Goal: Information Seeking & Learning: Learn about a topic

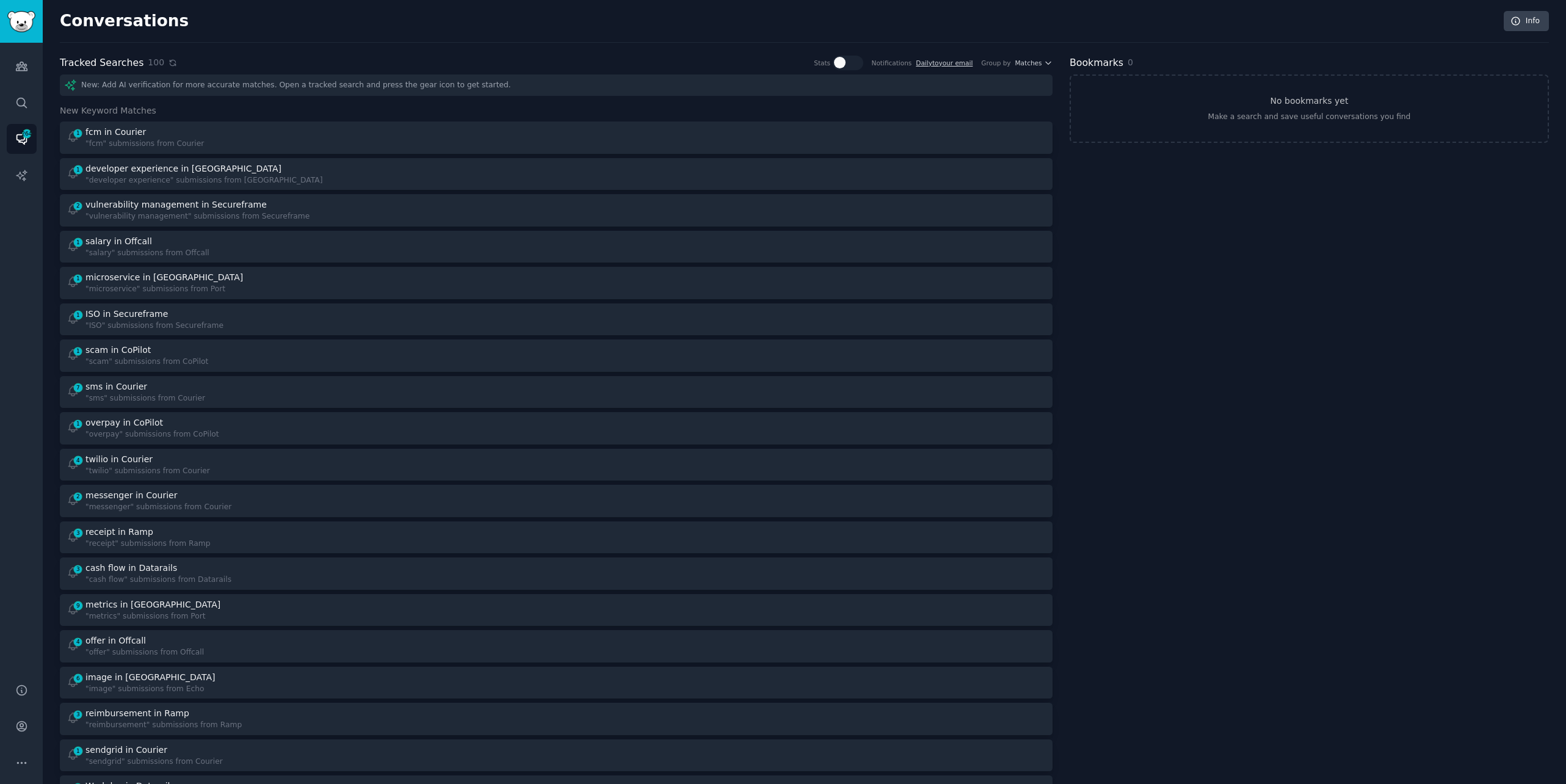
click at [169, 61] on icon at bounding box center [173, 63] width 9 height 9
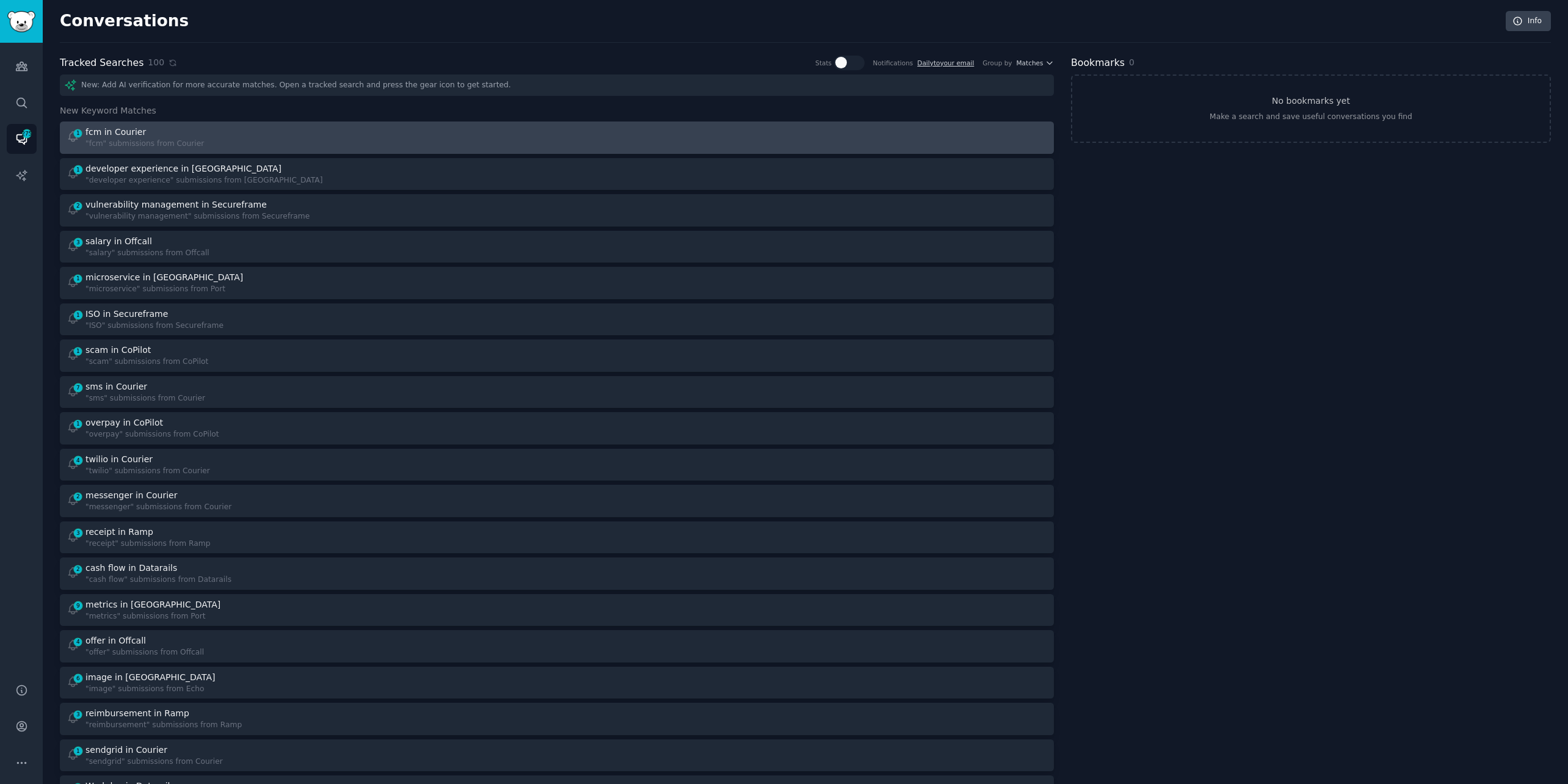
click at [243, 134] on div "1 fcm in Courier "fcm" submissions from Courier" at bounding box center [307, 137] width 483 height 24
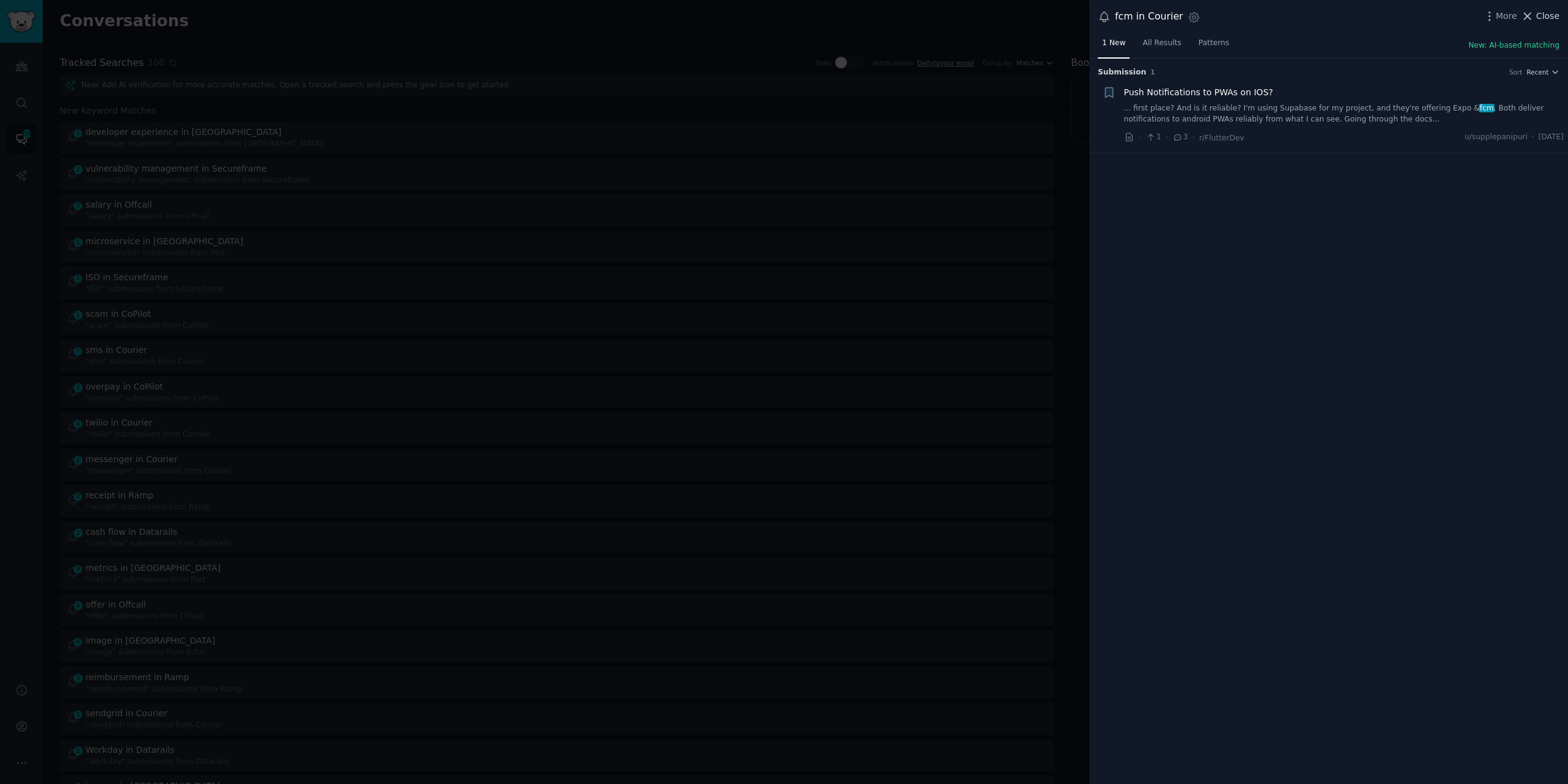
click at [1537, 10] on span "Close" at bounding box center [1548, 16] width 23 height 13
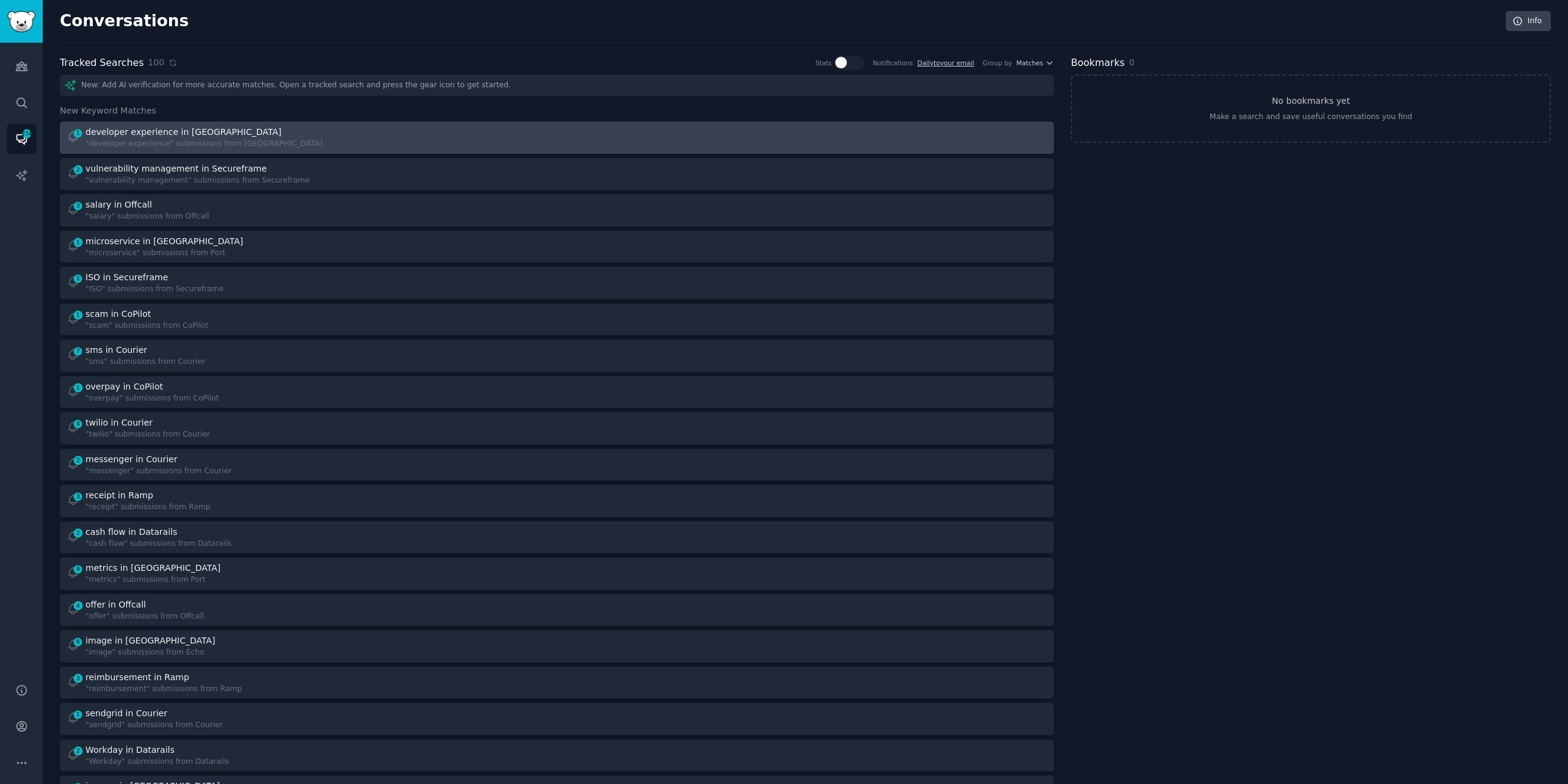
click at [461, 122] on link "1 developer experience in Port "developer experience" submissions from [GEOGRAP…" at bounding box center [557, 138] width 994 height 33
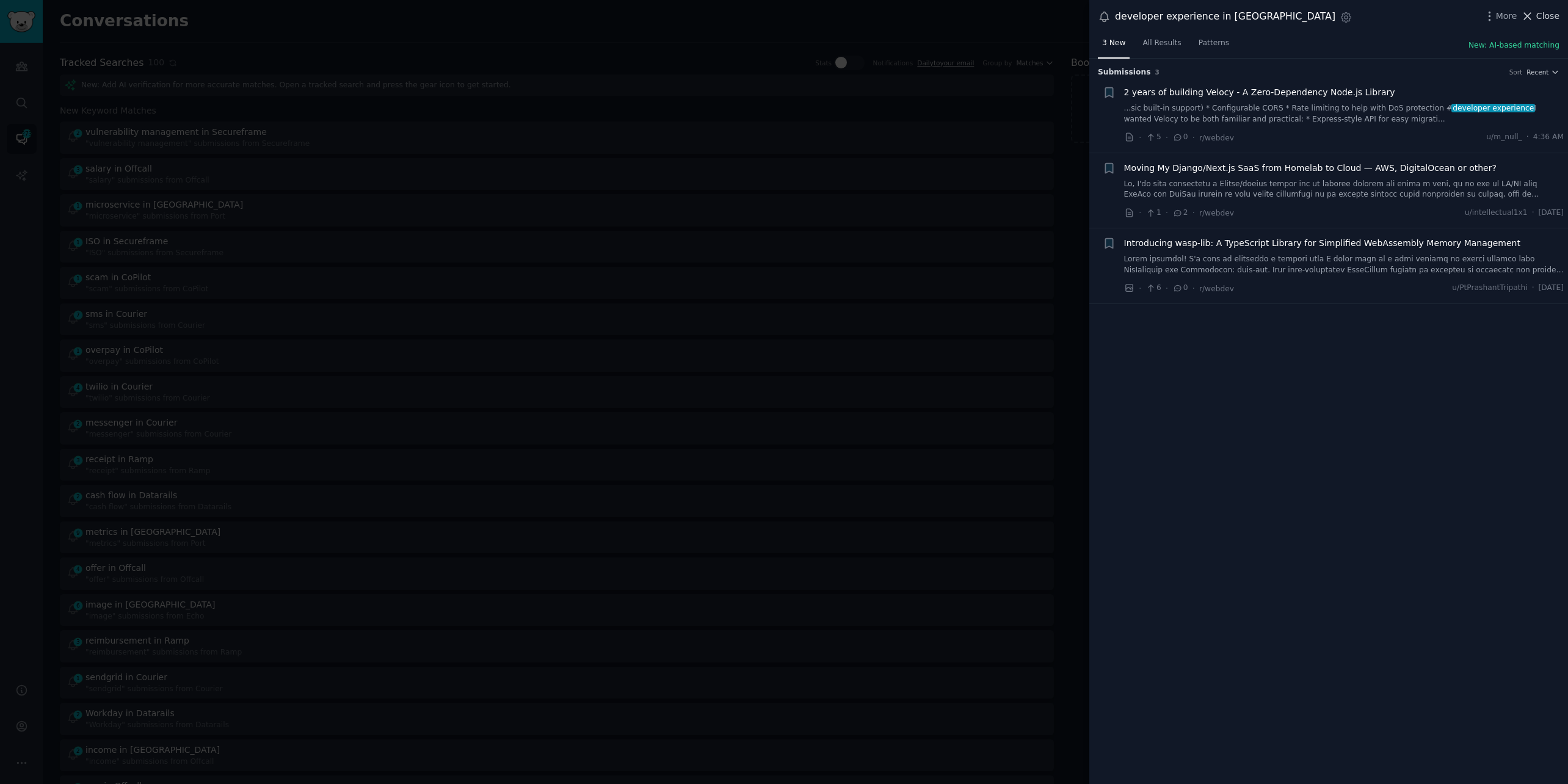
click at [1538, 10] on span "Close" at bounding box center [1548, 16] width 23 height 13
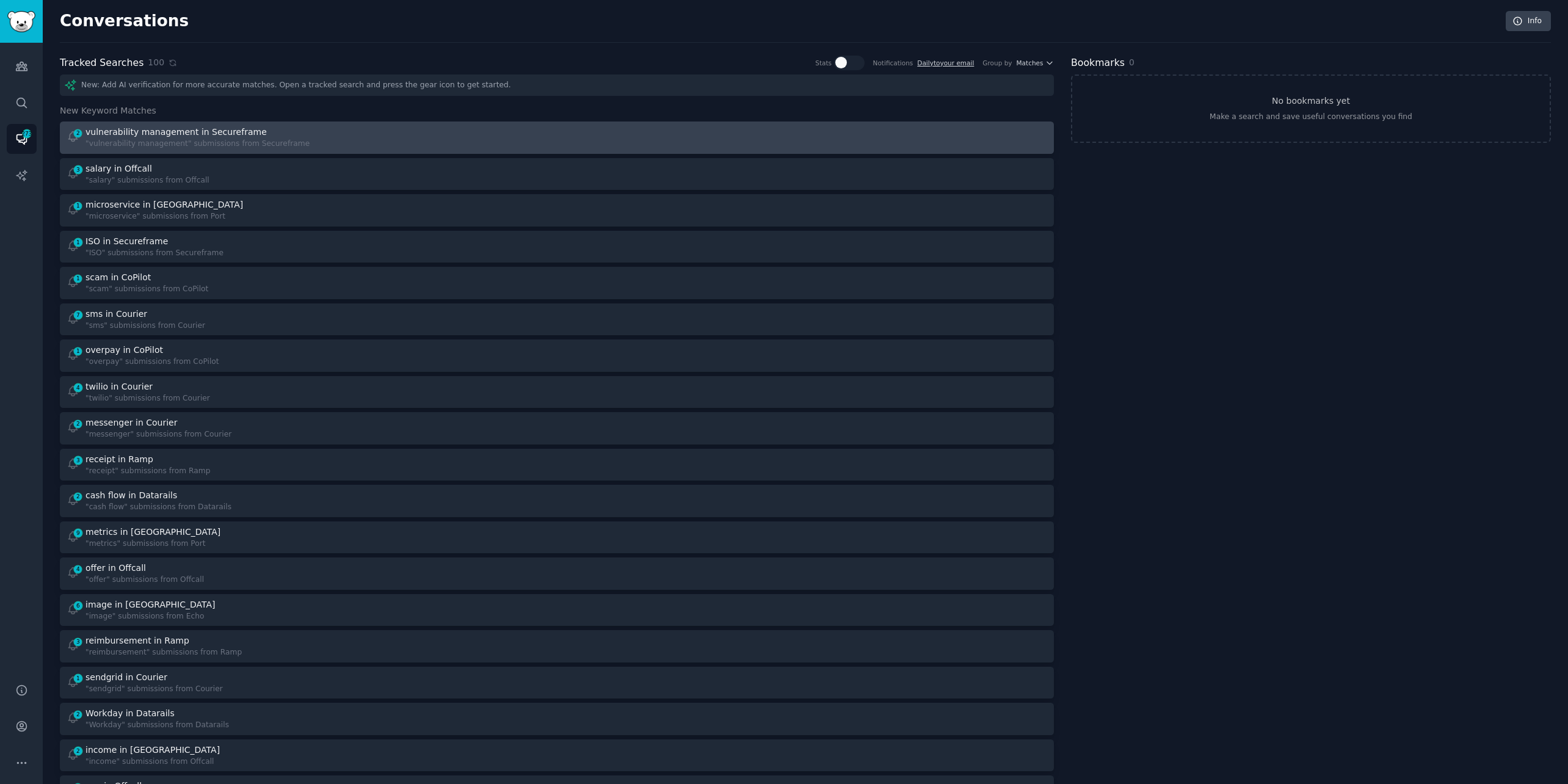
click at [139, 129] on div "vulnerability management in Secureframe" at bounding box center [176, 132] width 181 height 13
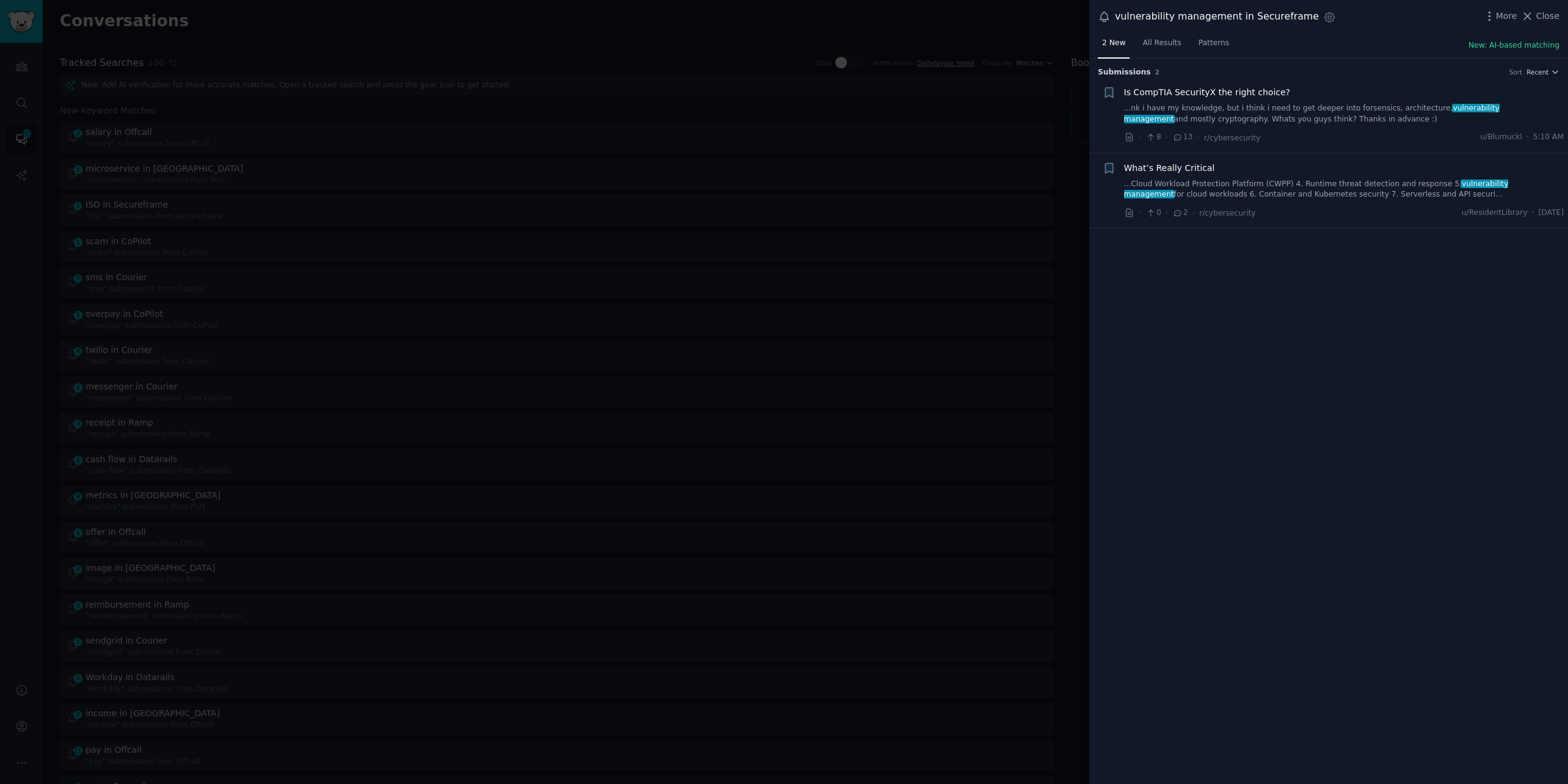
click at [1165, 113] on link "...nk i have my knowledge, but i think i need to get deeper into forsensics, ar…" at bounding box center [1345, 114] width 440 height 21
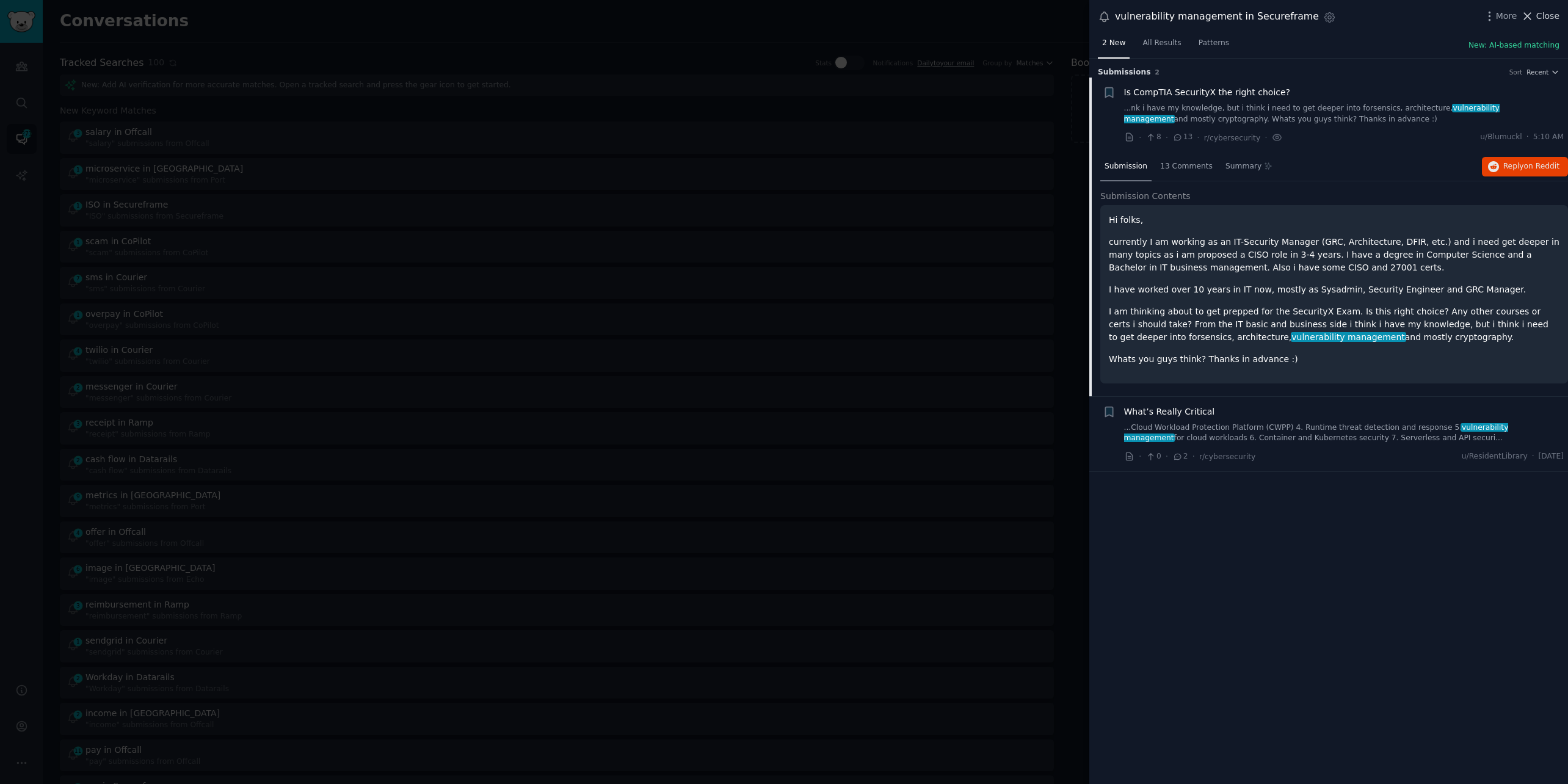
click at [1541, 18] on span "Close" at bounding box center [1548, 16] width 23 height 13
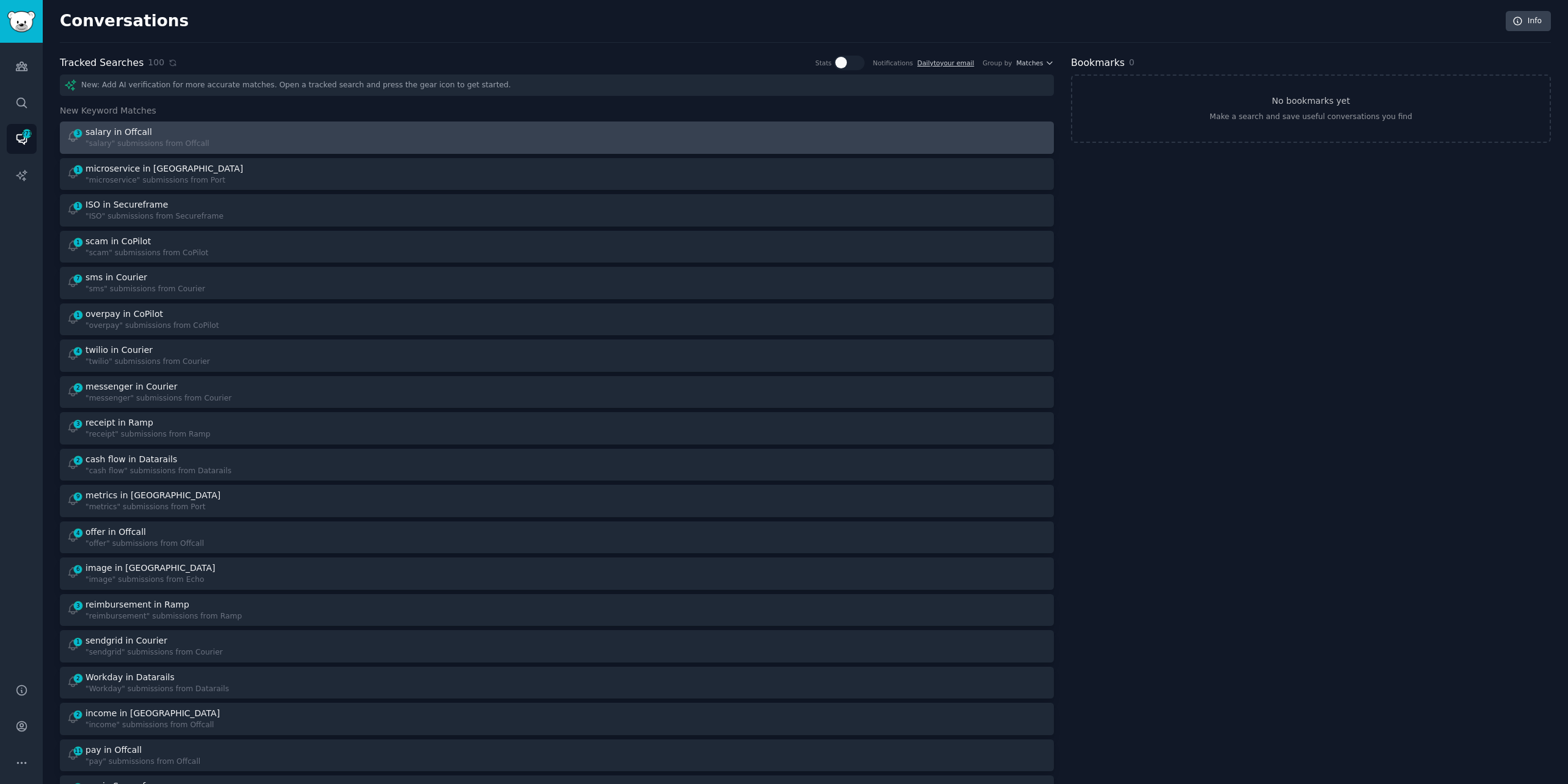
click at [437, 134] on div "3 salary in Offcall "salary" submissions from Offcall" at bounding box center [307, 137] width 483 height 24
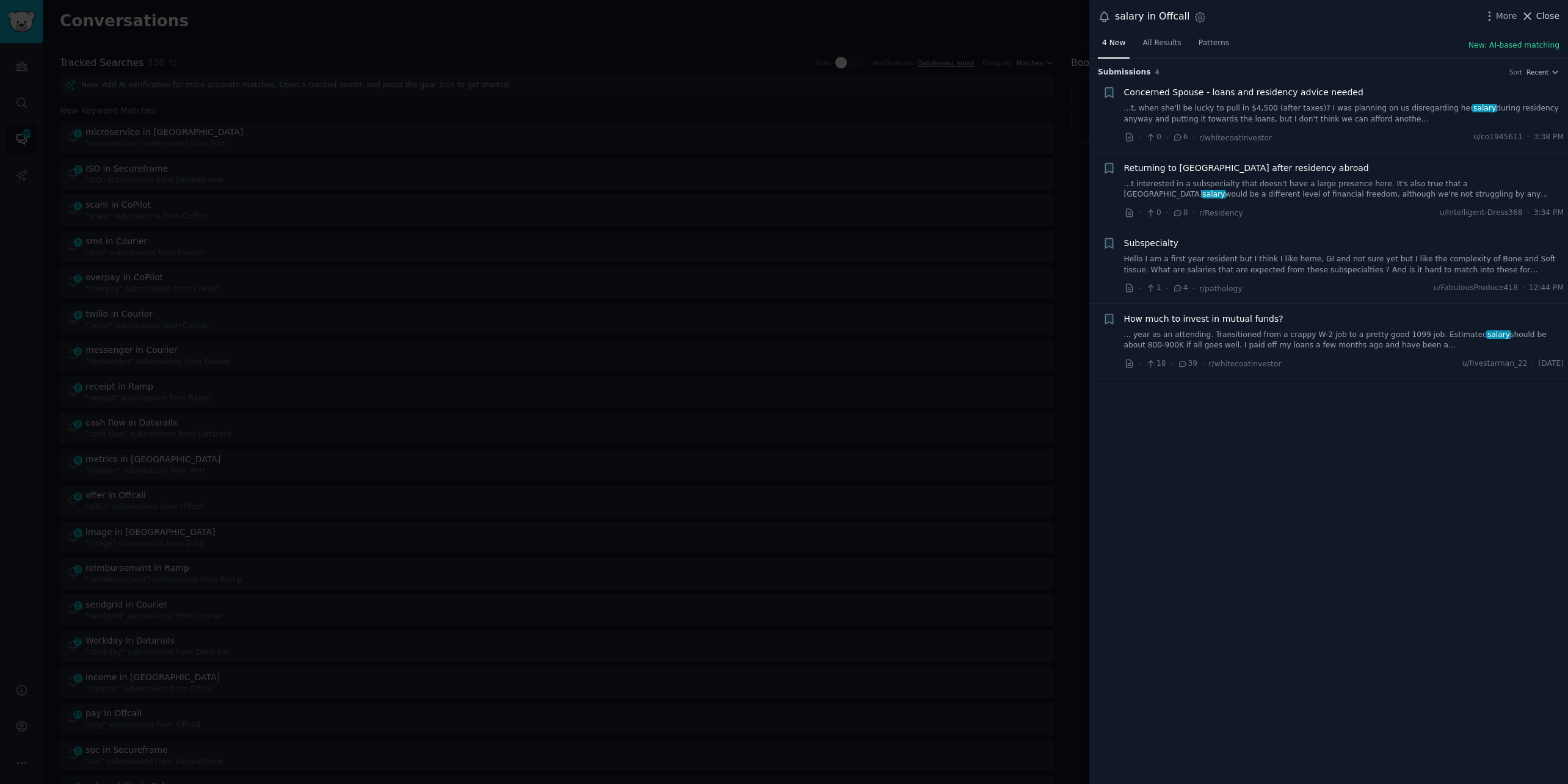
click at [1550, 15] on span "Close" at bounding box center [1548, 16] width 23 height 13
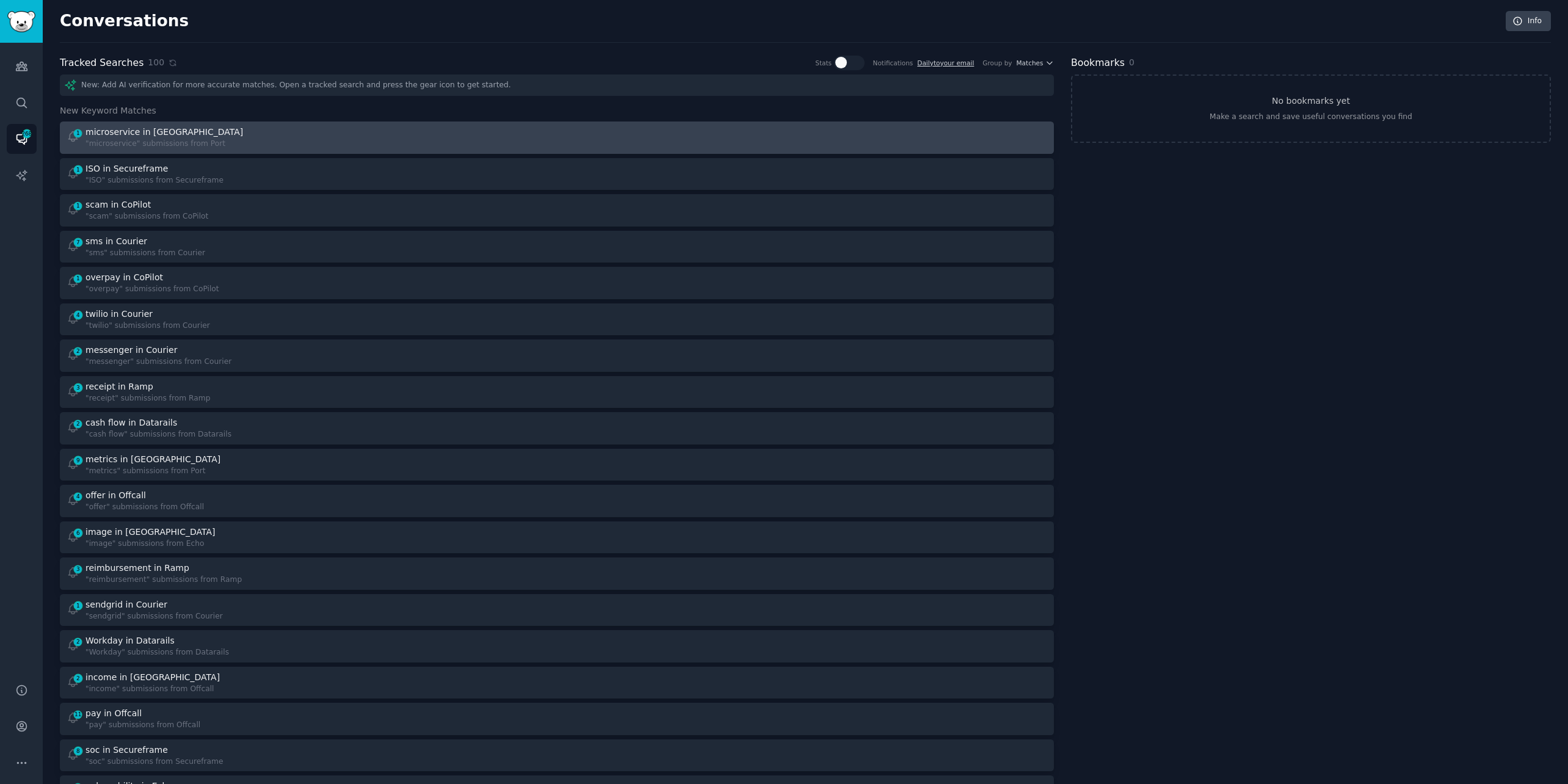
click at [635, 135] on div at bounding box center [806, 137] width 483 height 24
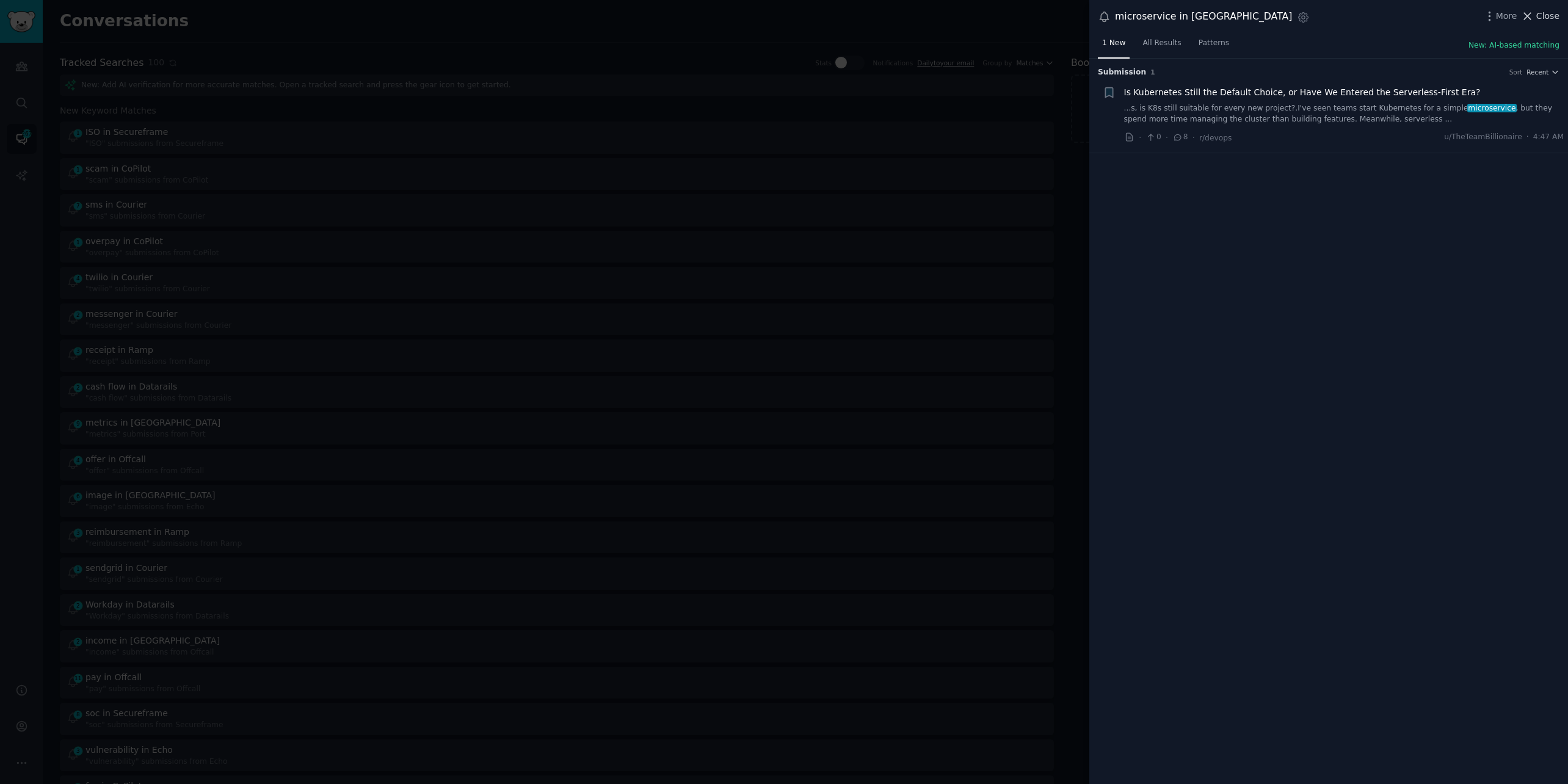
click at [1541, 11] on span "Close" at bounding box center [1548, 16] width 23 height 13
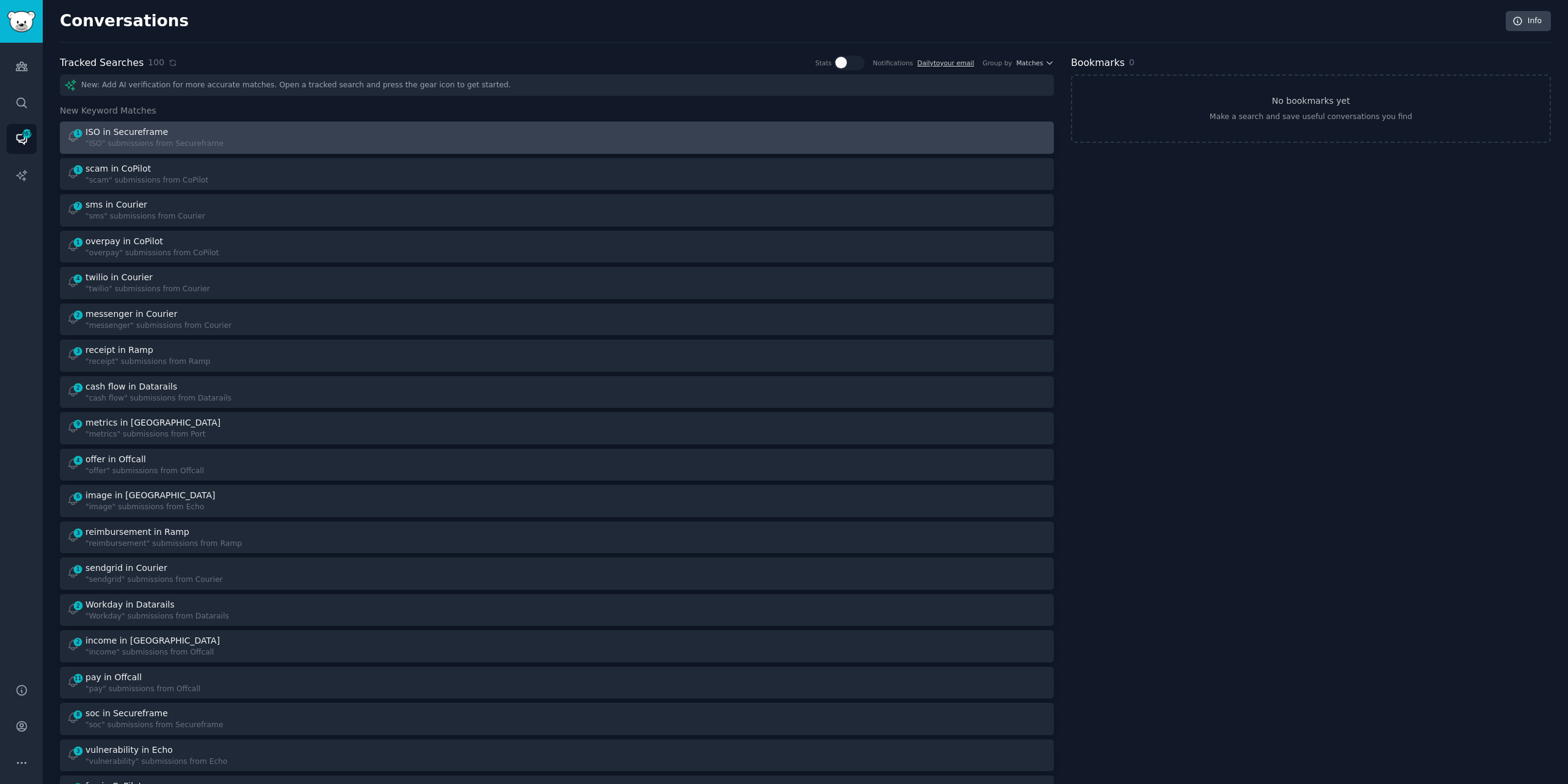
click at [778, 134] on div at bounding box center [806, 137] width 483 height 24
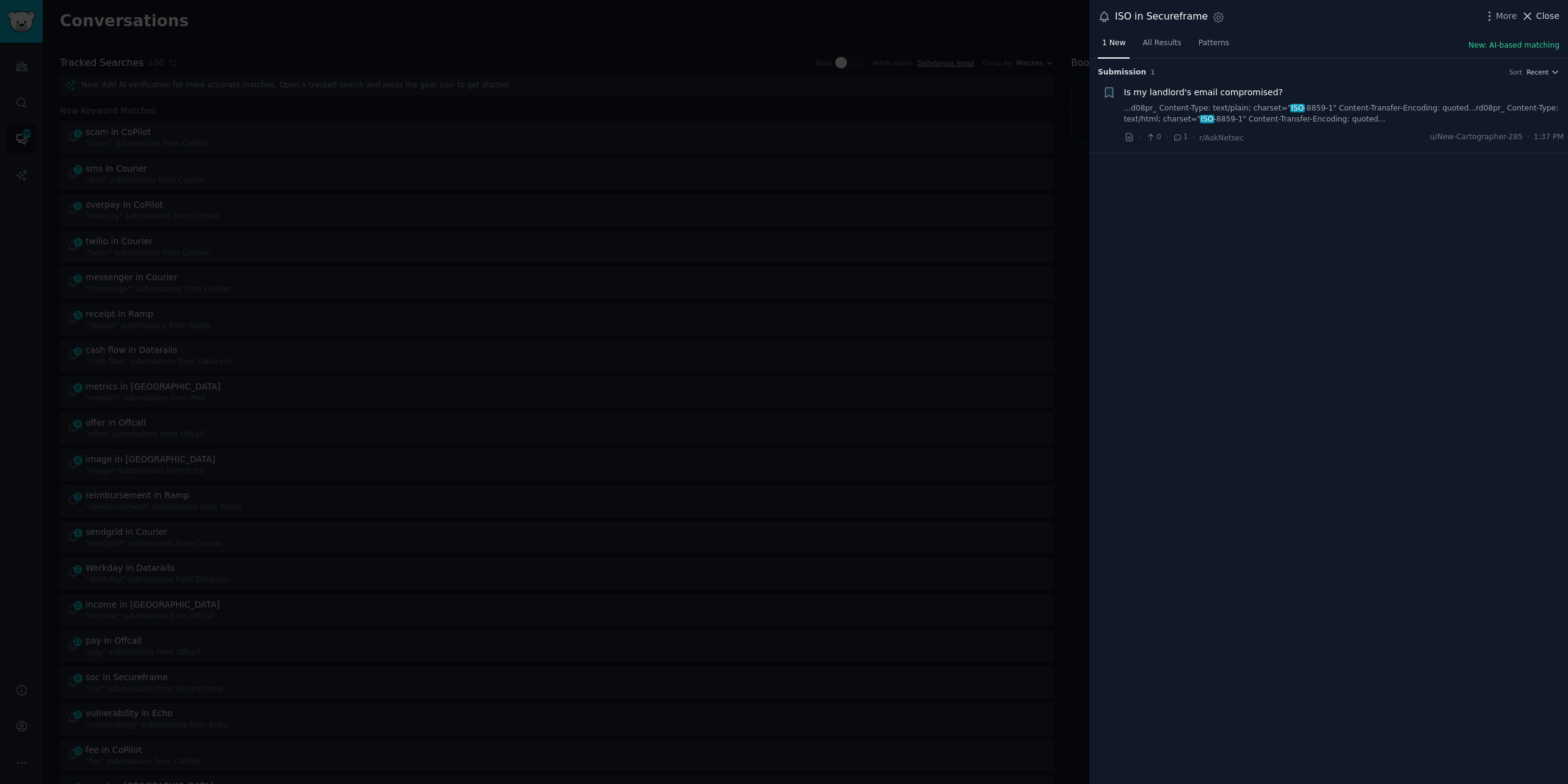
click at [1532, 16] on icon at bounding box center [1527, 16] width 13 height 13
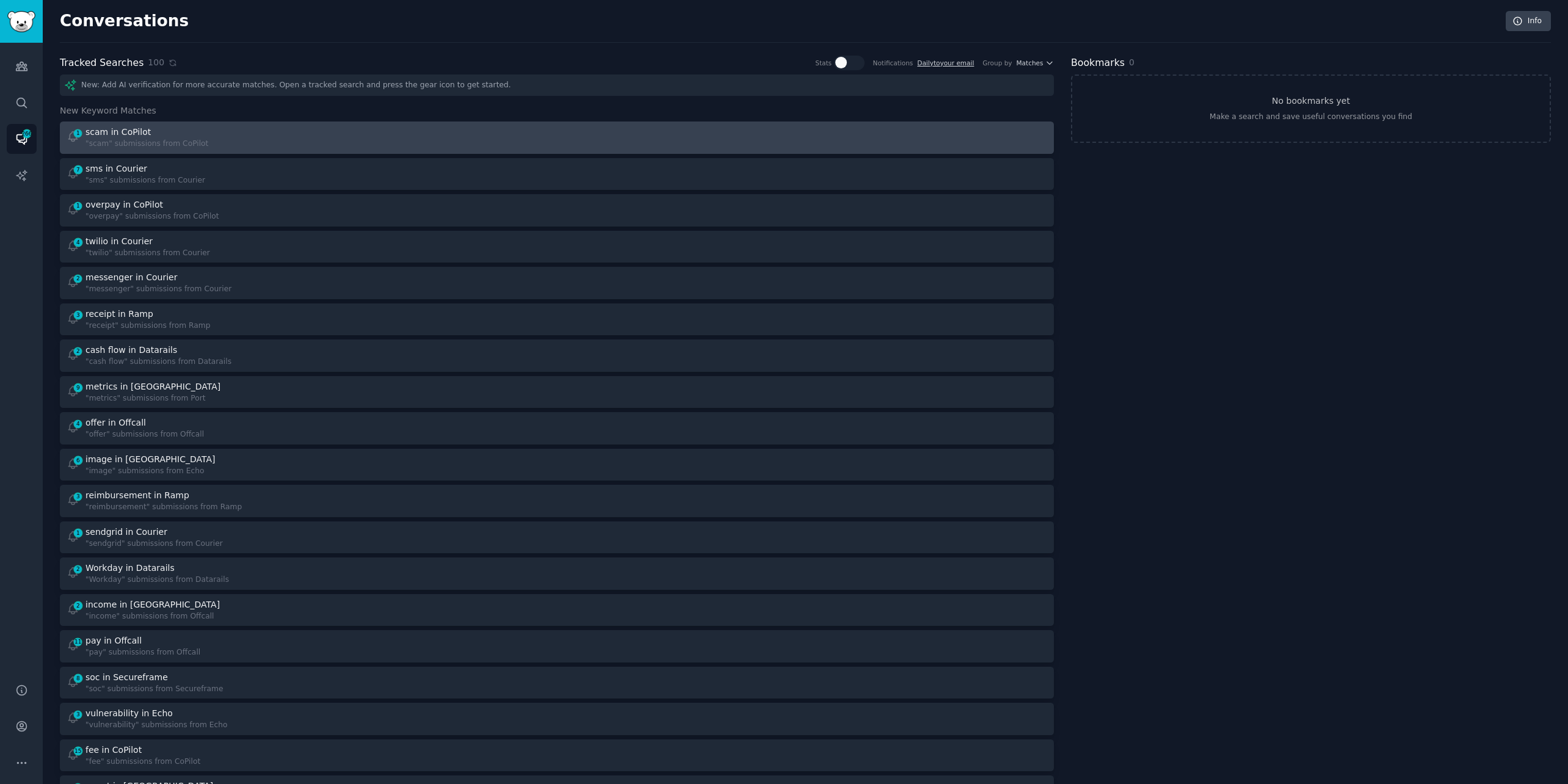
click at [336, 140] on div "1 scam in CoPilot "scam" submissions from CoPilot" at bounding box center [307, 137] width 483 height 24
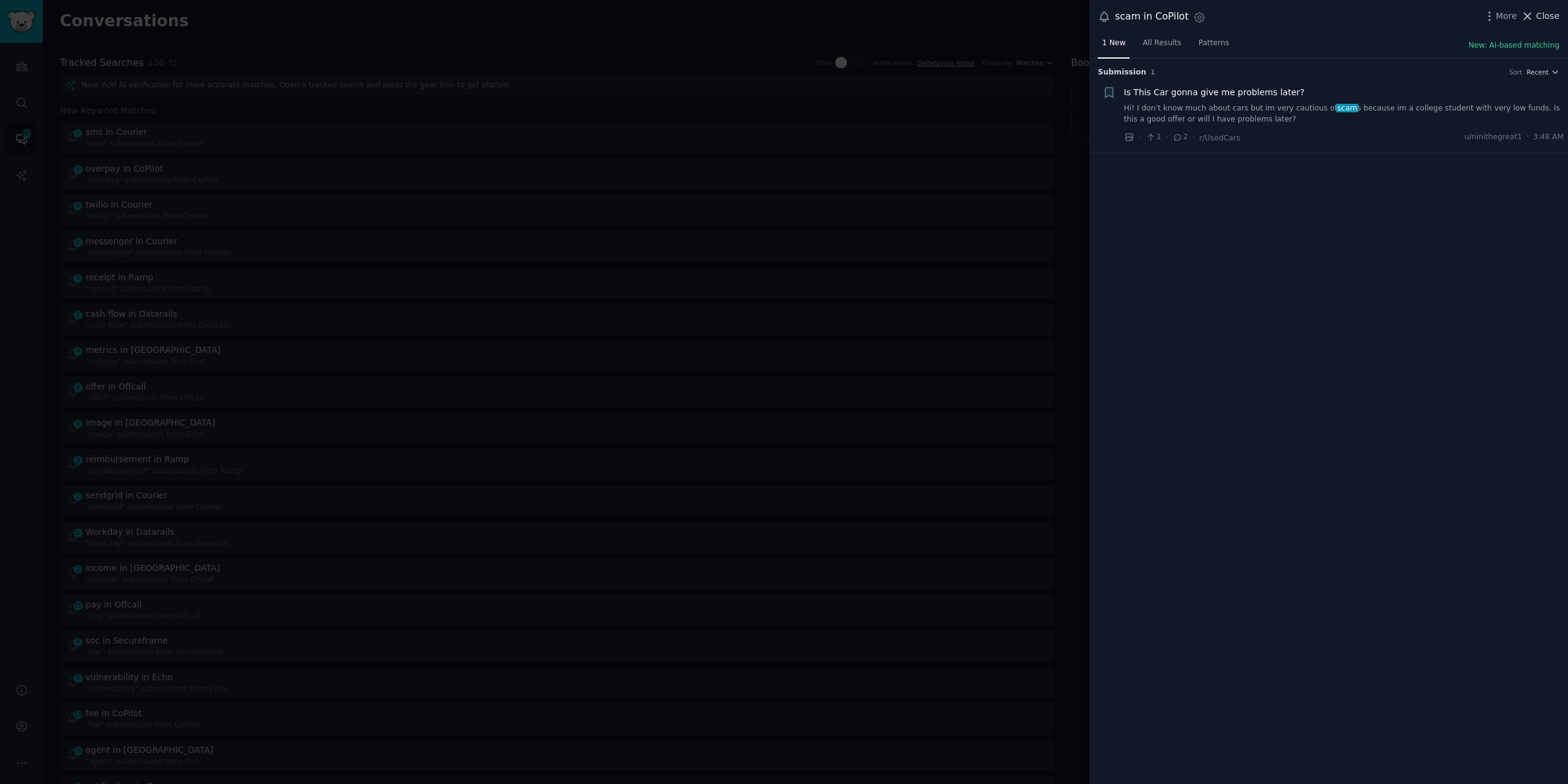
click at [1540, 14] on span "Close" at bounding box center [1548, 16] width 23 height 13
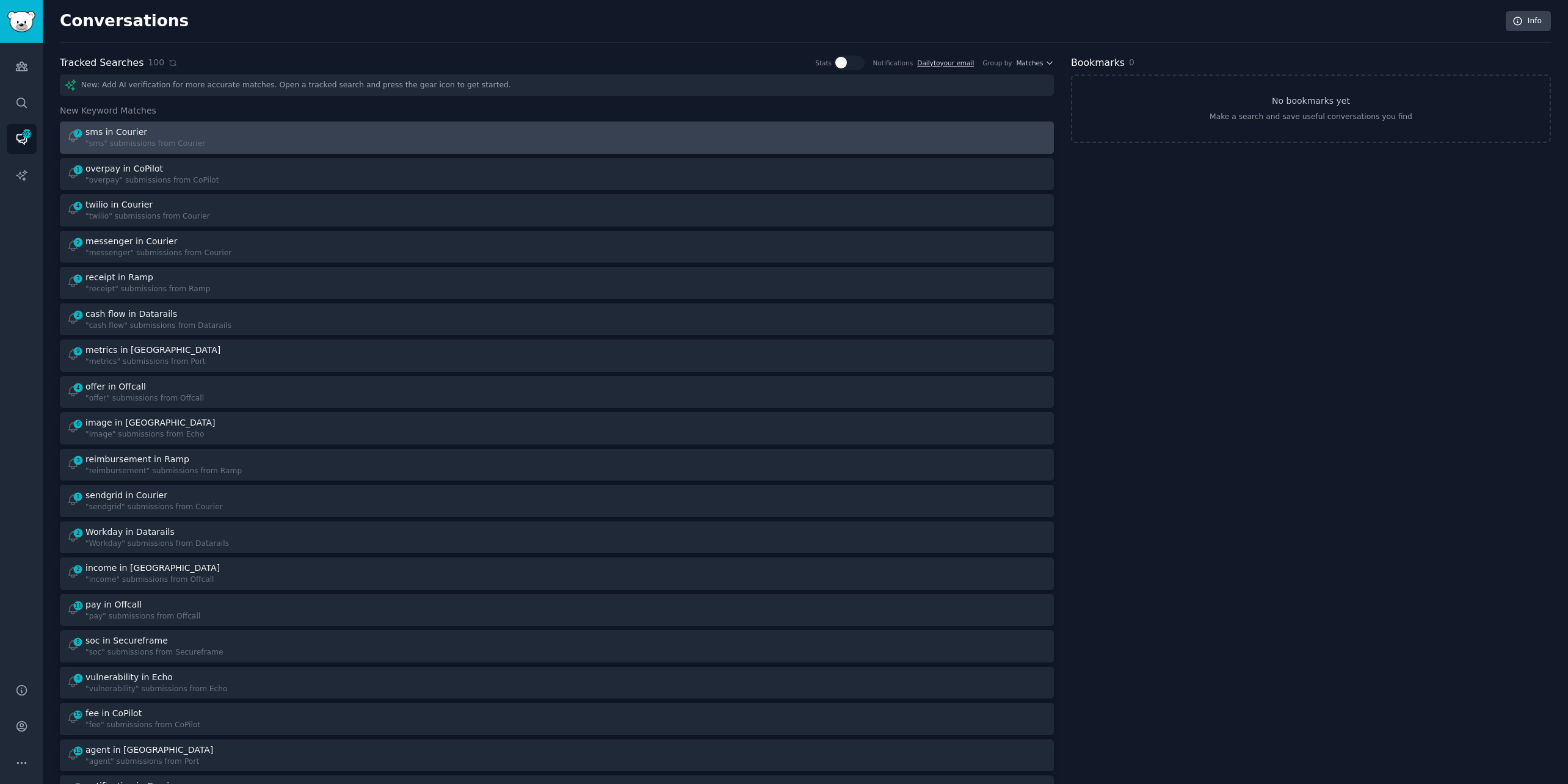
click at [743, 152] on link "7 sms in Courier "sms" submissions from Courier" at bounding box center [557, 138] width 994 height 33
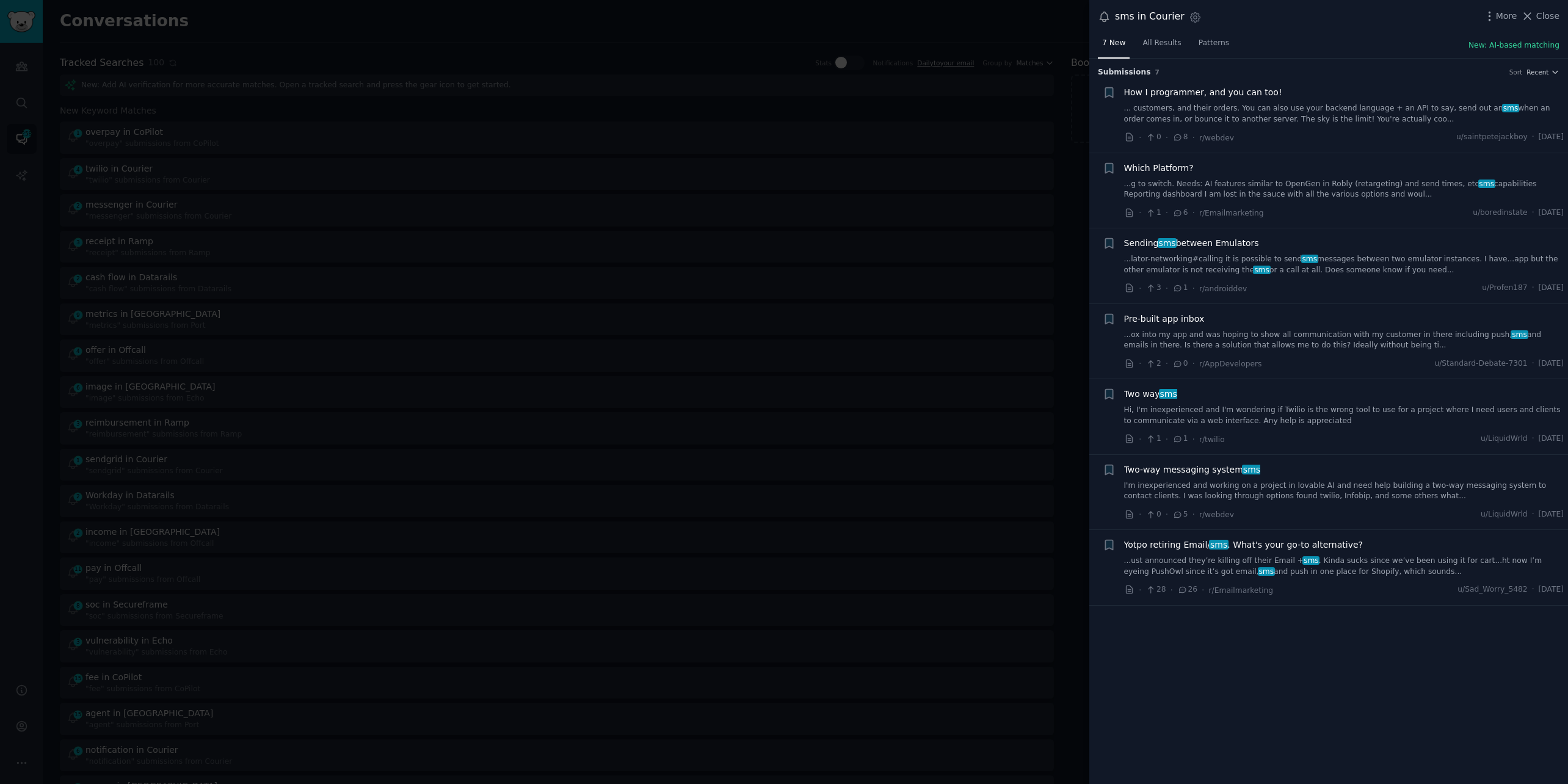
click at [1401, 184] on link "...g to switch. Needs: AI features similar to OpenGen in Robly (retargeting) an…" at bounding box center [1345, 189] width 440 height 21
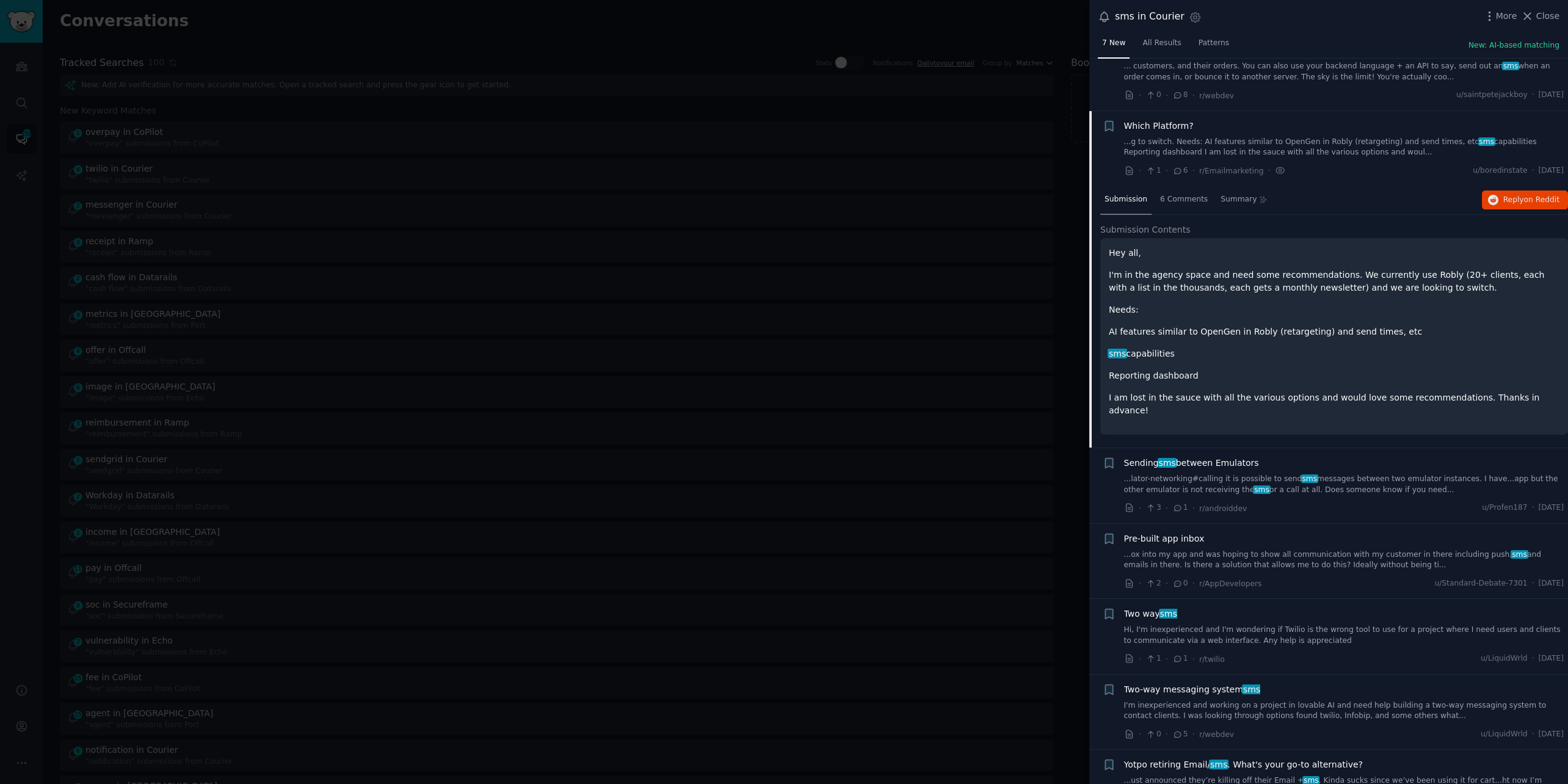
scroll to position [68, 0]
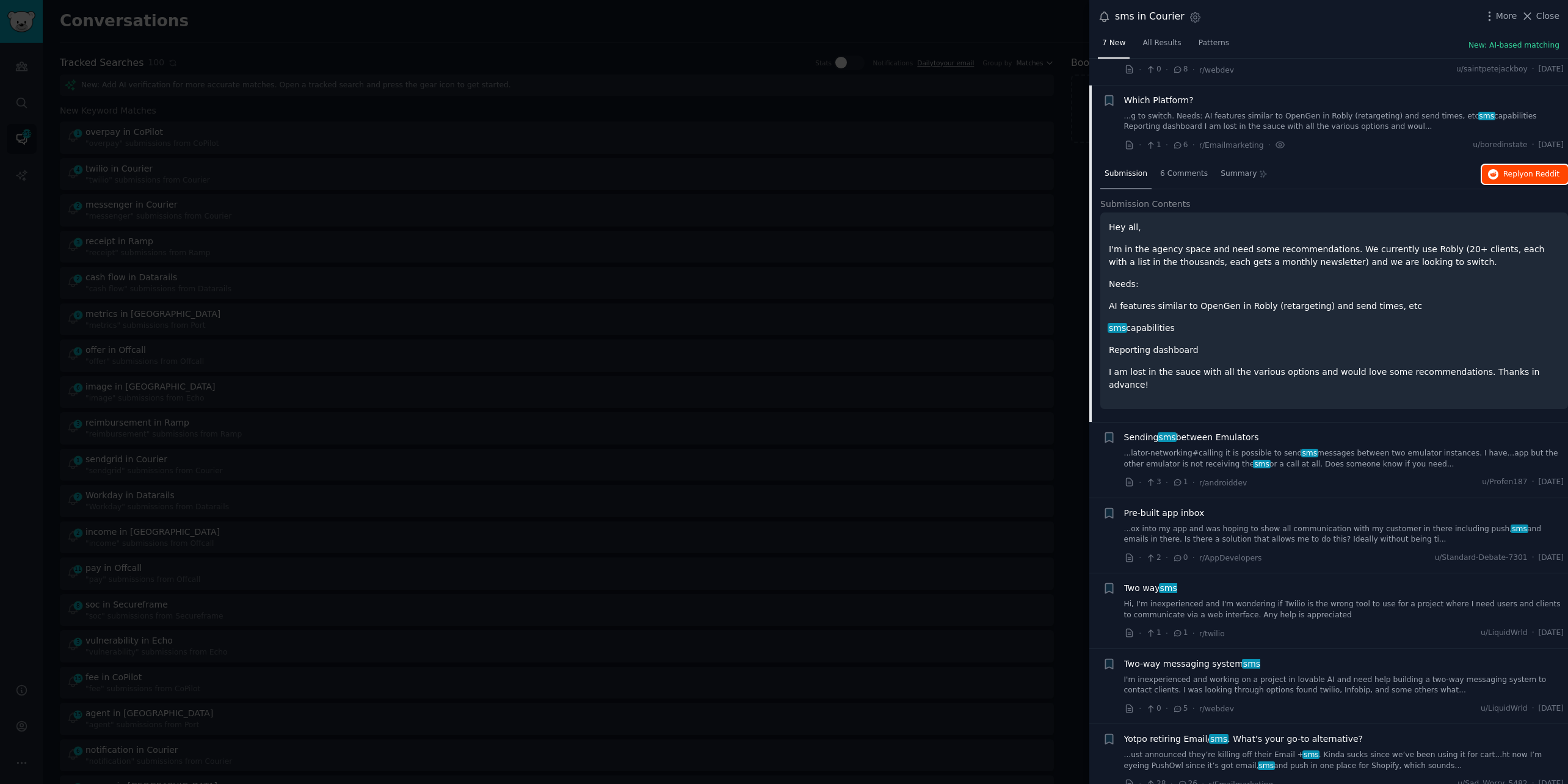
click at [1518, 177] on span "Reply on Reddit" at bounding box center [1532, 175] width 56 height 11
click at [1198, 599] on link "Hi, I'm inexperienced and I'm wondering if Twilio is the wrong tool to use for …" at bounding box center [1345, 610] width 440 height 21
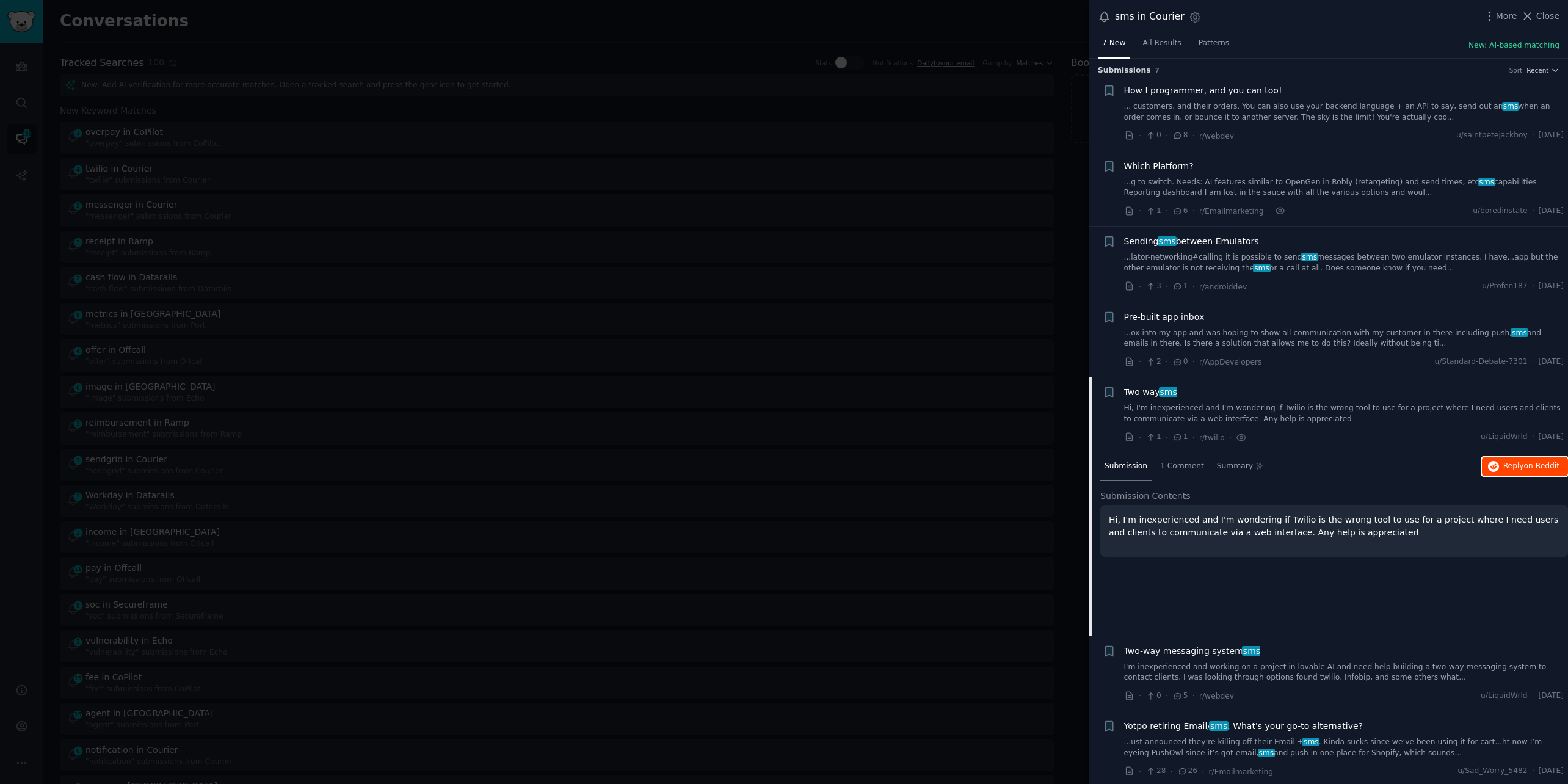
click at [1521, 464] on span "Reply on Reddit" at bounding box center [1532, 467] width 56 height 11
click at [580, 21] on div at bounding box center [784, 392] width 1568 height 784
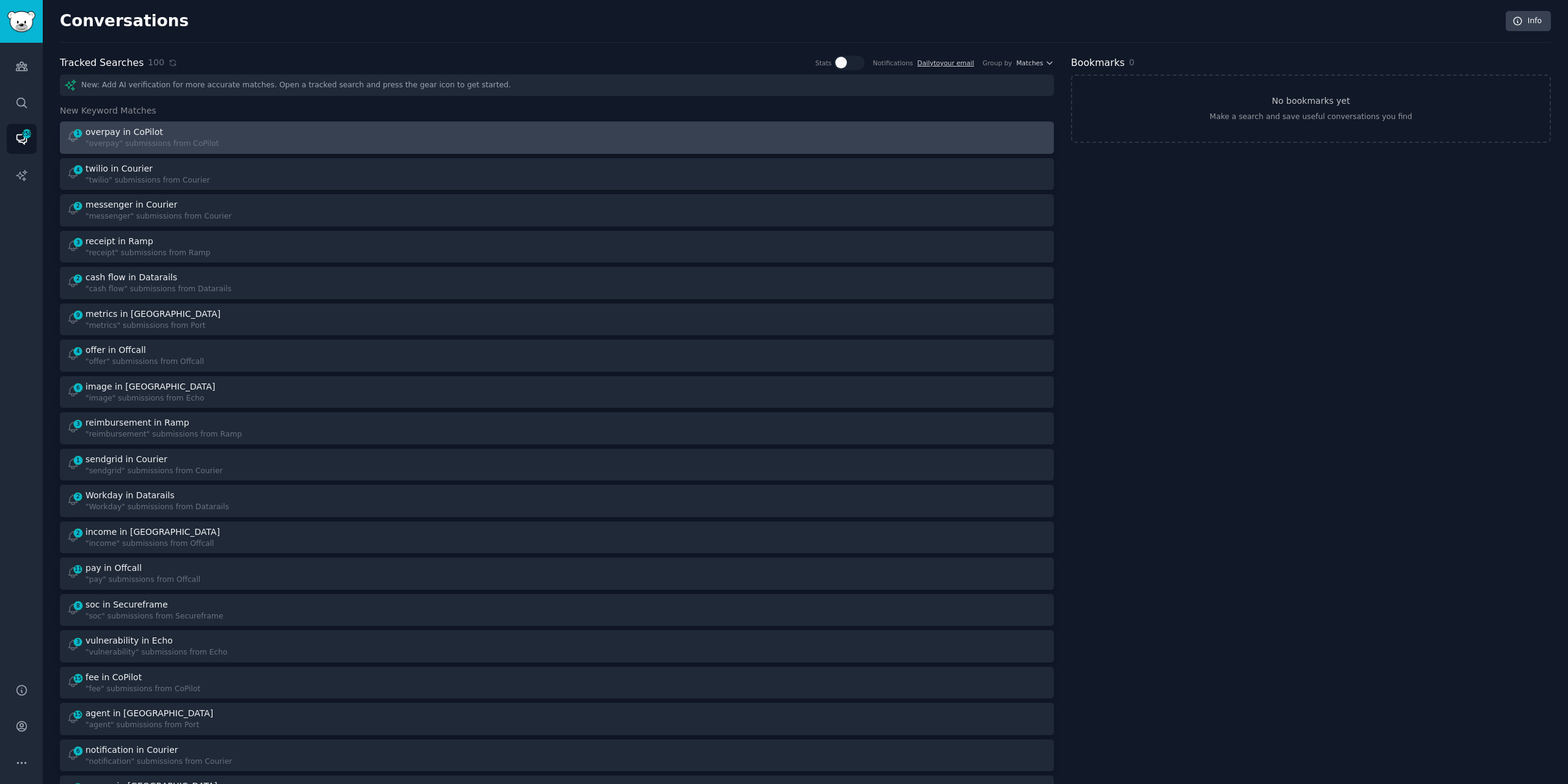
click at [305, 140] on div "1 overpay in CoPilot "overpay" submissions from CoPilot" at bounding box center [307, 137] width 483 height 24
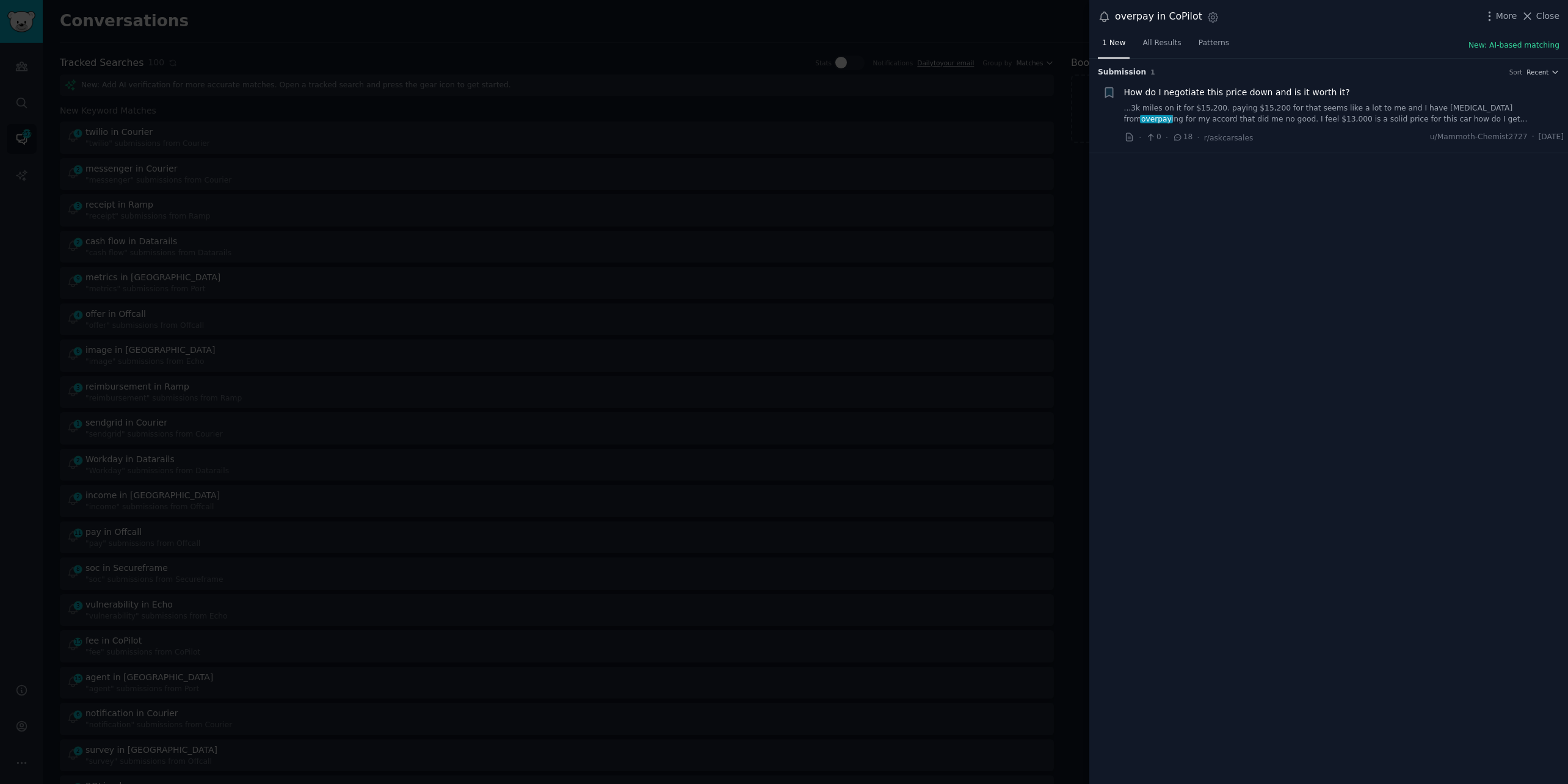
click at [1284, 109] on link "...3k miles on it for $15,200. paying $15,200 for that seems like a lot to me a…" at bounding box center [1345, 114] width 440 height 21
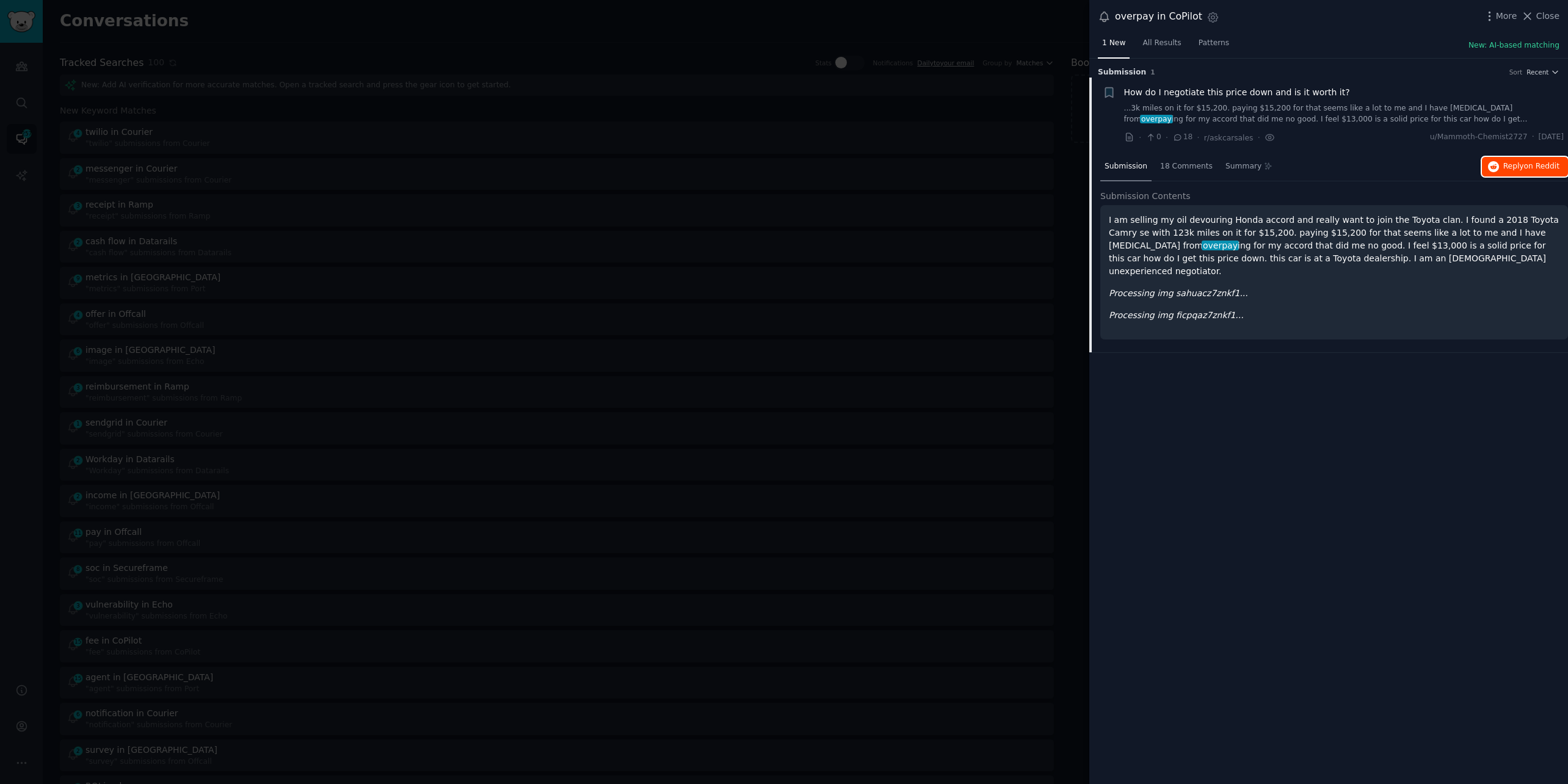
click at [1534, 162] on span "on Reddit" at bounding box center [1542, 166] width 35 height 9
click at [710, 6] on div at bounding box center [784, 392] width 1568 height 784
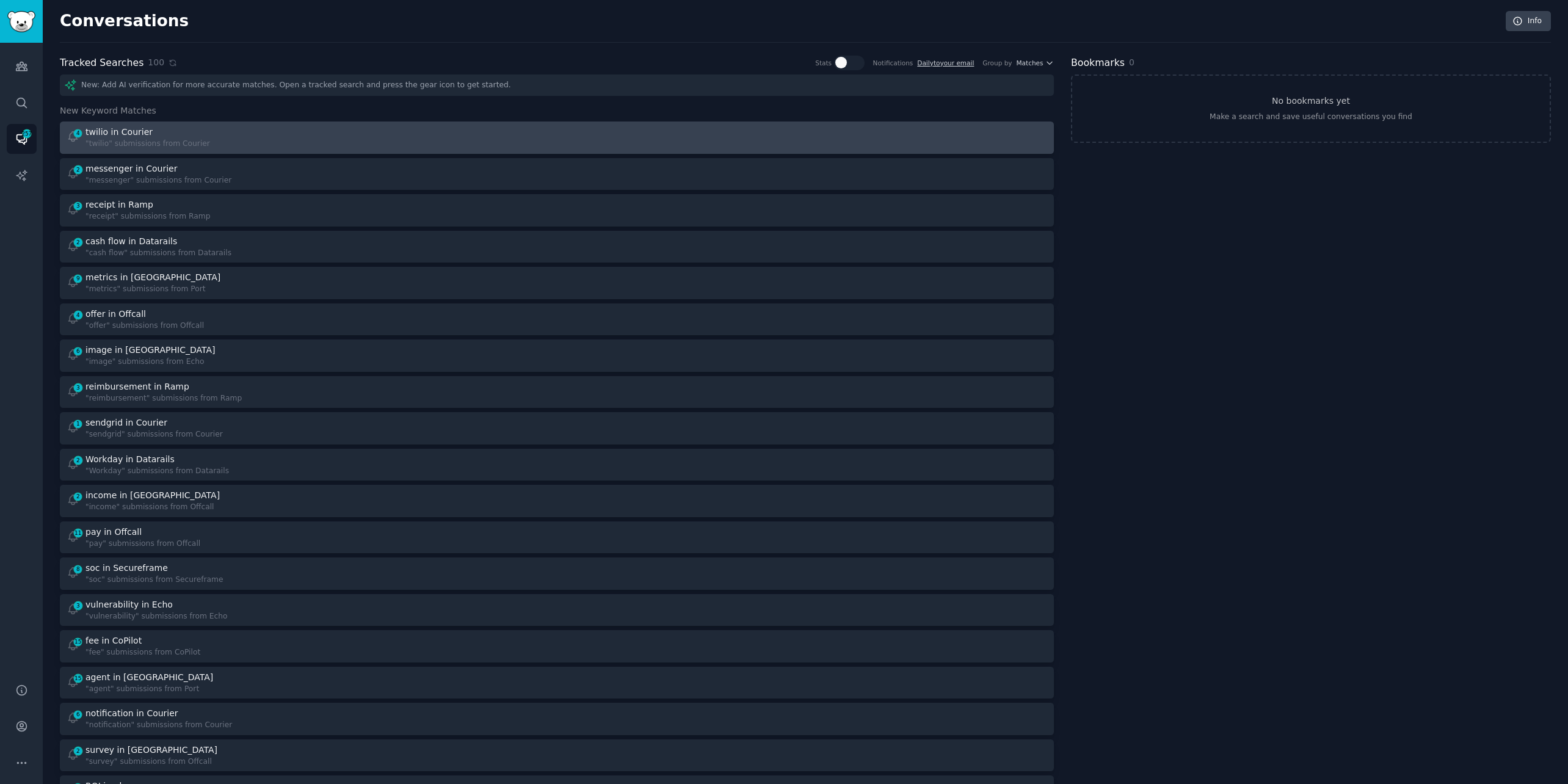
click at [252, 134] on div "4 twilio in Courier "twilio" submissions from Courier" at bounding box center [307, 137] width 483 height 24
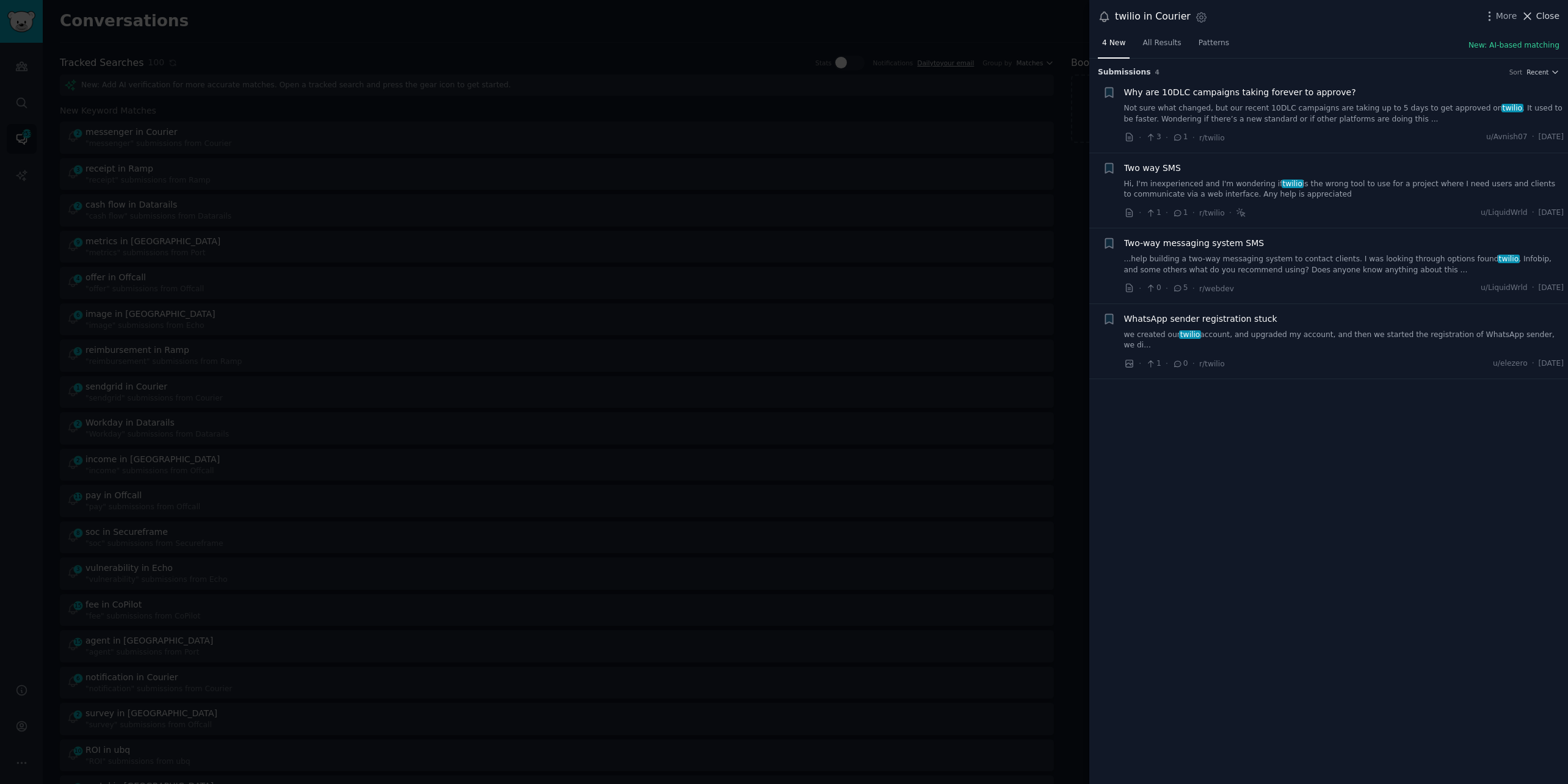
click at [1552, 15] on span "Close" at bounding box center [1548, 16] width 23 height 13
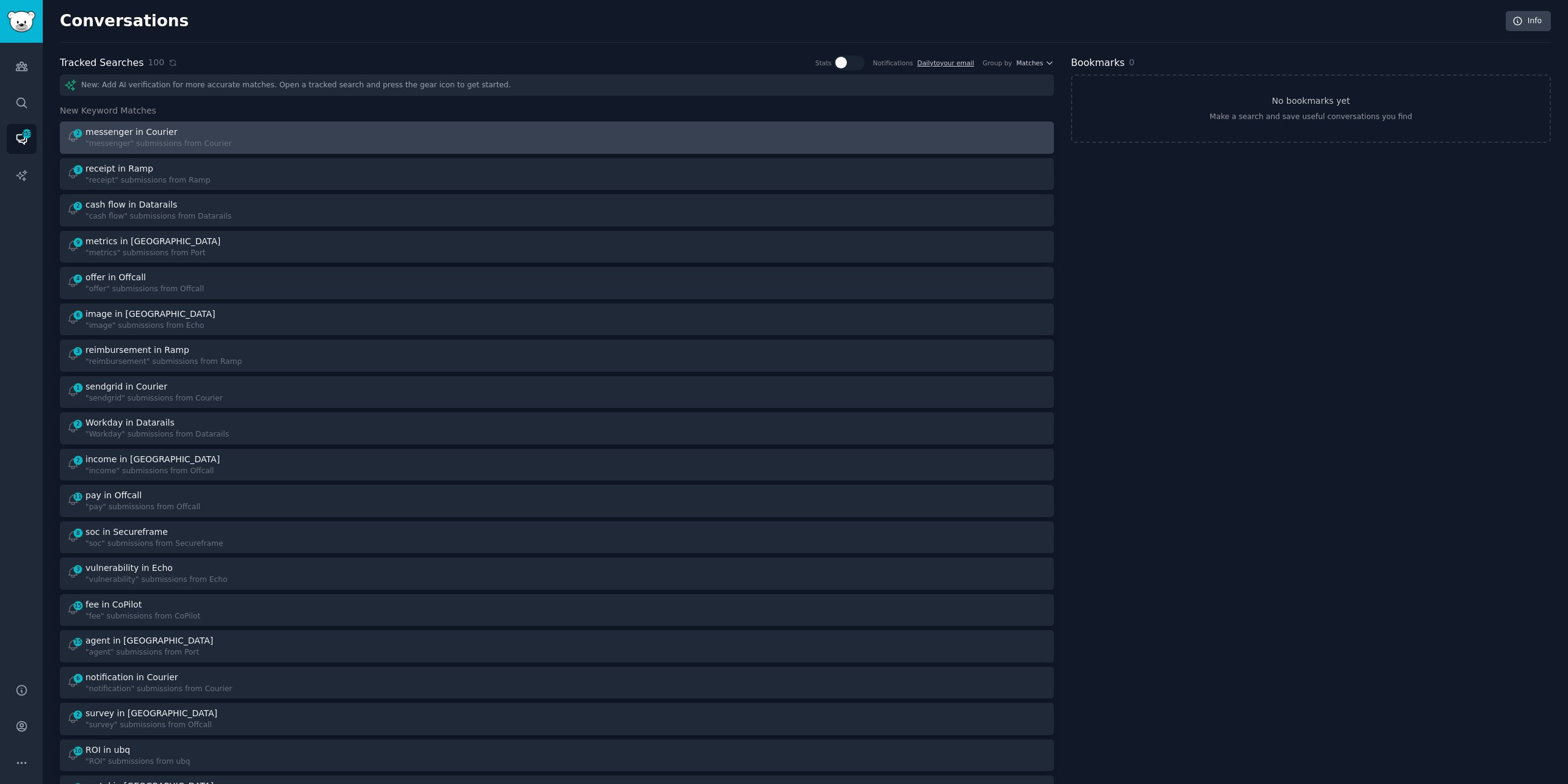
click at [329, 134] on div "2 messenger in Courier "messenger" submissions from Courier" at bounding box center [307, 137] width 483 height 24
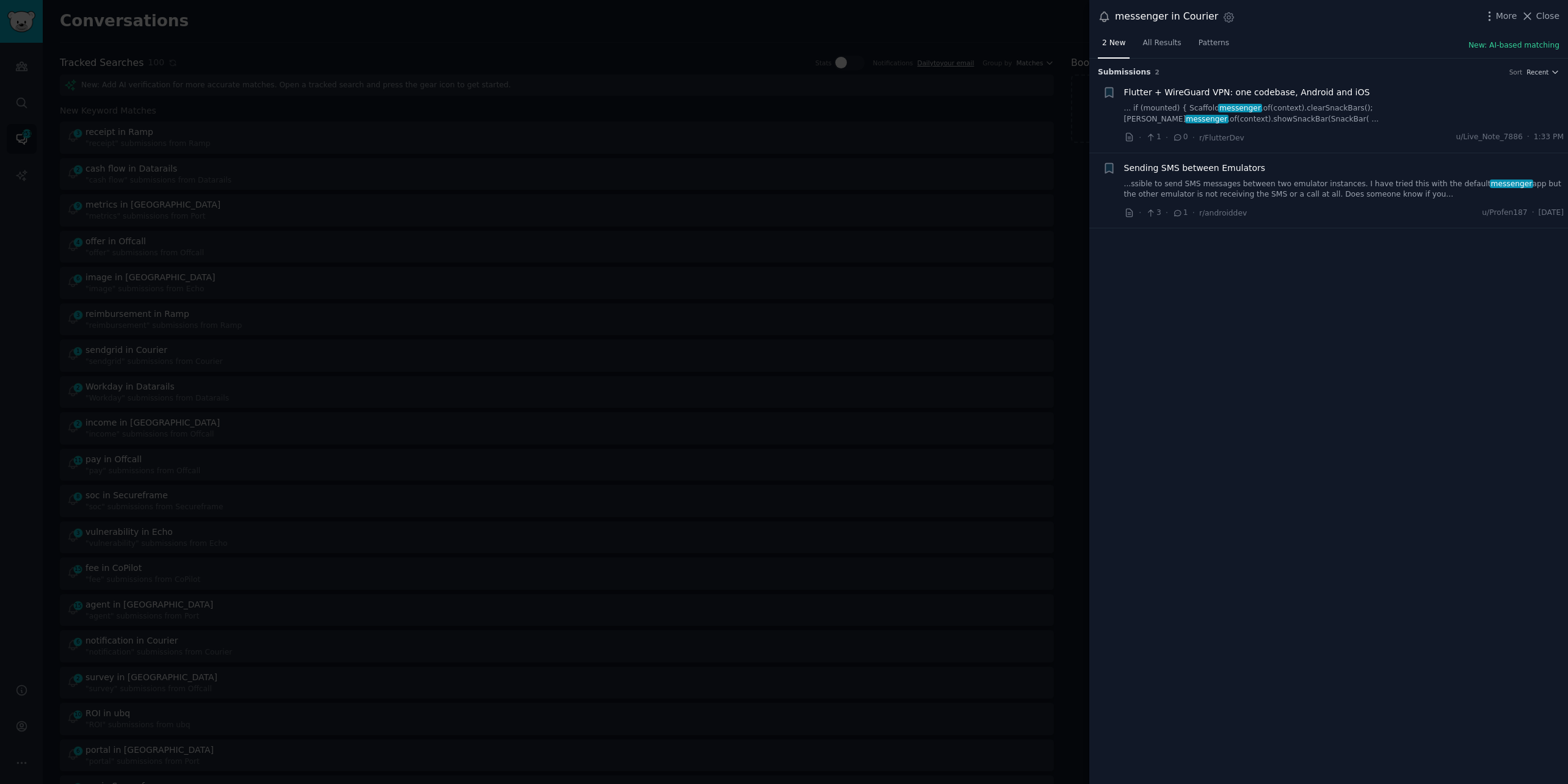
click at [1280, 104] on link "... if (mounted) { Scaffold messenger .of(context).clearSnackBars(); Scaffold m…" at bounding box center [1345, 114] width 440 height 21
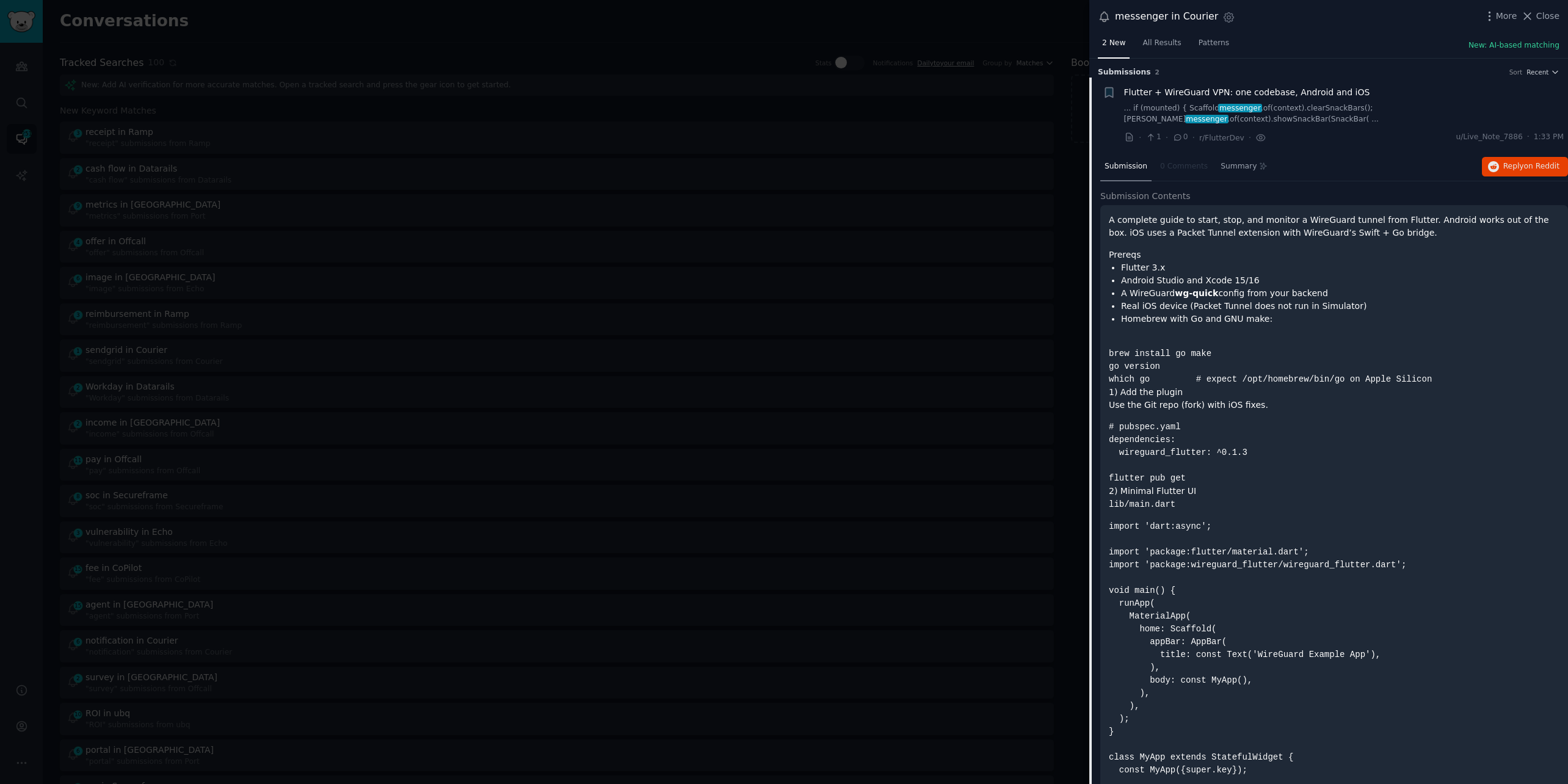
scroll to position [19, 0]
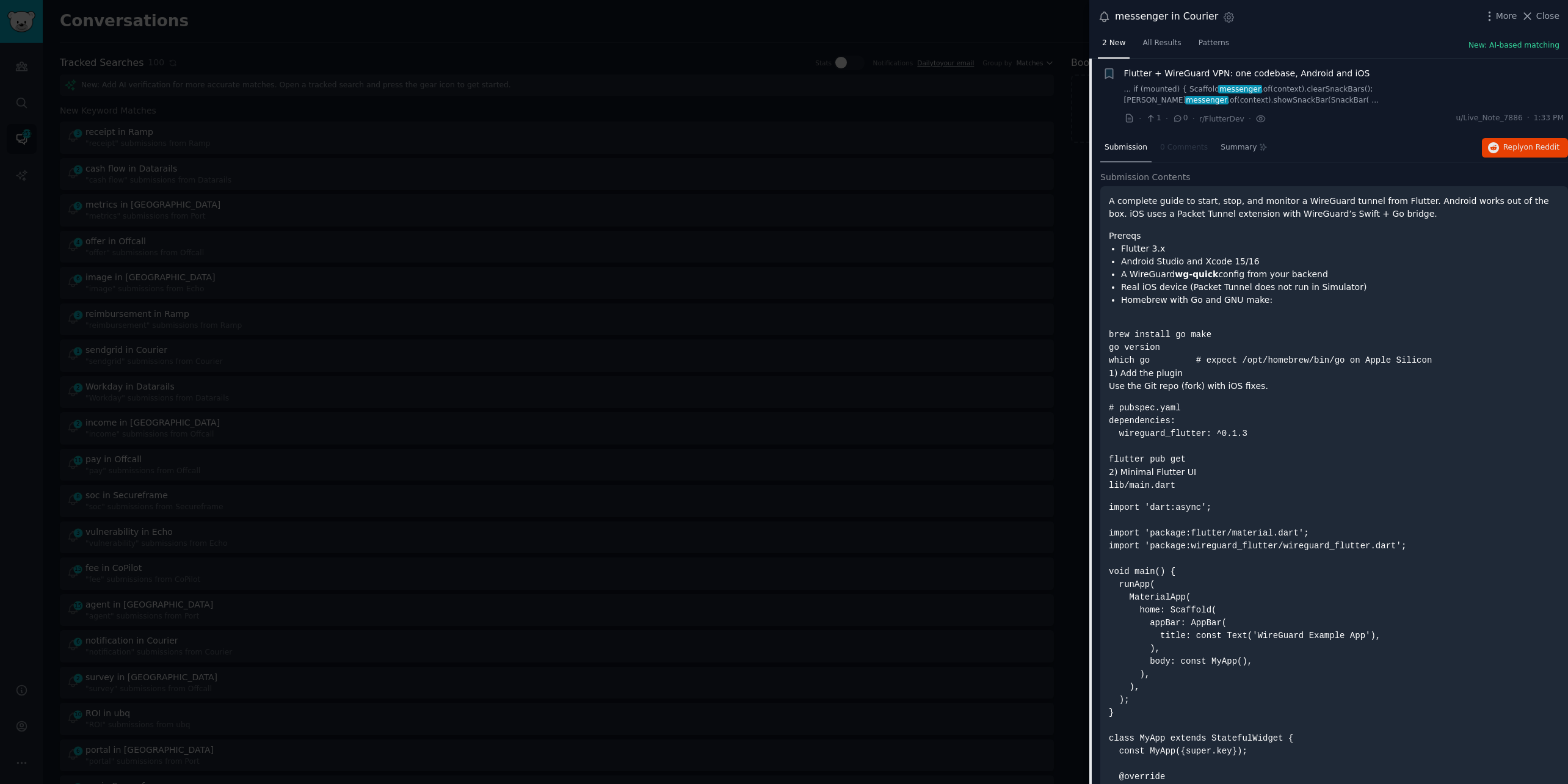
click at [1539, 24] on div "messenger in Courier Settings More Close" at bounding box center [1328, 17] width 479 height 34
click at [1557, 19] on span "Close" at bounding box center [1548, 16] width 23 height 13
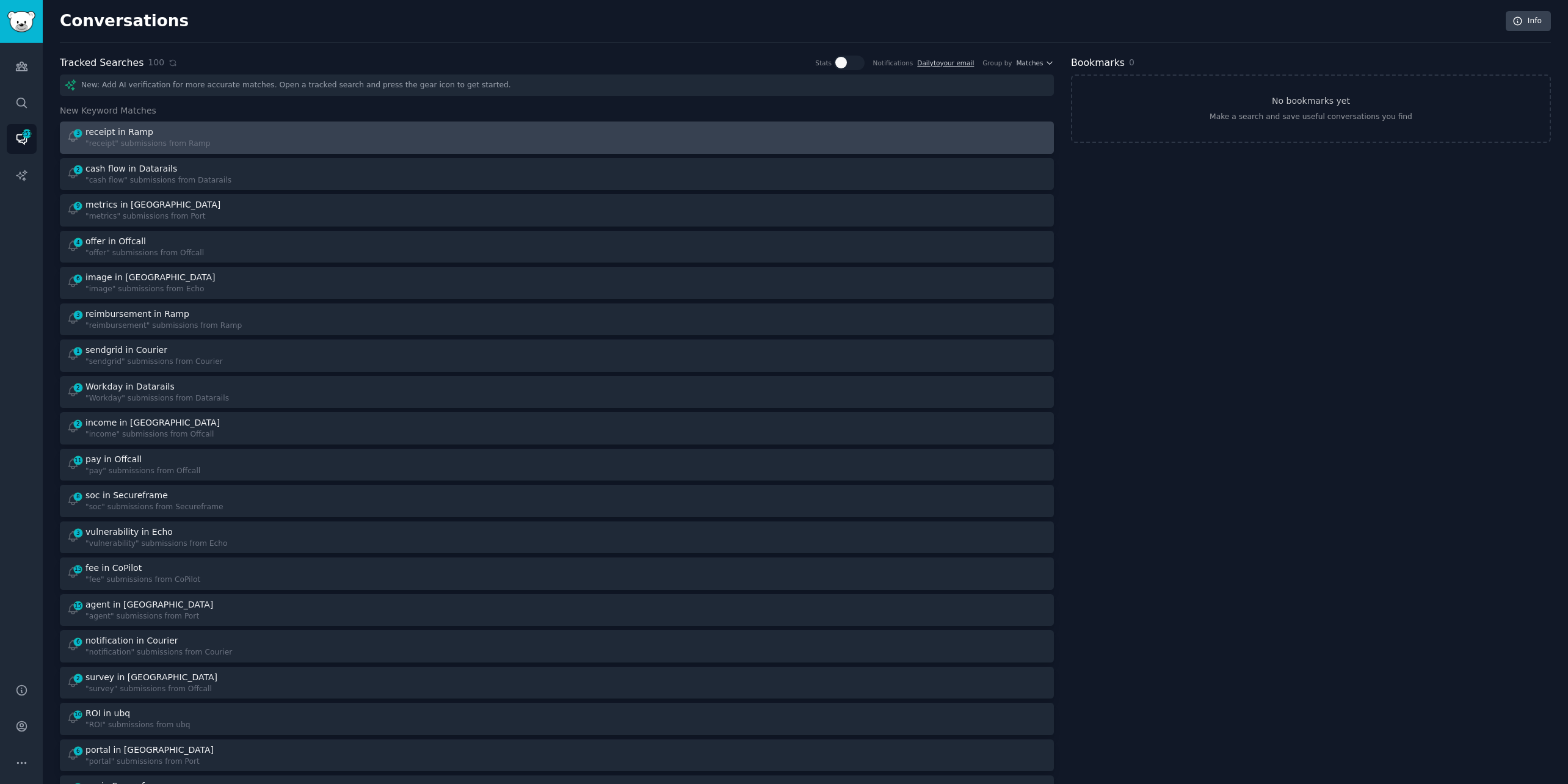
click at [830, 135] on div at bounding box center [806, 137] width 483 height 24
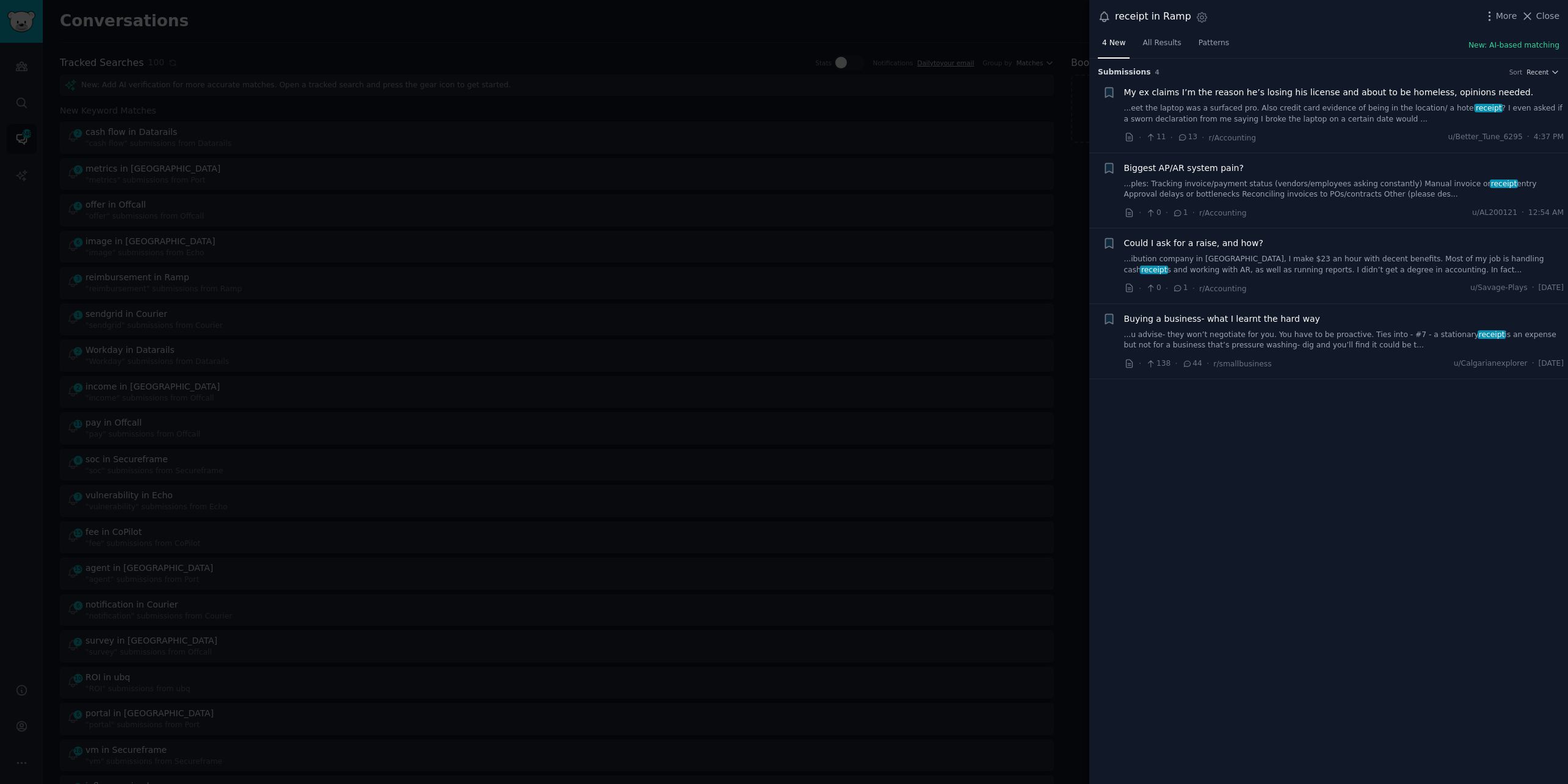
click at [1262, 184] on link "...ples: Tracking invoice/payment status (vendors/employees asking constantly) …" at bounding box center [1345, 189] width 440 height 21
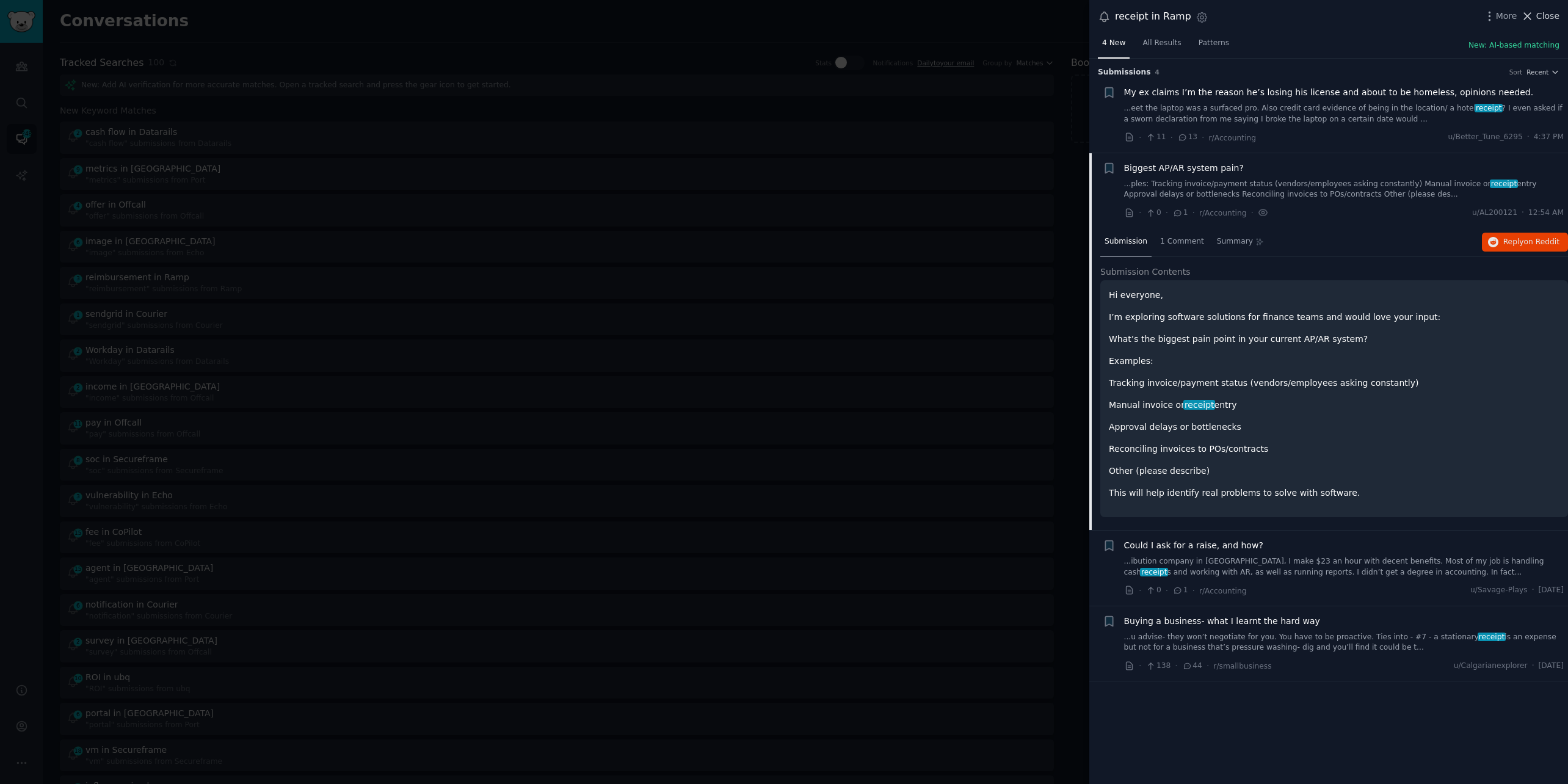
click at [1540, 14] on span "Close" at bounding box center [1548, 16] width 23 height 13
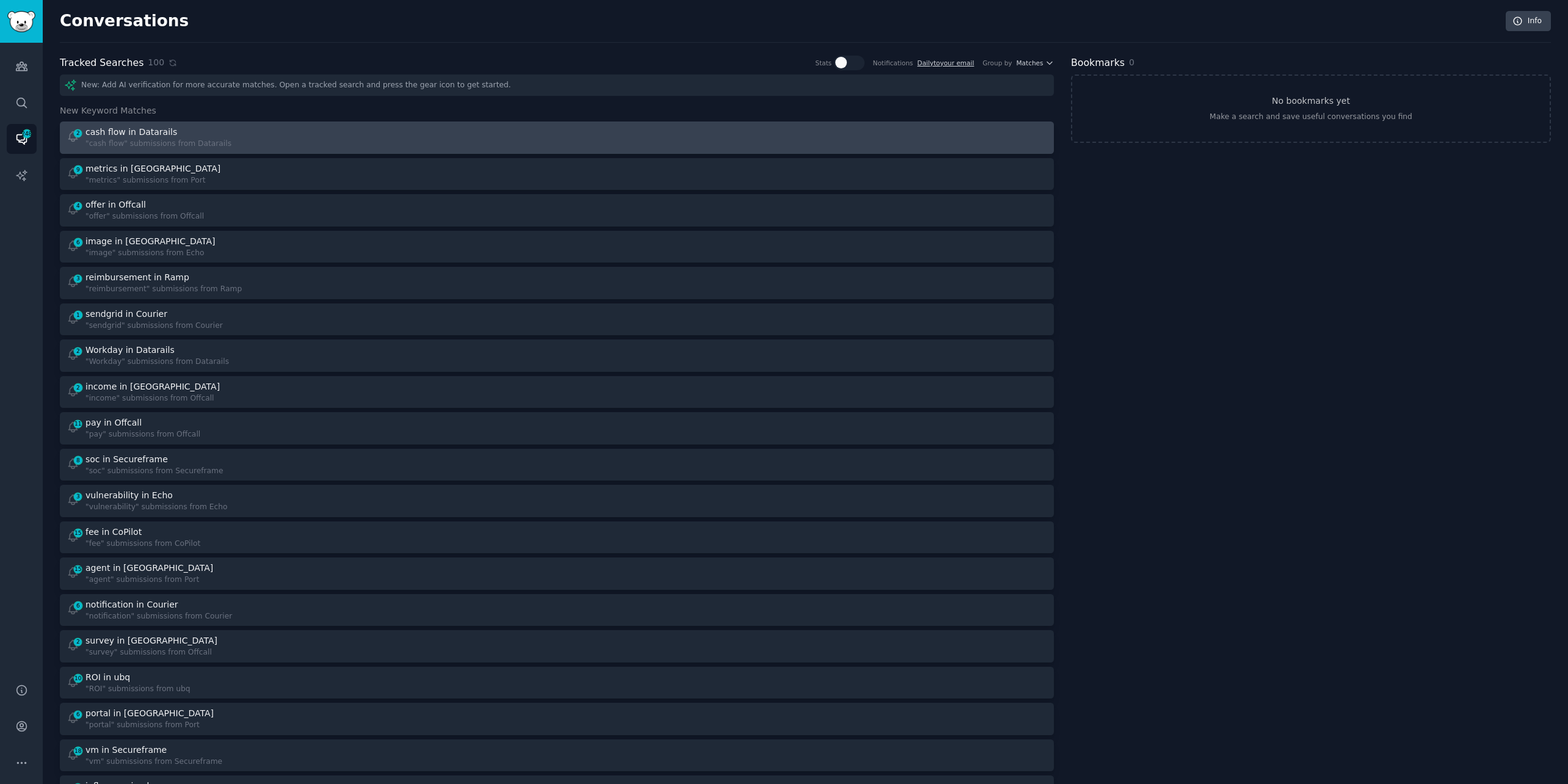
click at [342, 137] on div "2 cash flow in Datarails "cash flow" submissions from Datarails" at bounding box center [307, 137] width 483 height 24
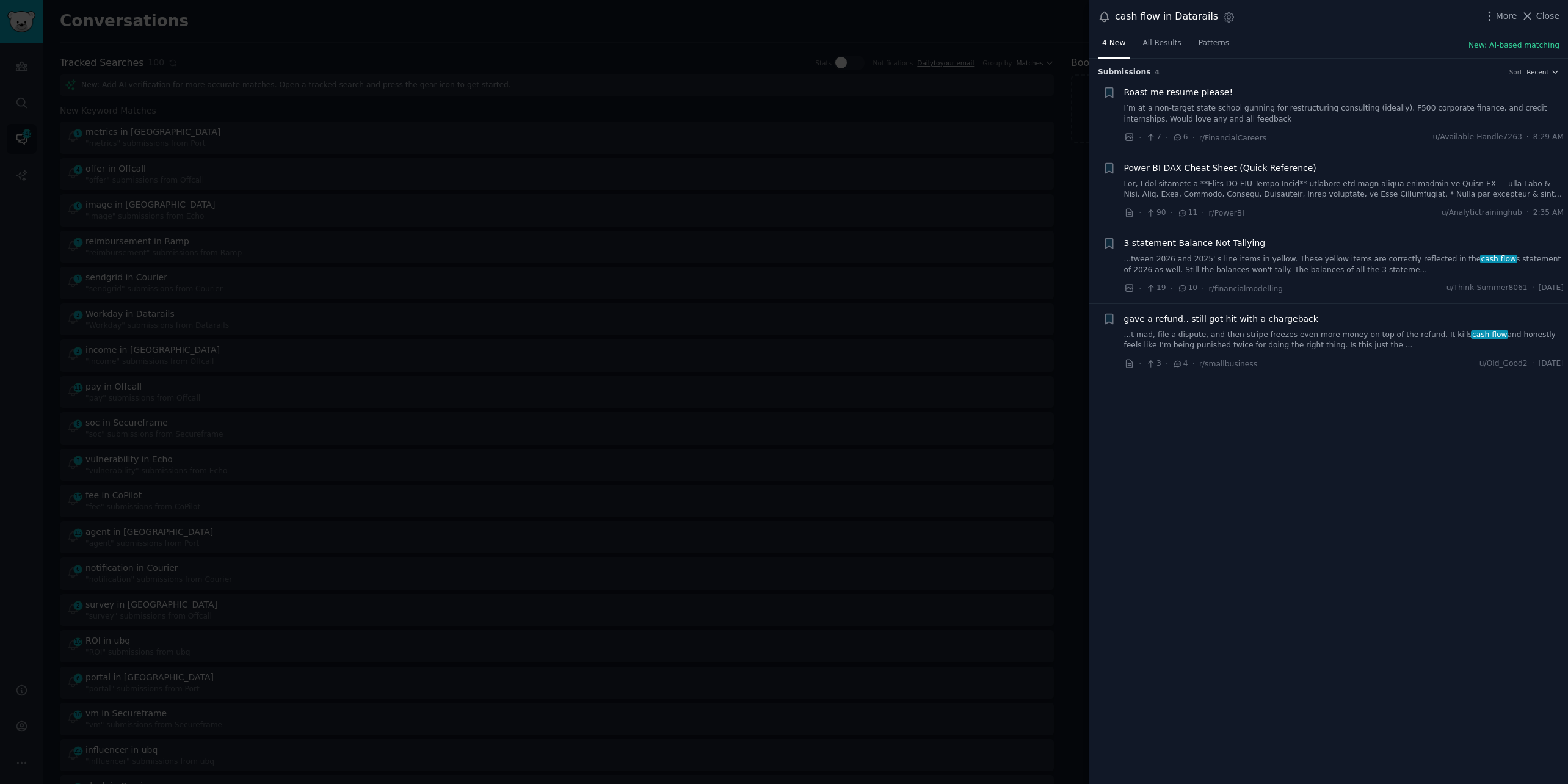
click at [1237, 259] on link "...tween 2026 and 2025' s line items in yellow. These yellow items are correctl…" at bounding box center [1345, 265] width 440 height 21
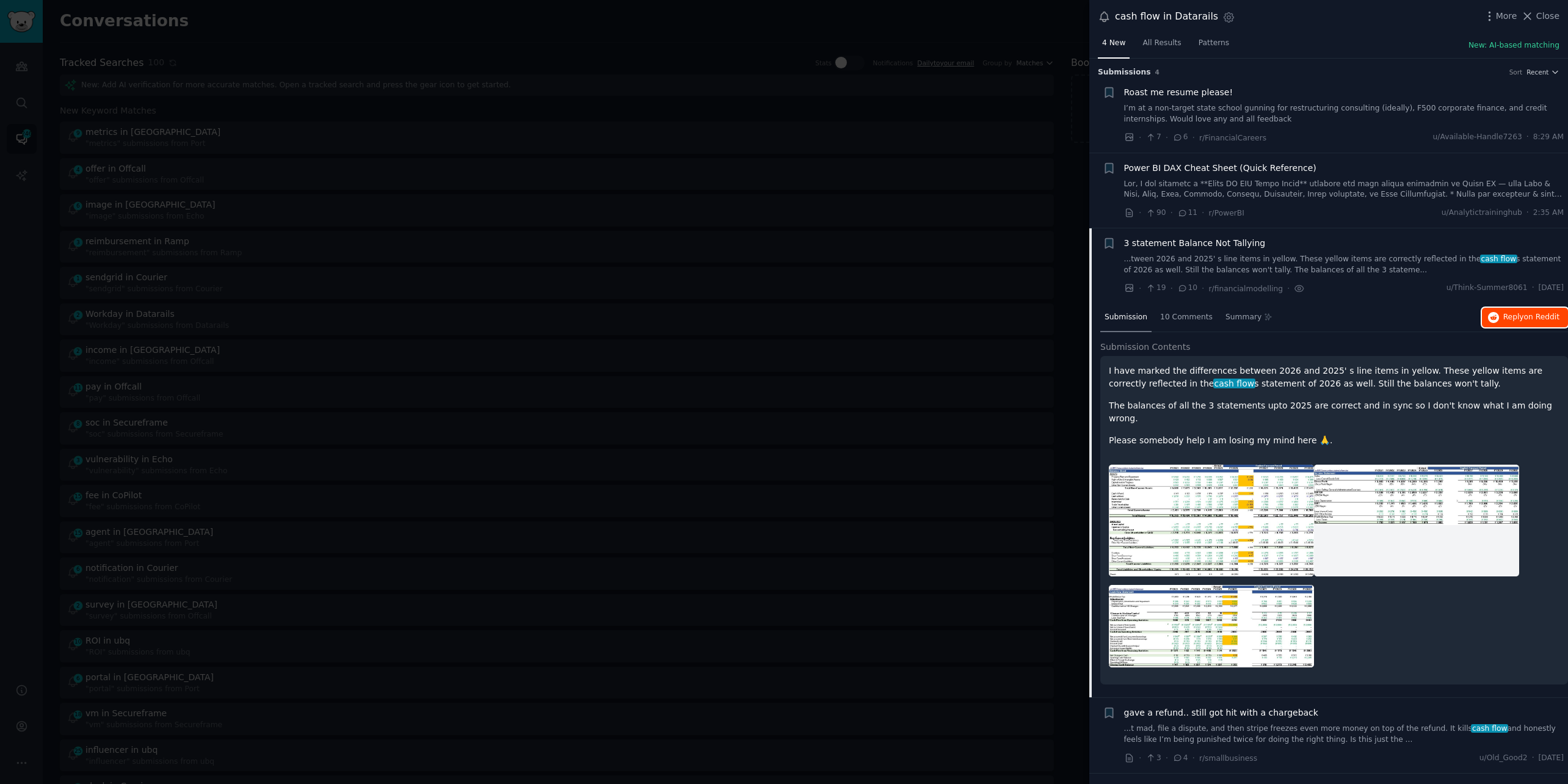
click at [1501, 324] on button "Reply on Reddit" at bounding box center [1525, 317] width 86 height 19
click at [535, 31] on div at bounding box center [784, 392] width 1568 height 784
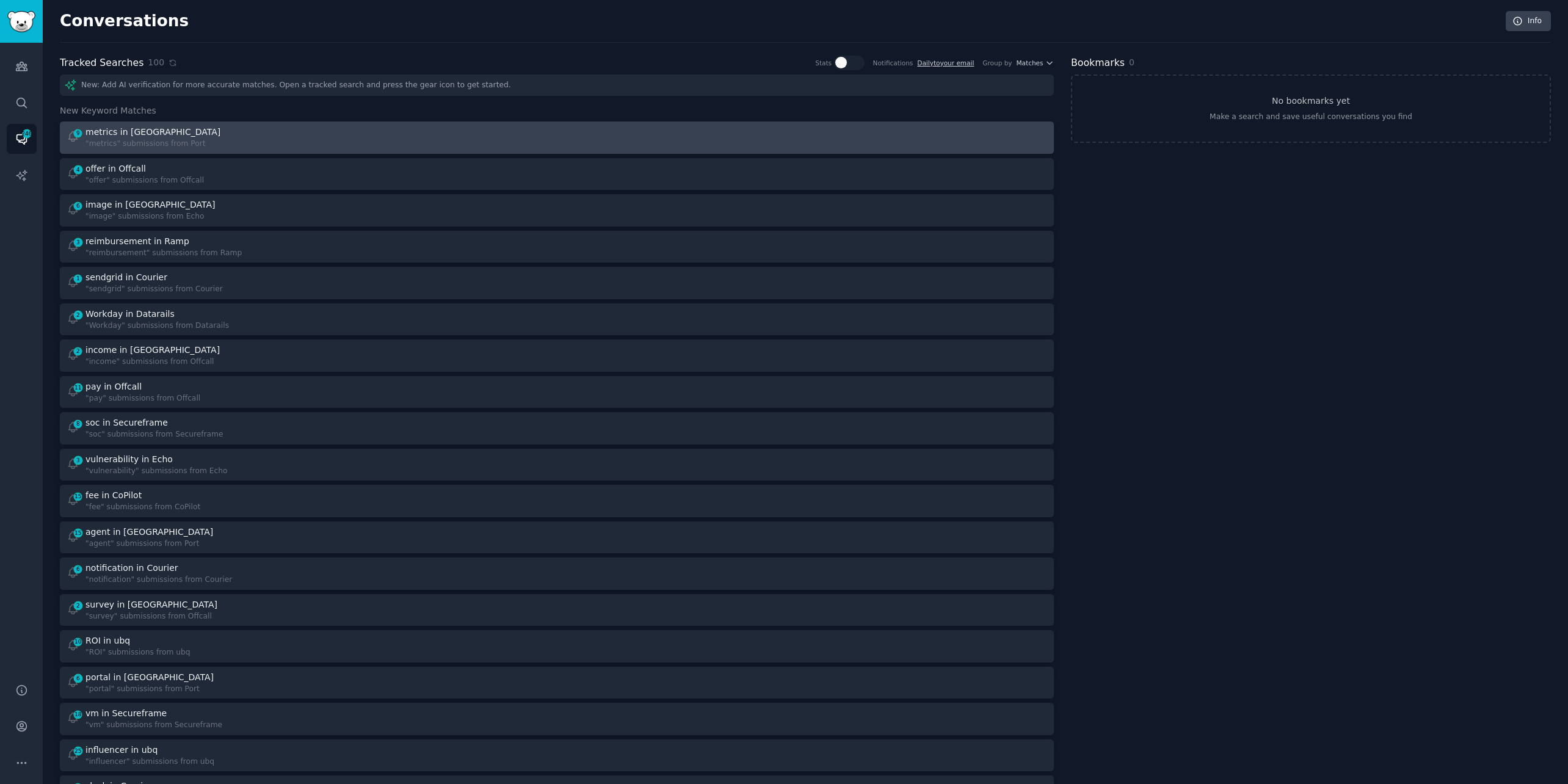
click at [400, 135] on div "9 metrics in Port "metrics" submissions from [GEOGRAPHIC_DATA]" at bounding box center [307, 137] width 483 height 24
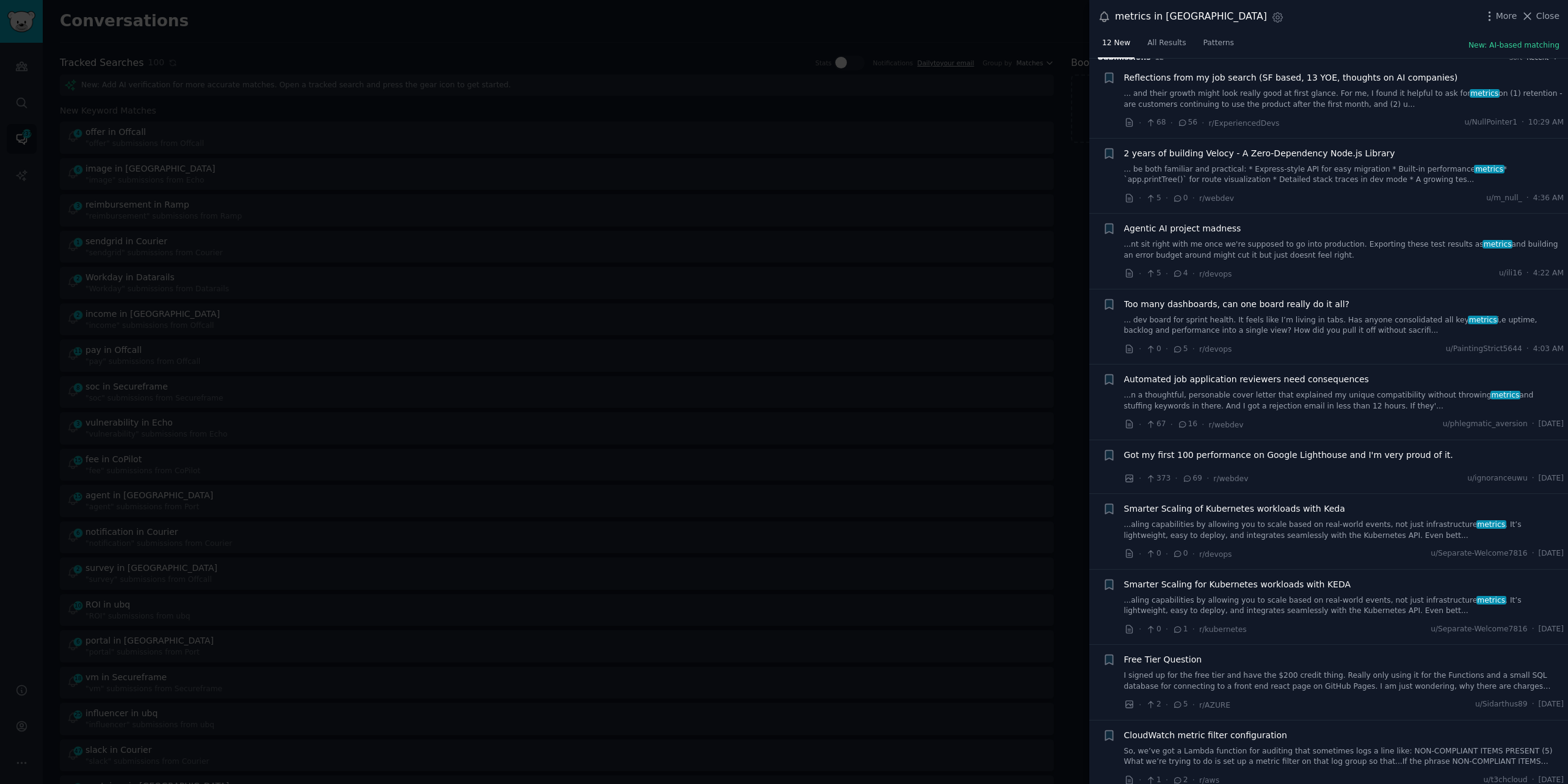
scroll to position [16, 0]
click at [1293, 238] on link "...nt sit right with me once we're supposed to go into production. Exporting th…" at bounding box center [1345, 248] width 440 height 21
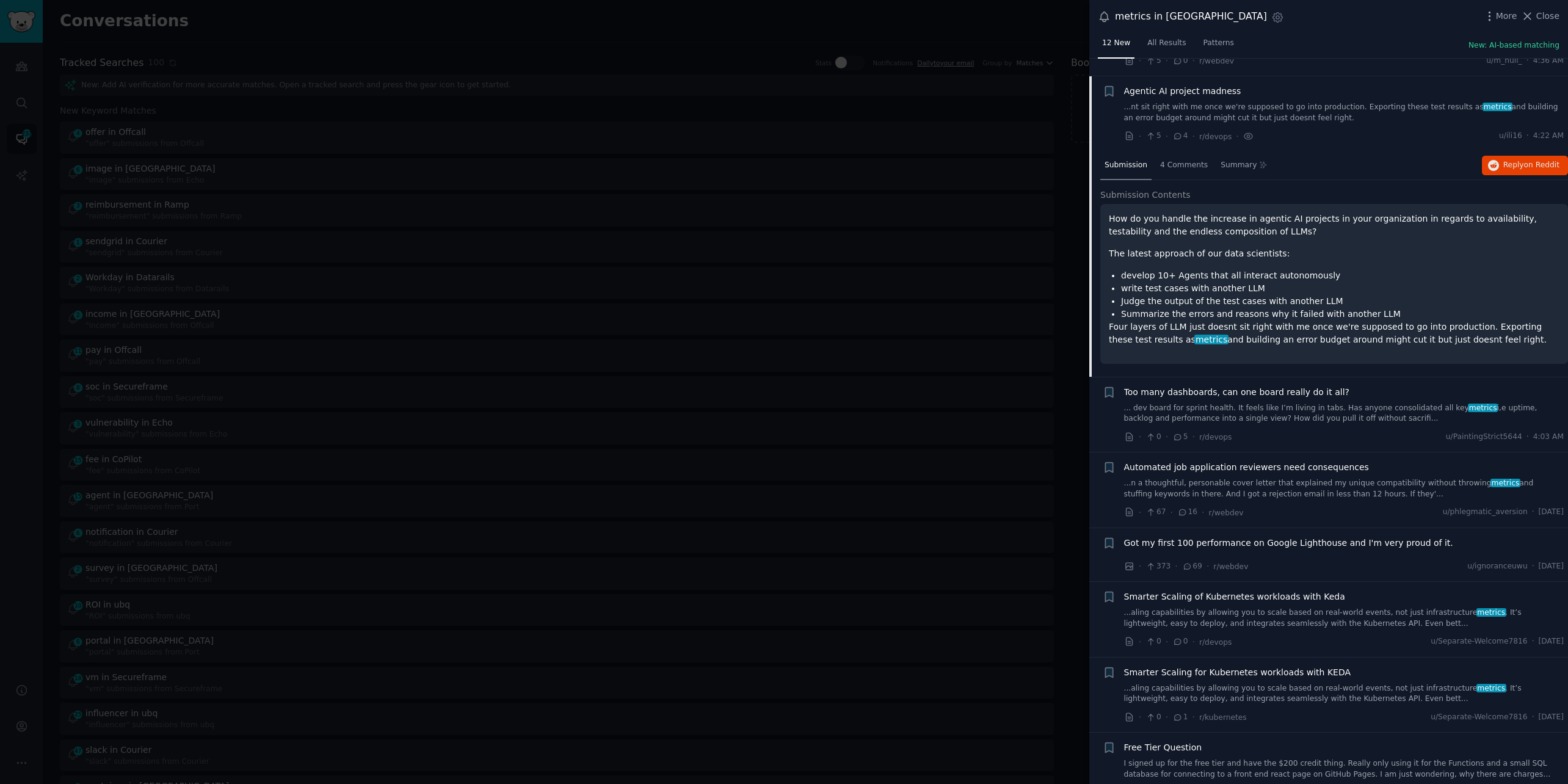
scroll to position [170, 0]
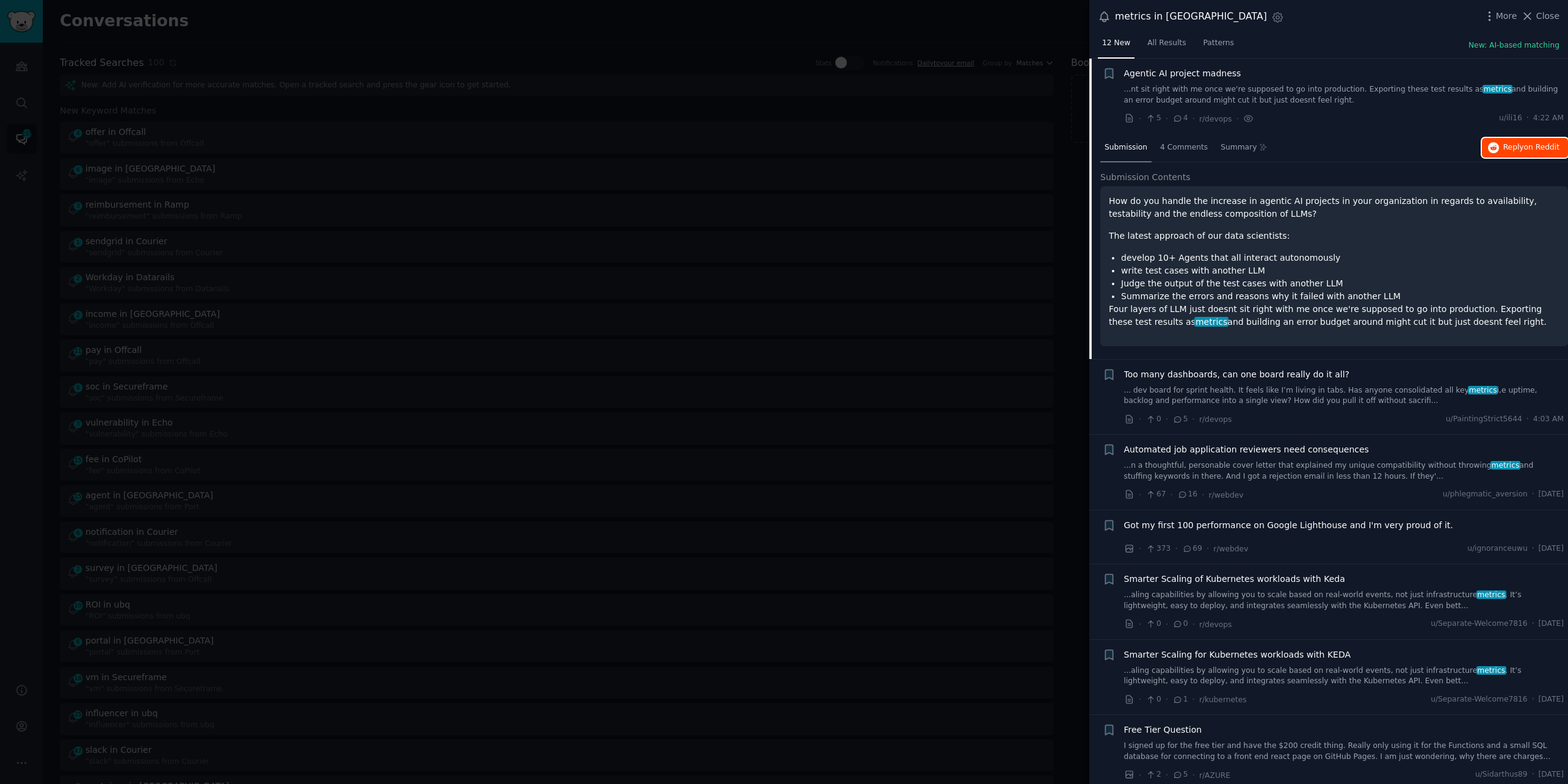
click at [1493, 148] on icon "button" at bounding box center [1494, 148] width 11 height 11
click at [1251, 389] on link "... dev board for sprint health. It feels like I’m living in tabs. Has anyone c…" at bounding box center [1345, 396] width 440 height 21
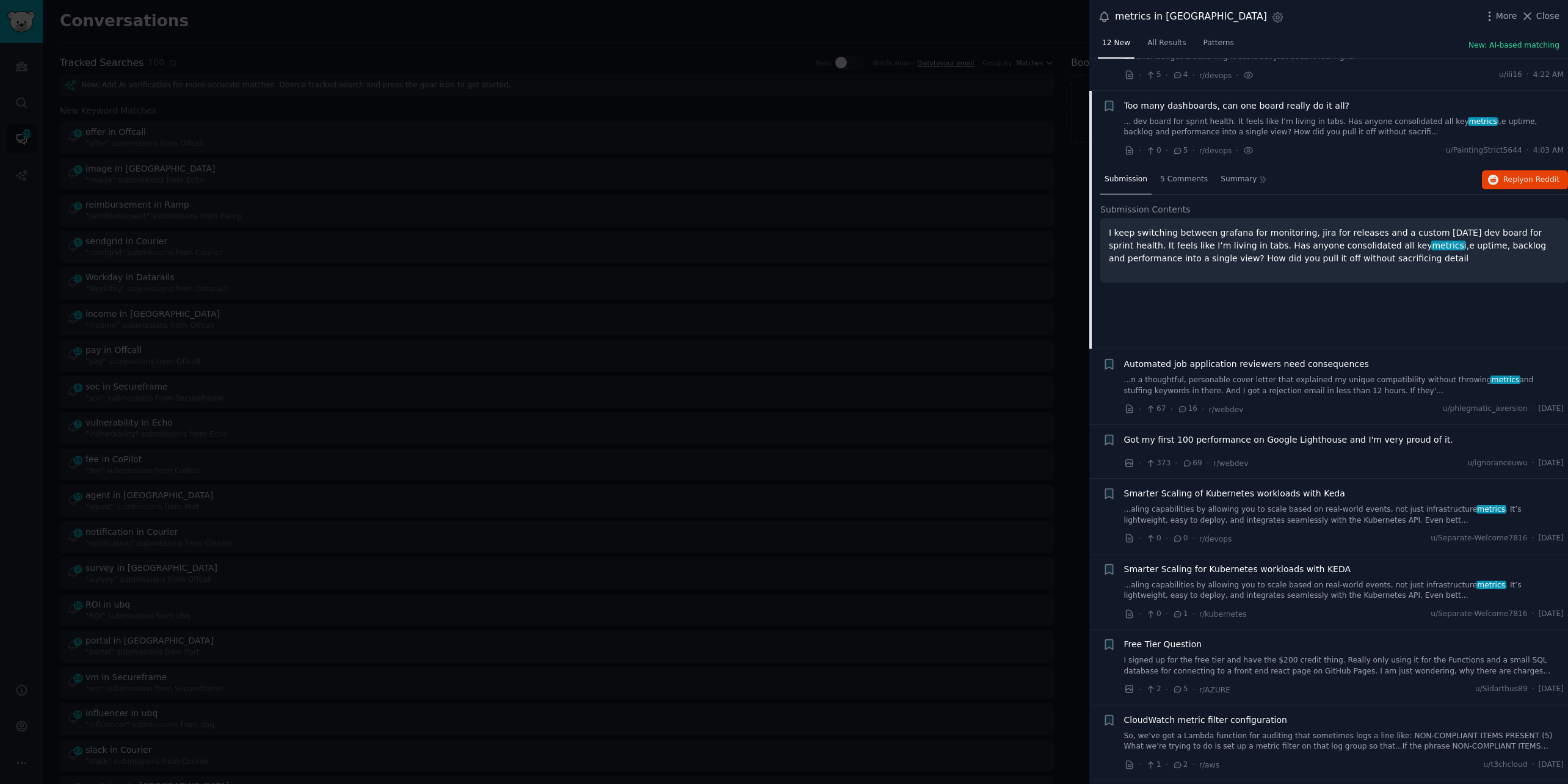
scroll to position [245, 0]
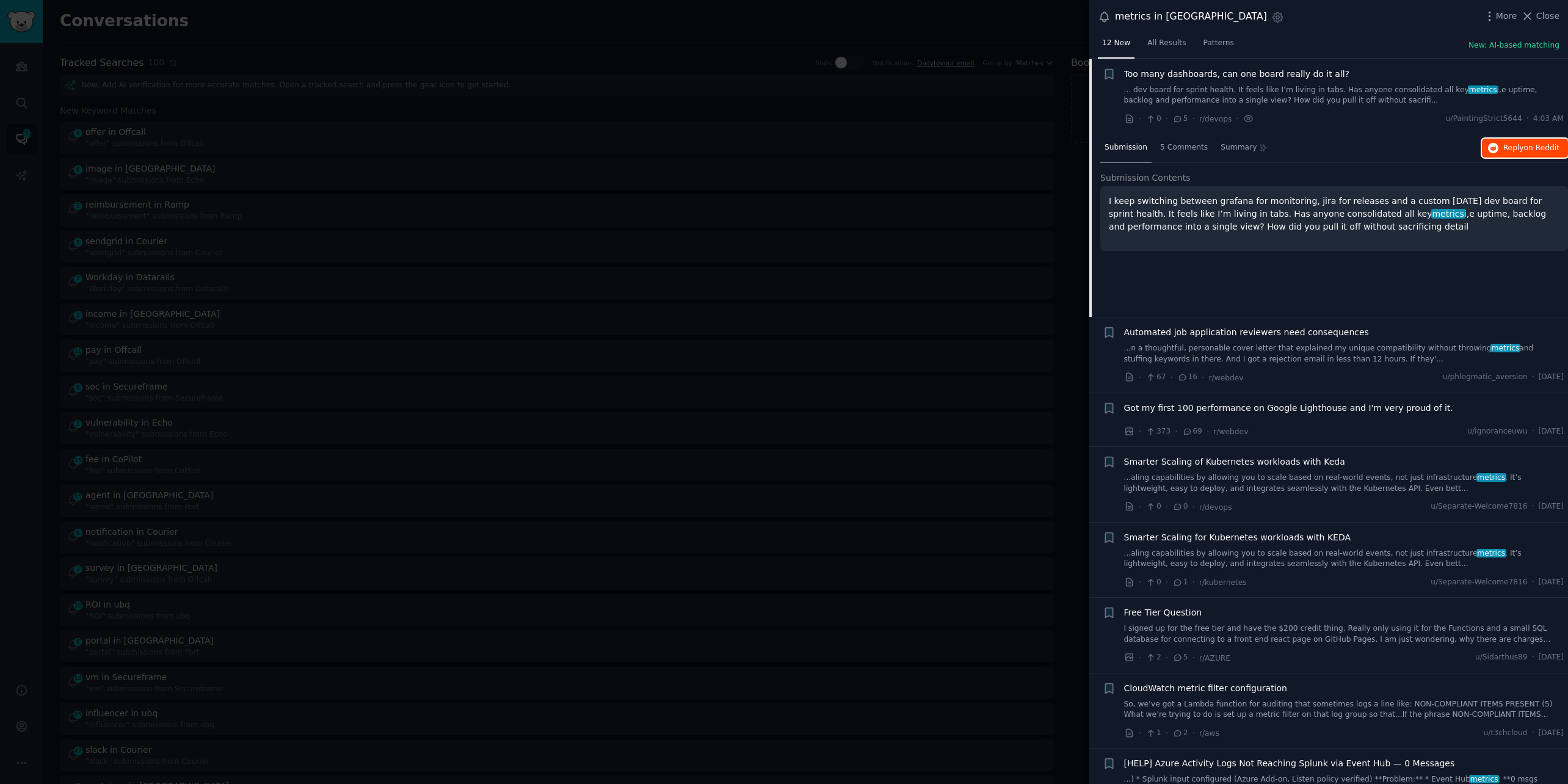
click at [1498, 146] on button "Reply on Reddit" at bounding box center [1525, 148] width 86 height 19
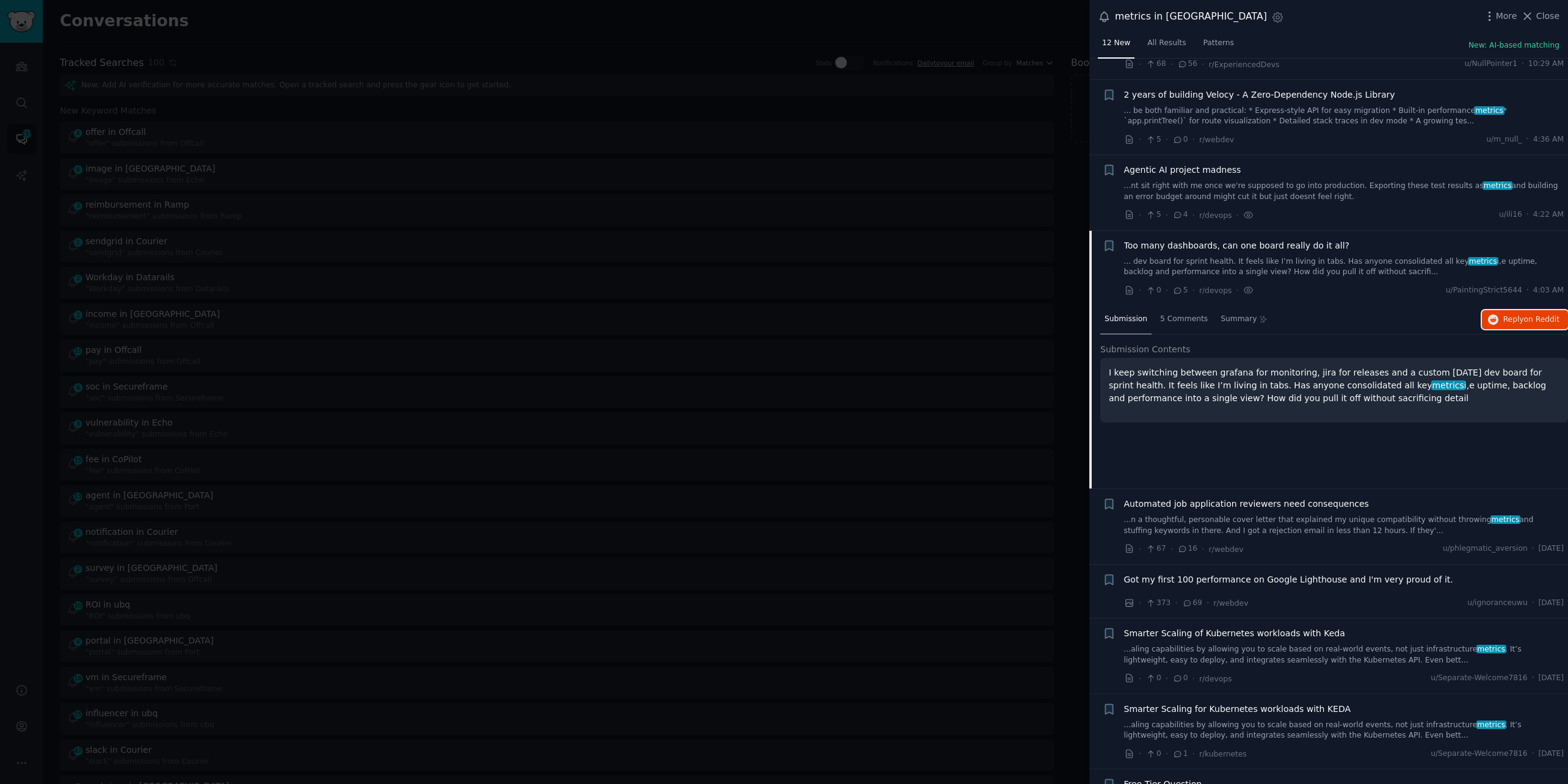
scroll to position [72, 0]
click at [1526, 317] on span "on Reddit" at bounding box center [1542, 321] width 35 height 9
click at [631, 9] on div at bounding box center [784, 392] width 1568 height 784
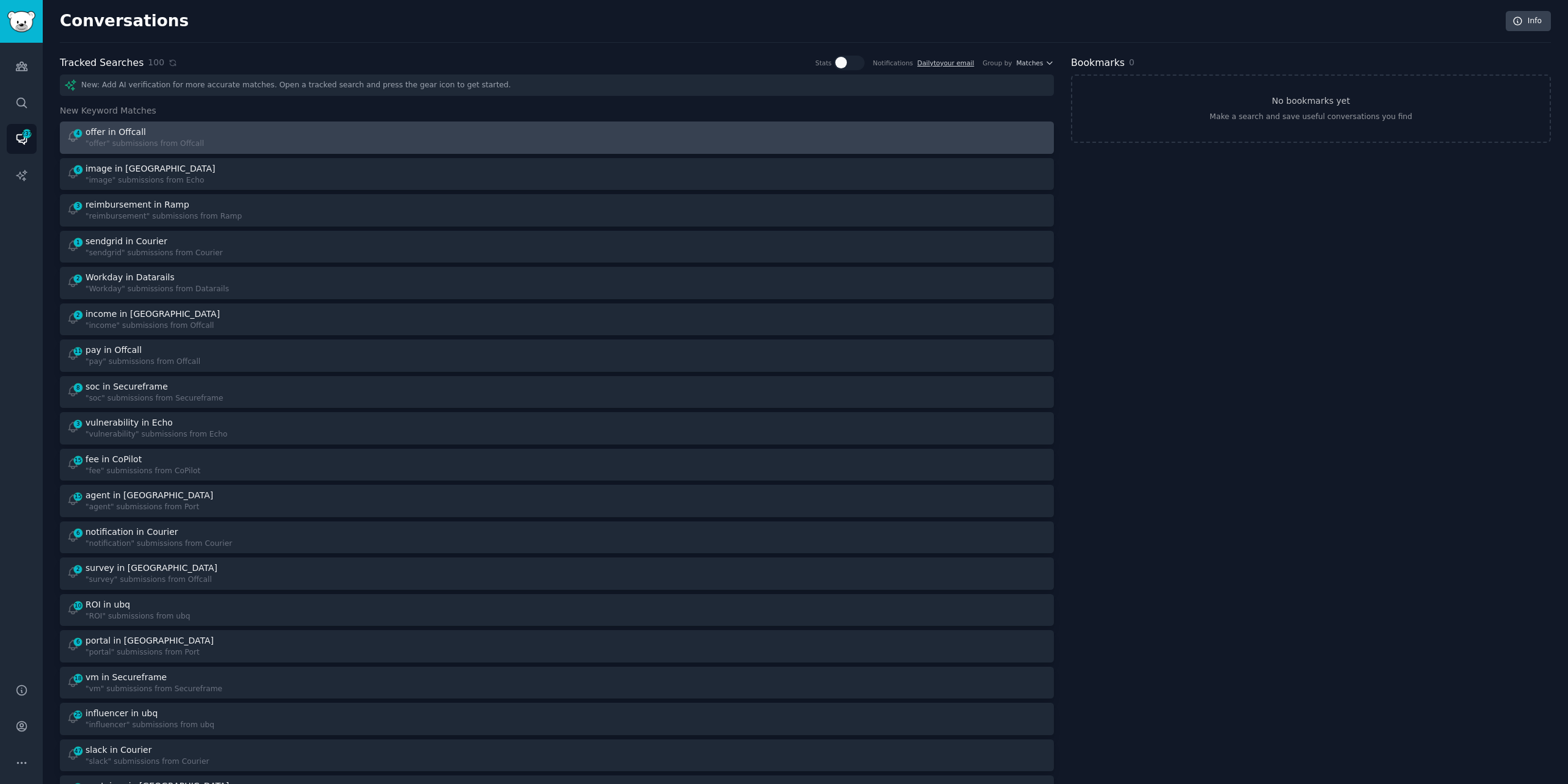
click at [208, 129] on div "4 offer in Offcall "offer" submissions from Offcall" at bounding box center [307, 137] width 483 height 24
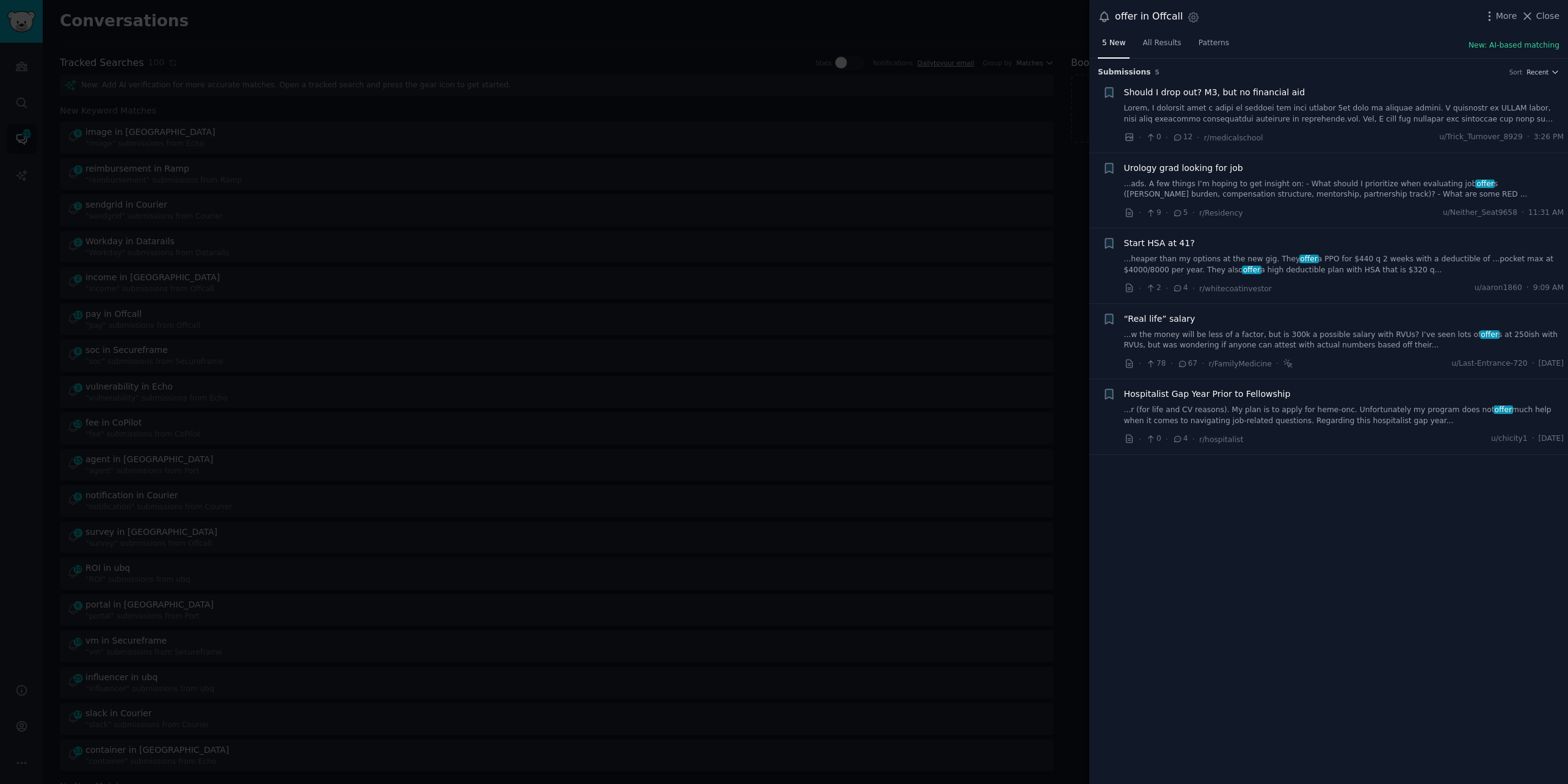
click at [1203, 346] on link "...w the money will be less of a factor, but is 300k a possible salary with RVU…" at bounding box center [1345, 341] width 440 height 21
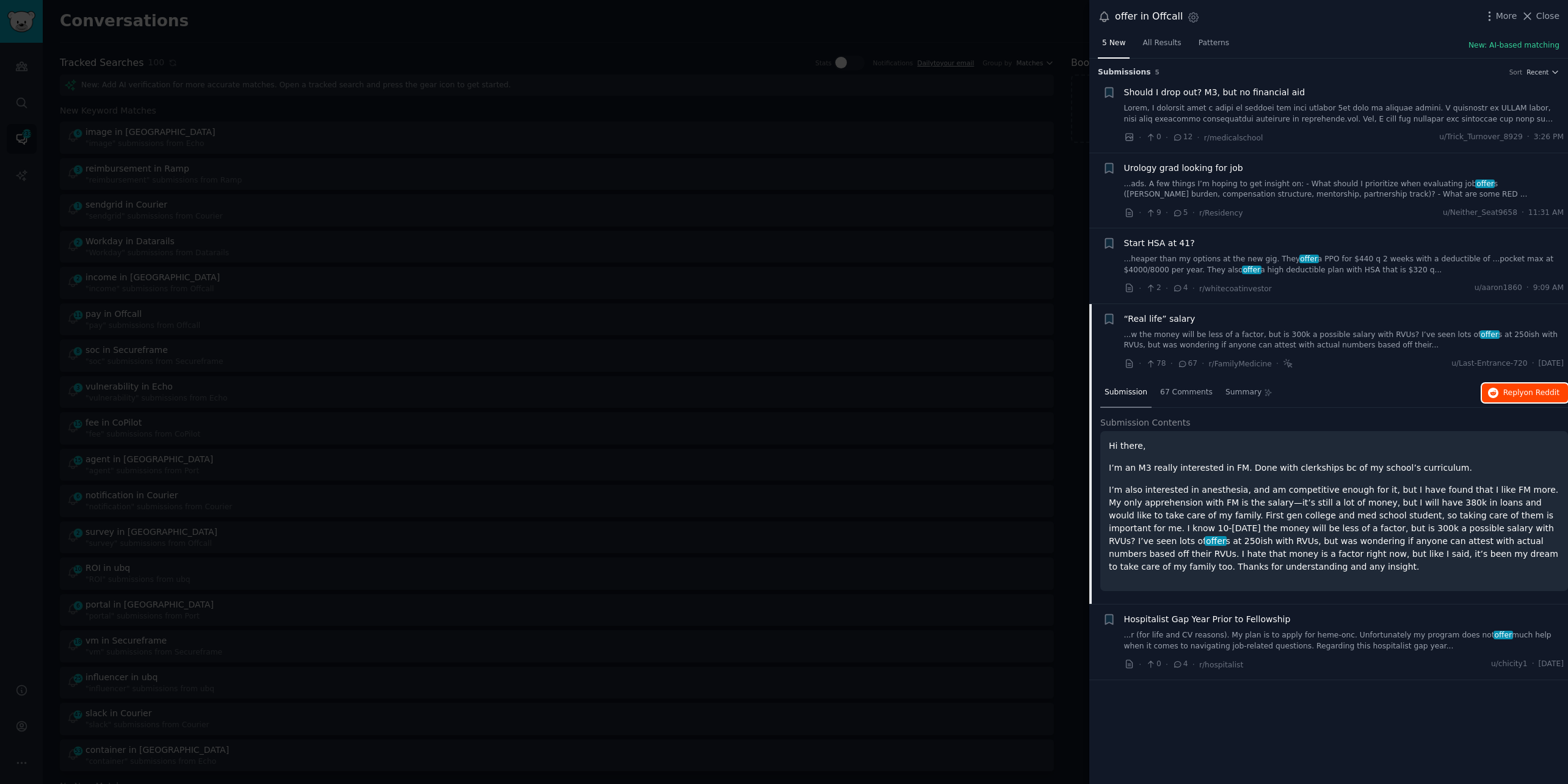
click at [1517, 395] on span "Reply on Reddit" at bounding box center [1532, 393] width 56 height 11
click at [434, 33] on div at bounding box center [784, 392] width 1568 height 784
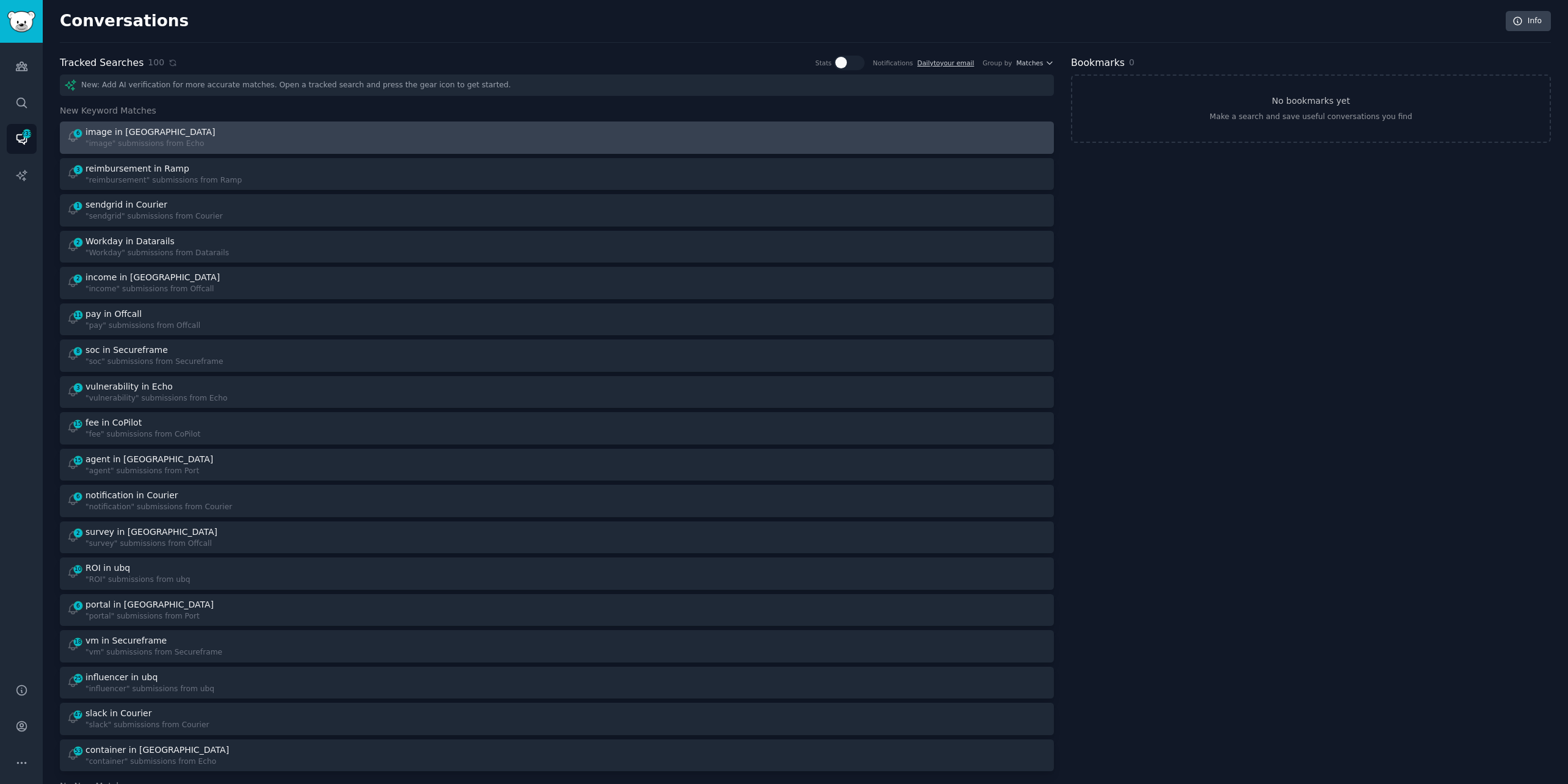
click at [285, 125] on div "6 image in Echo "image" submissions from Echo" at bounding box center [307, 137] width 483 height 24
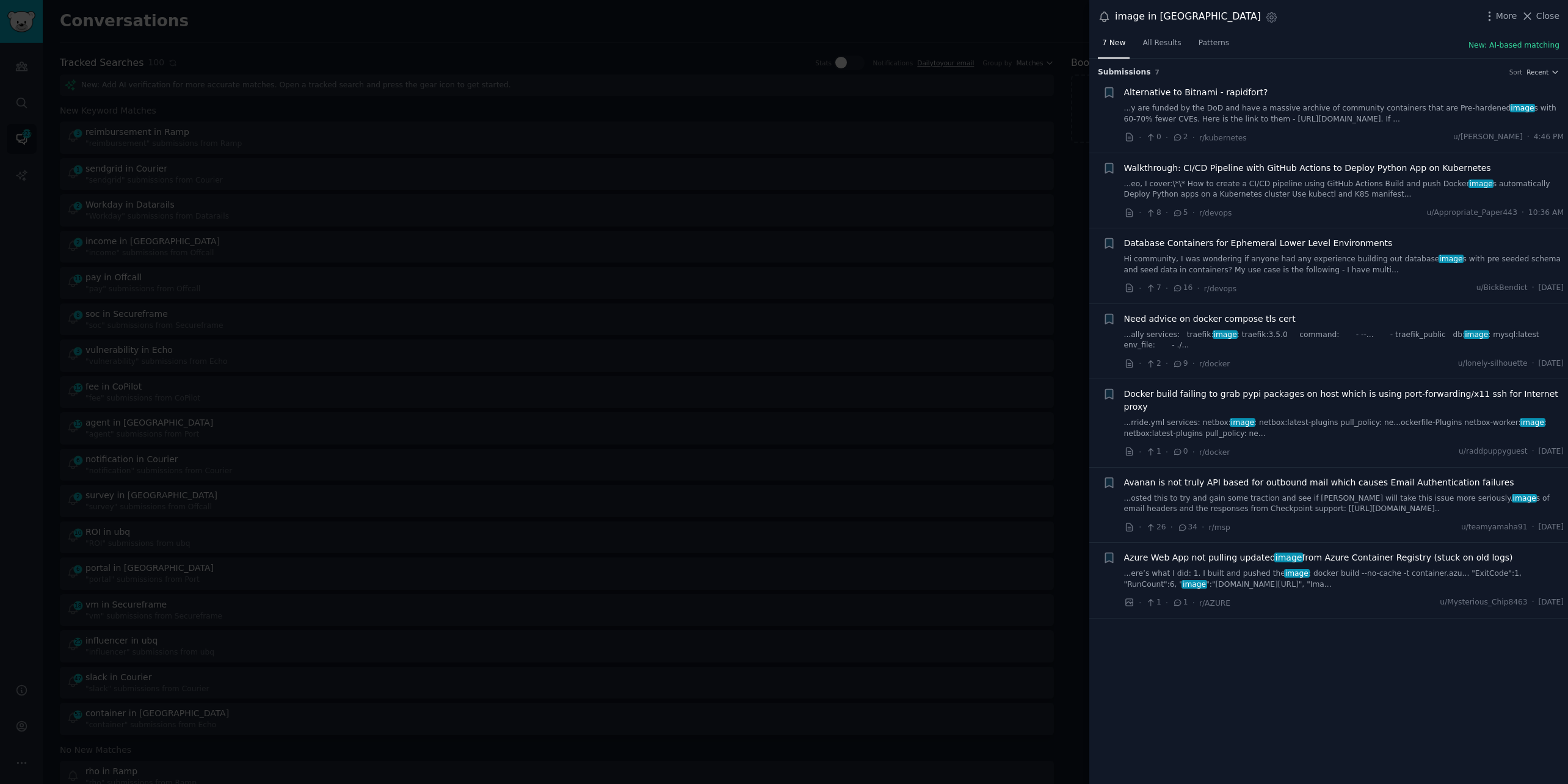
click at [1232, 116] on link "...y are funded by the DoD and have a massive archive of community containers t…" at bounding box center [1345, 114] width 440 height 21
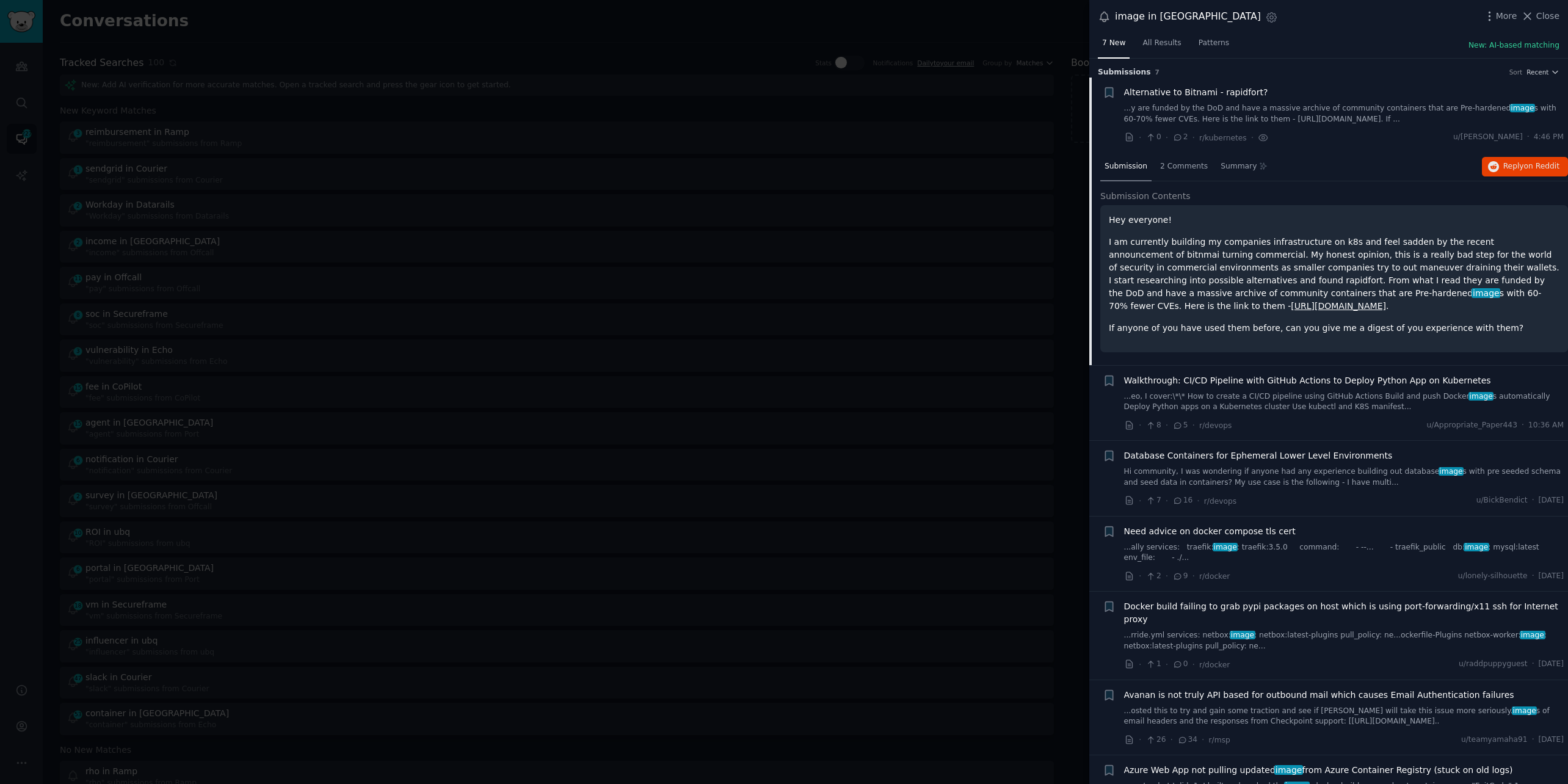
scroll to position [19, 0]
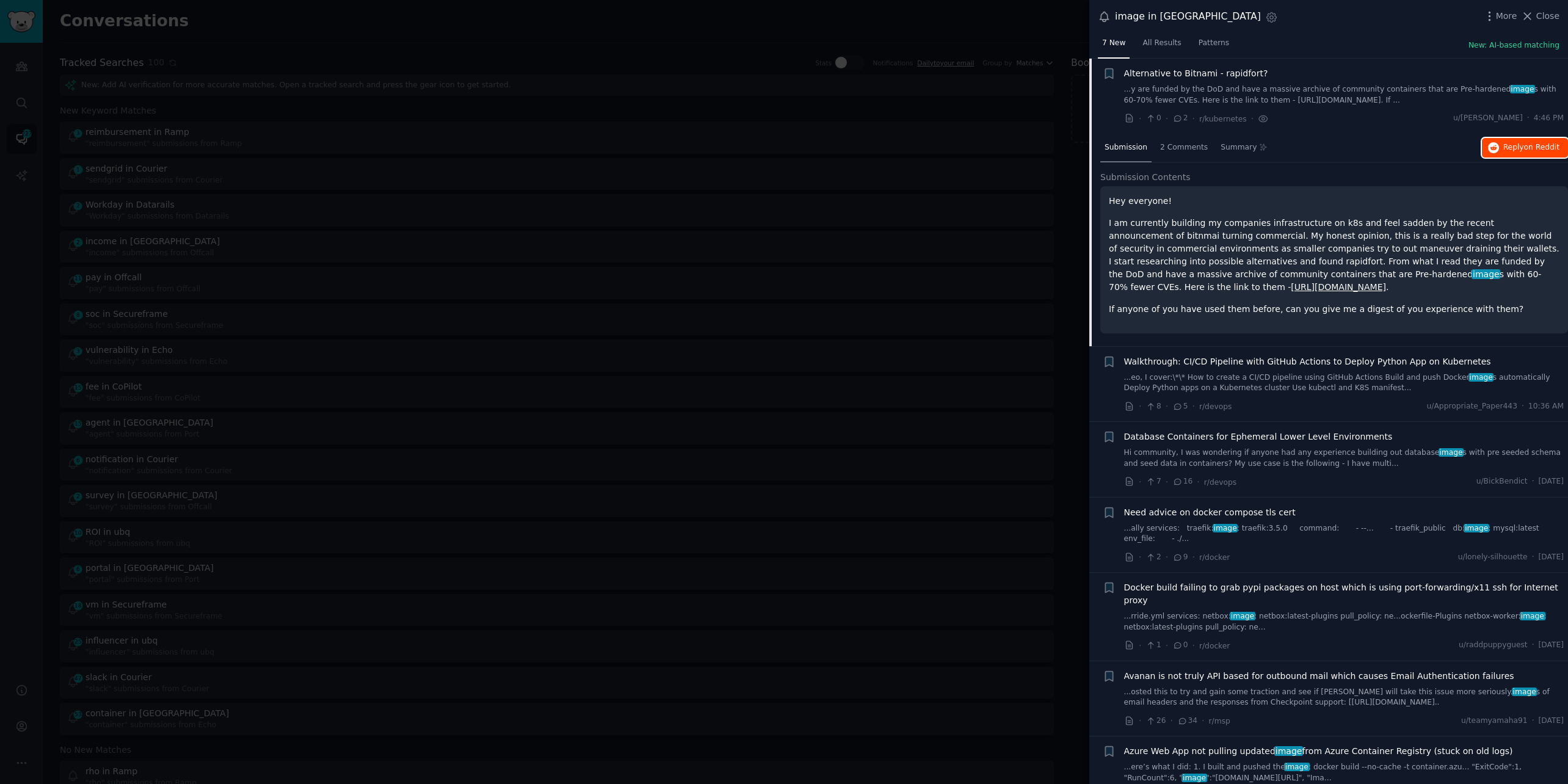
click at [1511, 149] on span "Reply on Reddit" at bounding box center [1532, 148] width 56 height 11
click at [1545, 14] on span "Close" at bounding box center [1548, 16] width 23 height 13
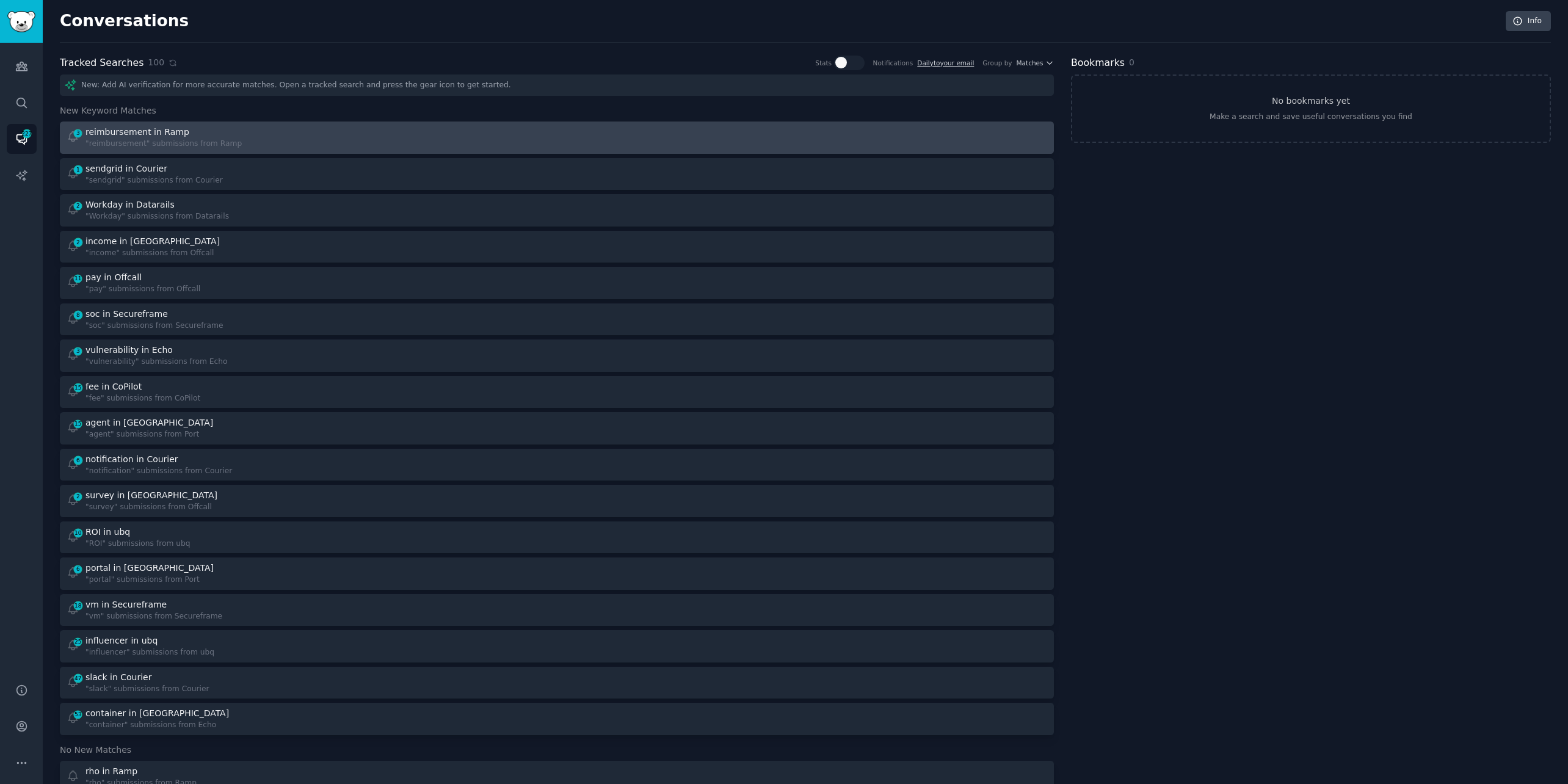
click at [216, 139] on div ""reimbursement" submissions from Ramp" at bounding box center [163, 144] width 156 height 11
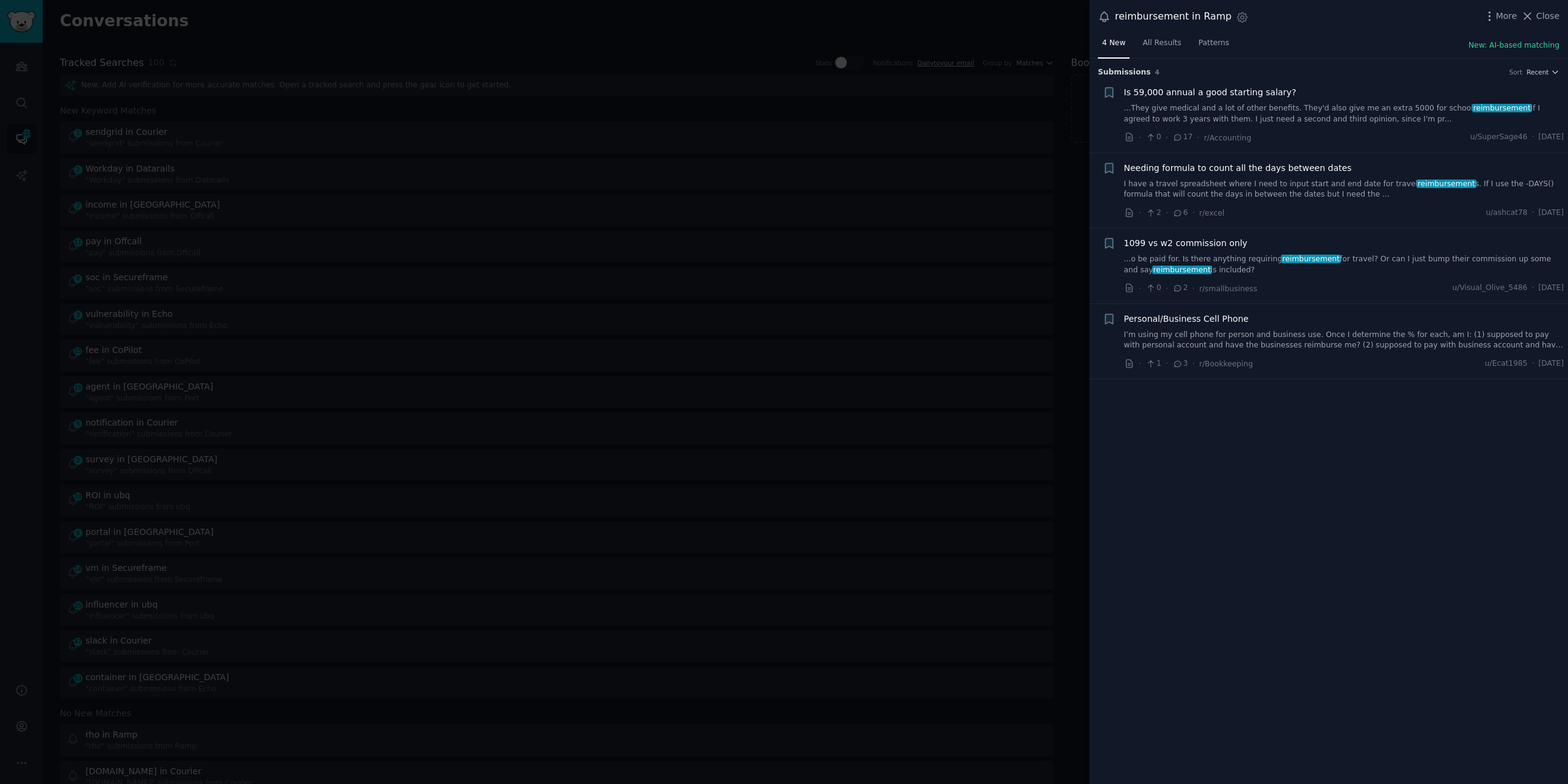
click at [1256, 182] on link "I have a travel spreadsheet where I need to input start and end date for travel…" at bounding box center [1345, 189] width 440 height 21
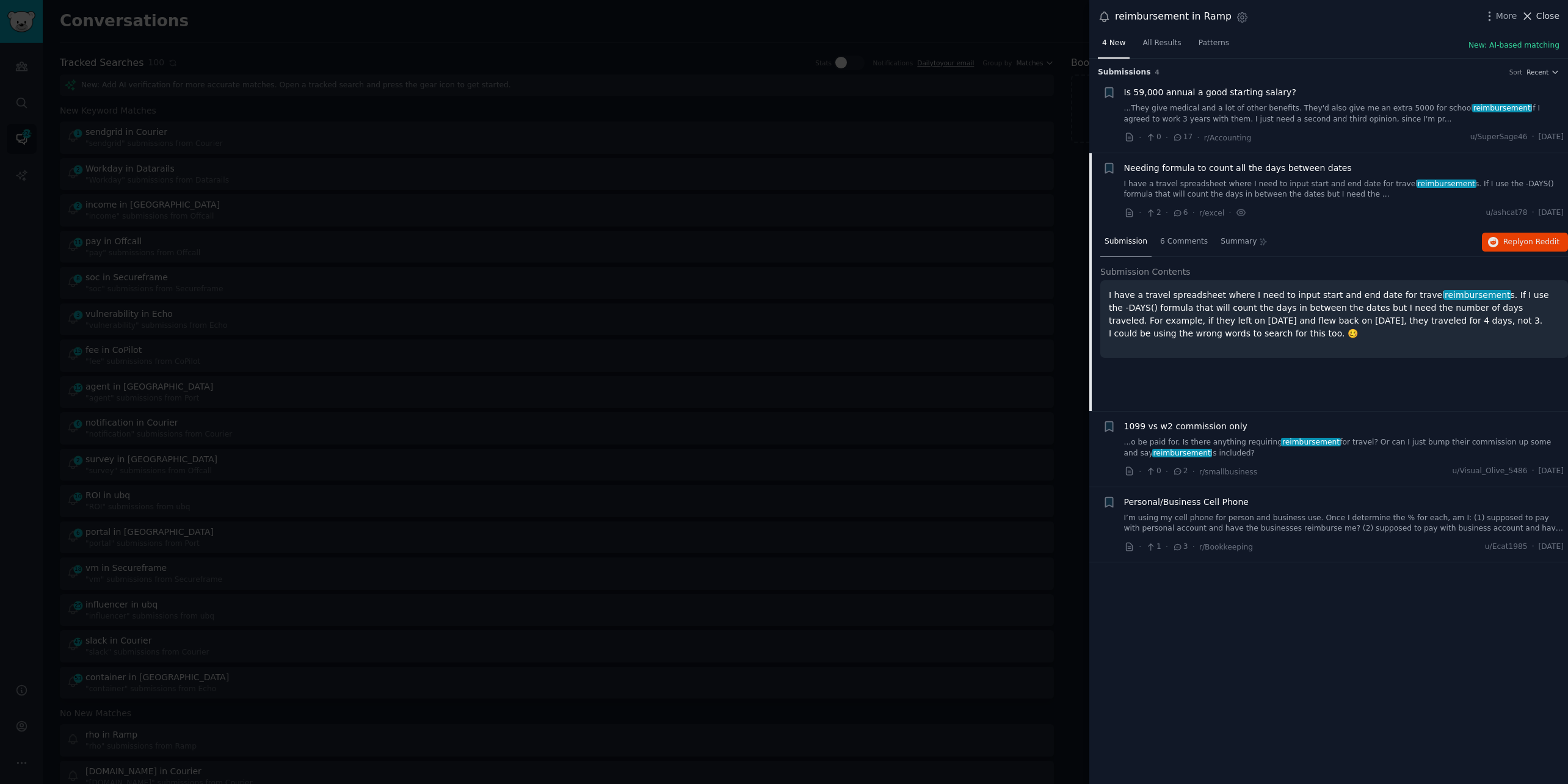
click at [1552, 14] on span "Close" at bounding box center [1548, 16] width 23 height 13
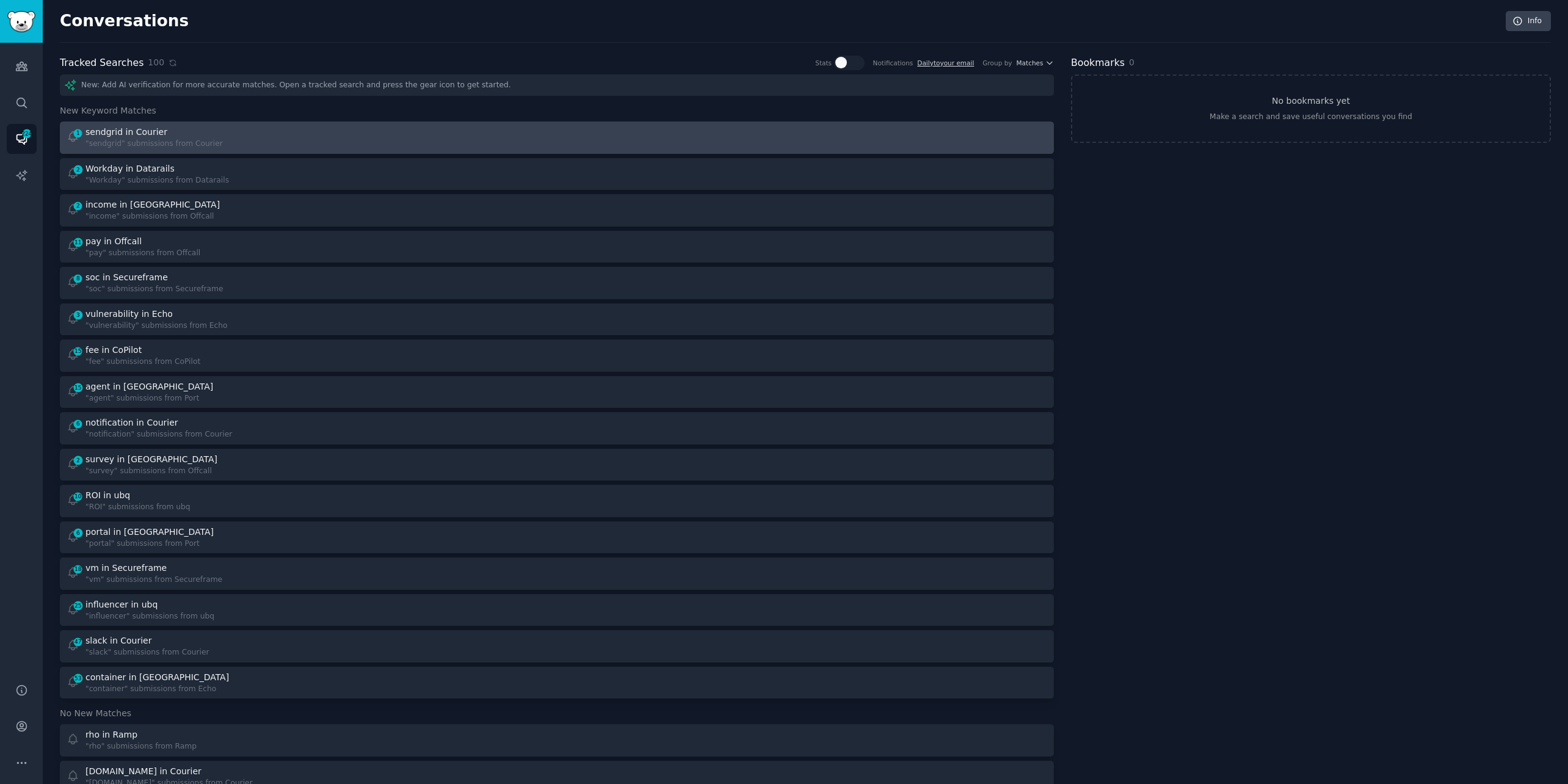
click at [695, 127] on div at bounding box center [806, 137] width 483 height 24
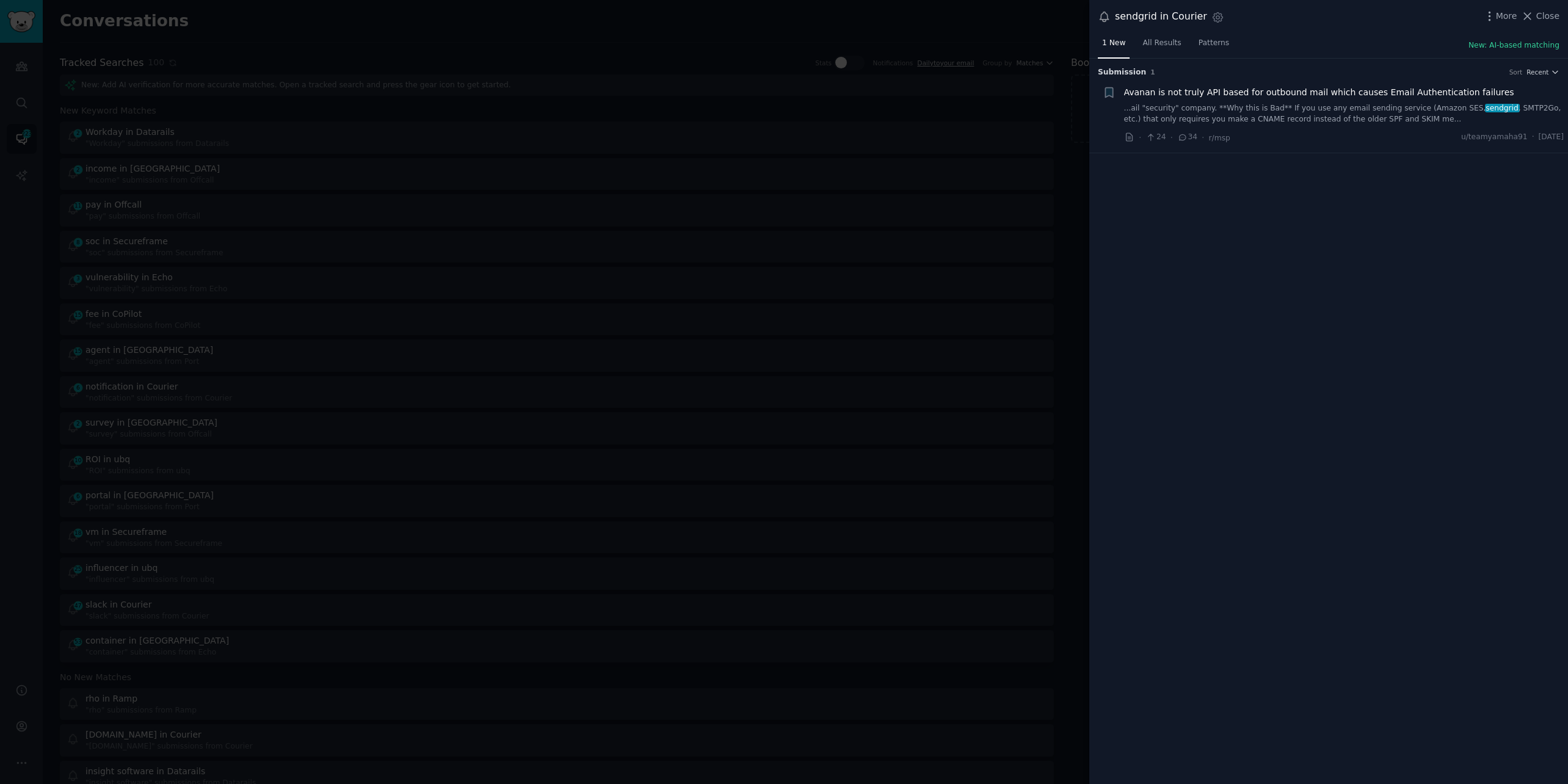
click at [1548, 1] on div "sendgrid in Courier Settings More Close" at bounding box center [1328, 17] width 479 height 34
click at [204, 135] on div at bounding box center [784, 392] width 1568 height 784
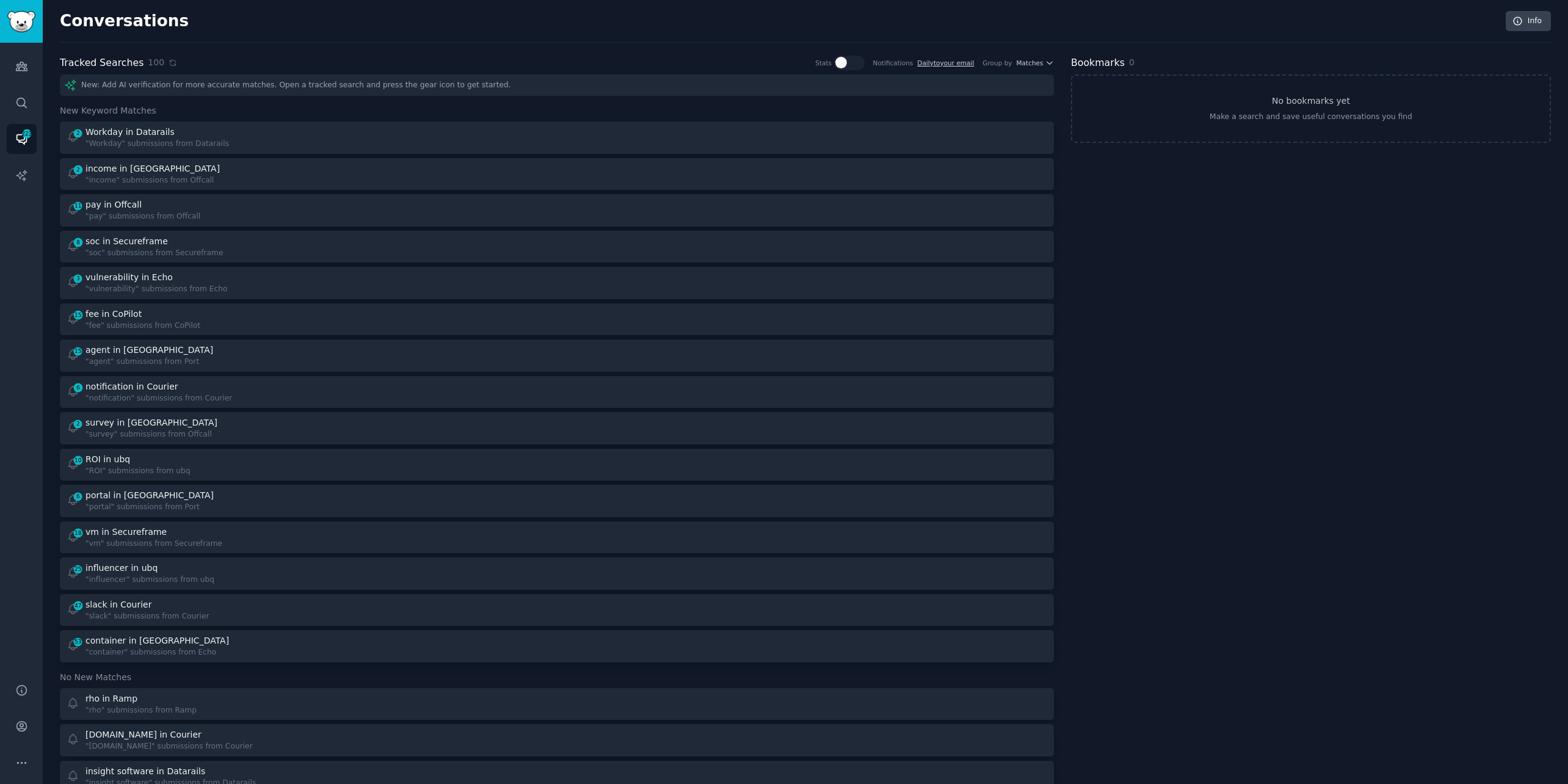
click at [204, 135] on div "Workday in Datarails" at bounding box center [157, 132] width 144 height 13
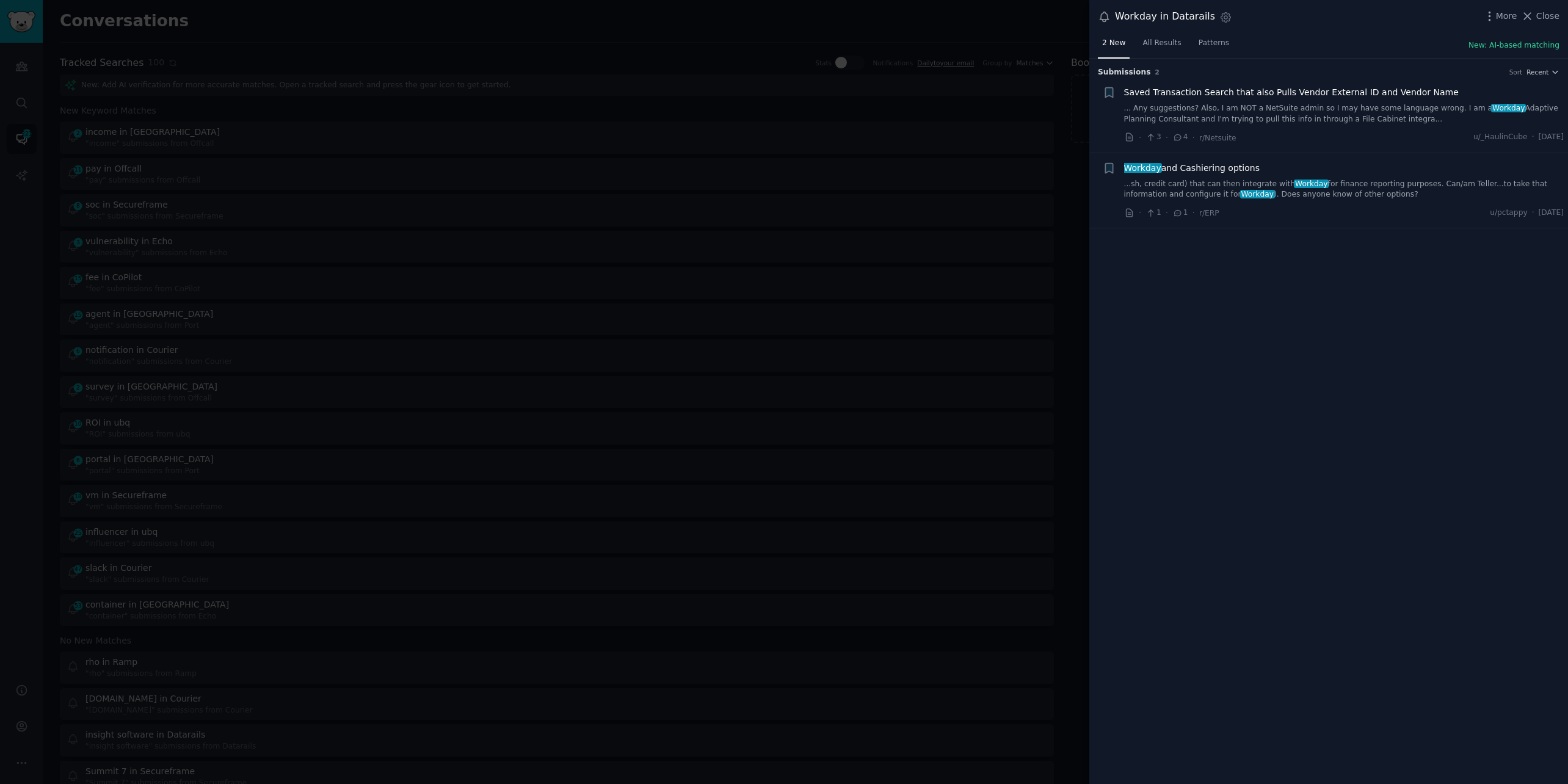
click at [1205, 192] on link "...sh, credit card) that can then integrate with Workday for finance reporting …" at bounding box center [1345, 189] width 440 height 21
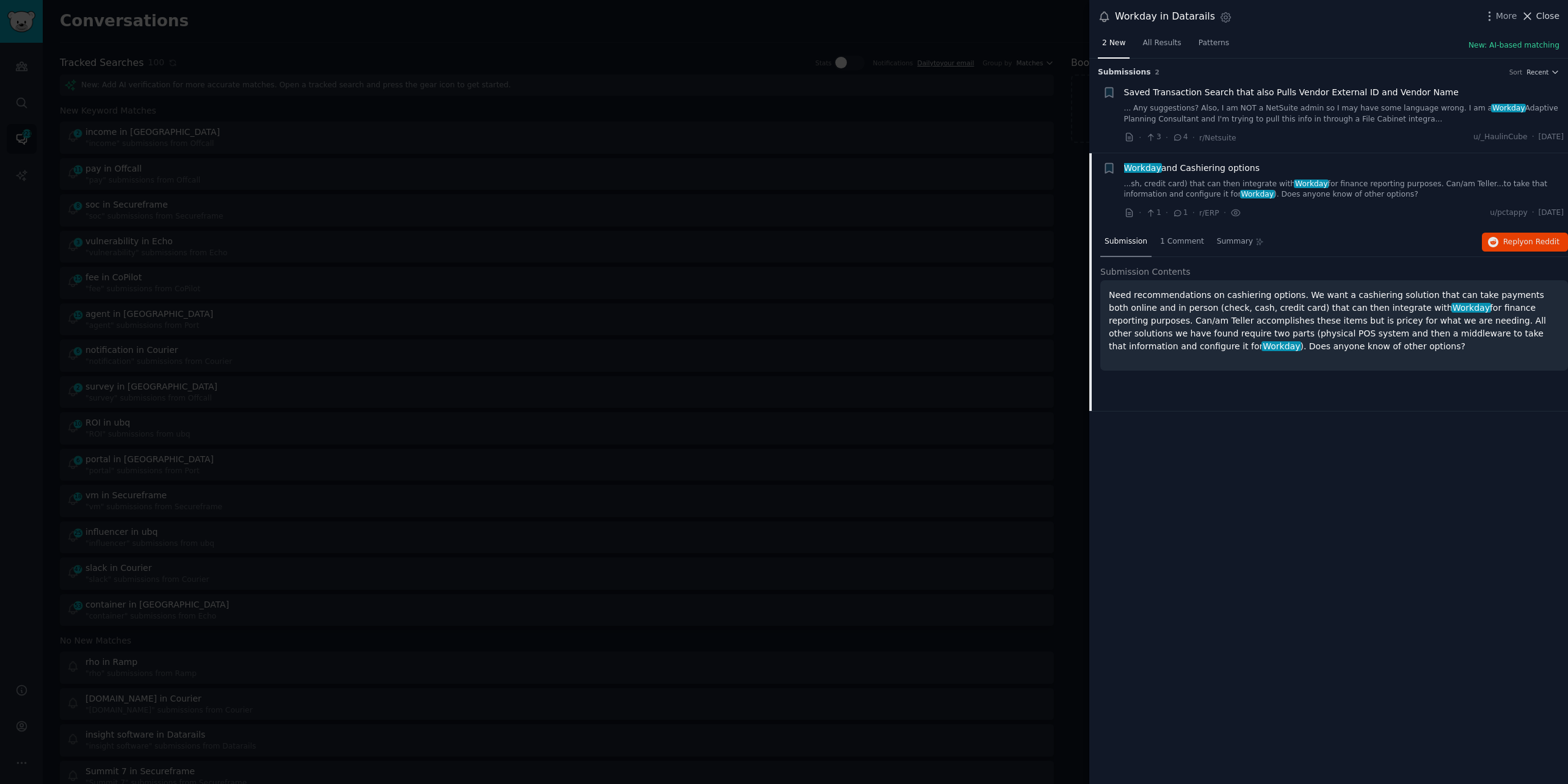
click at [1530, 10] on icon at bounding box center [1527, 16] width 13 height 13
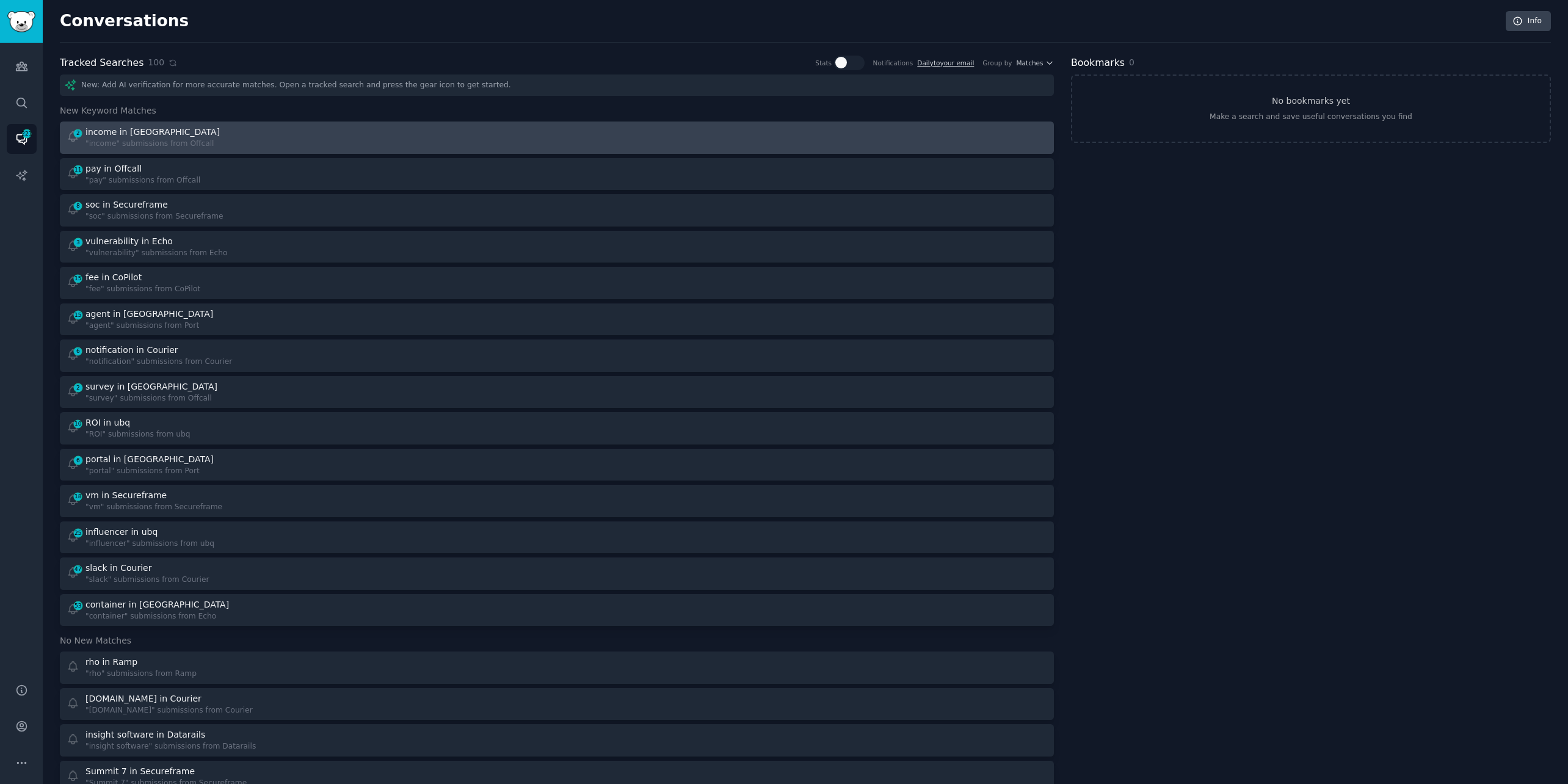
click at [350, 133] on div "2 income in Offcall "income" submissions from Offcall" at bounding box center [307, 137] width 483 height 24
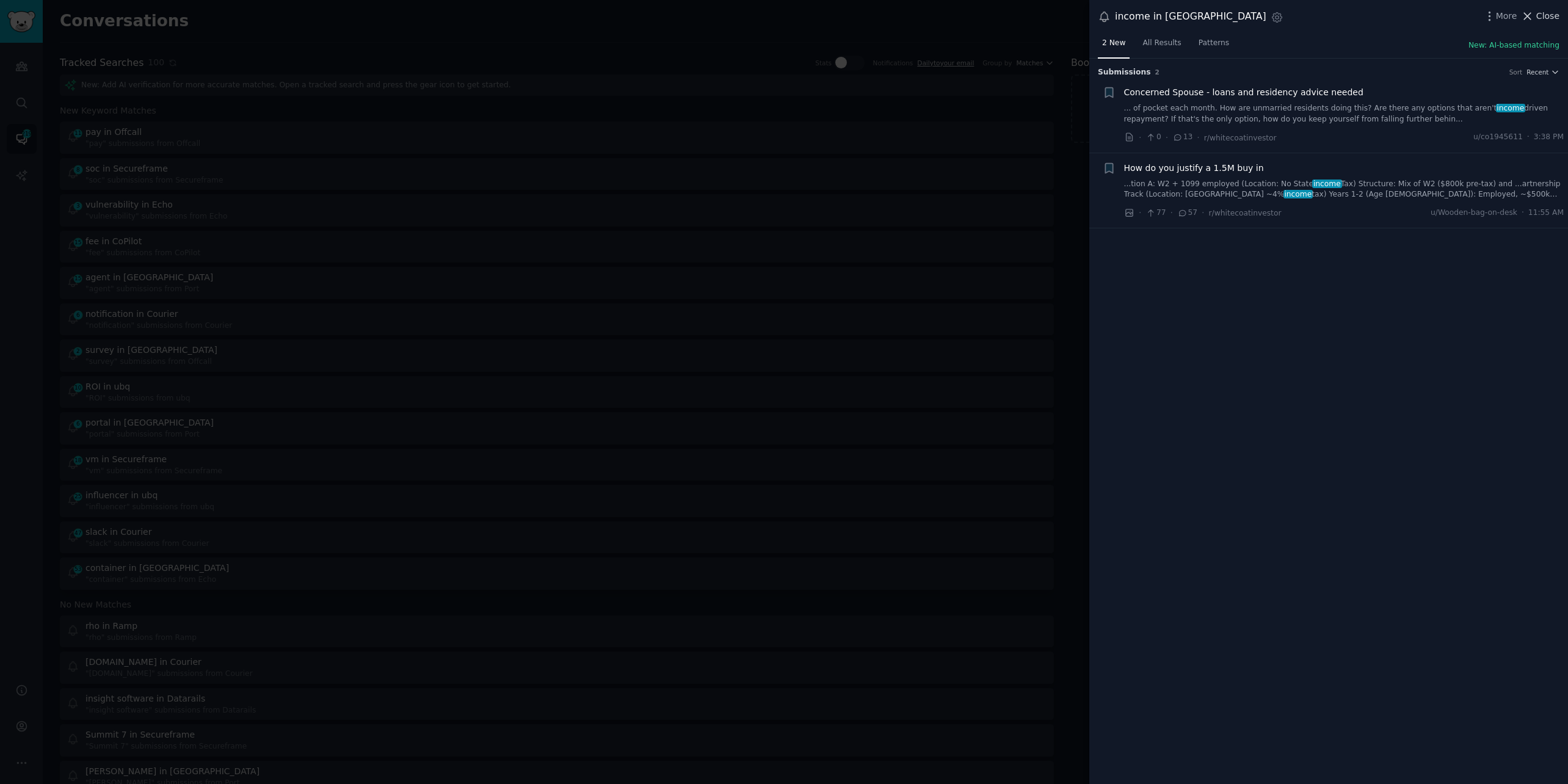
click at [1540, 15] on span "Close" at bounding box center [1548, 16] width 23 height 13
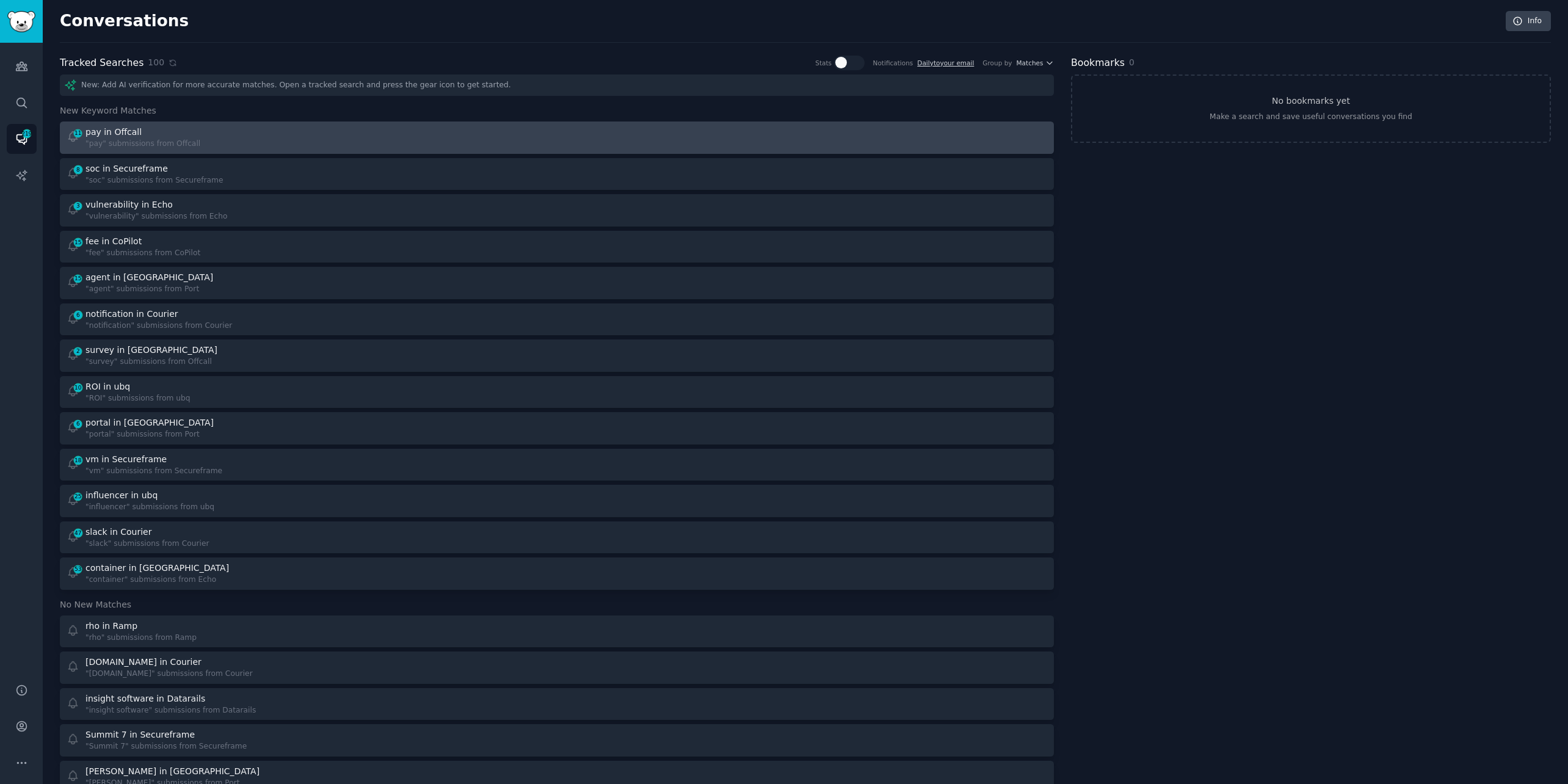
click at [368, 139] on div "11 pay in Offcall "pay" submissions from Offcall" at bounding box center [307, 137] width 483 height 24
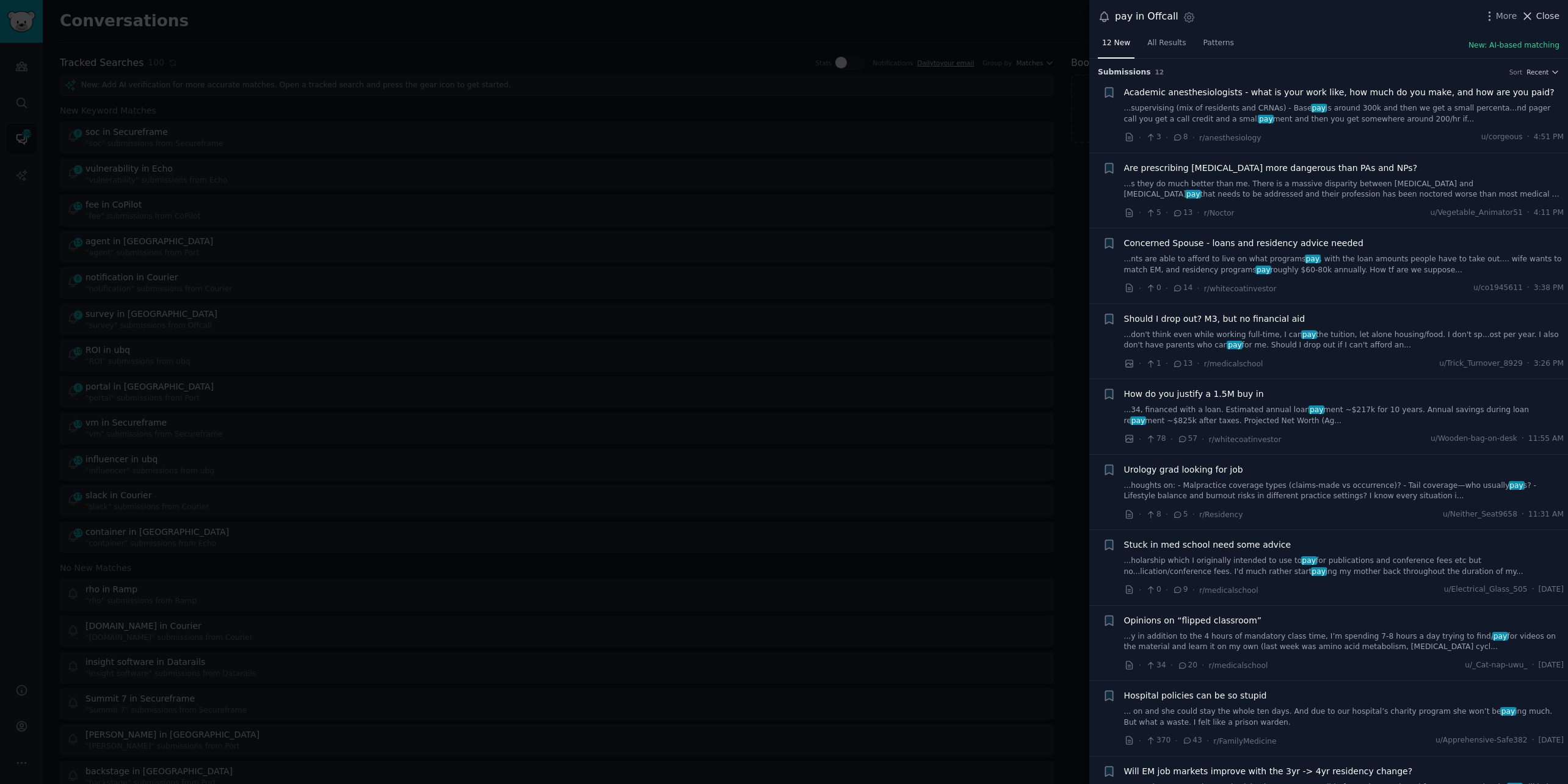
click at [1552, 12] on span "Close" at bounding box center [1548, 16] width 23 height 13
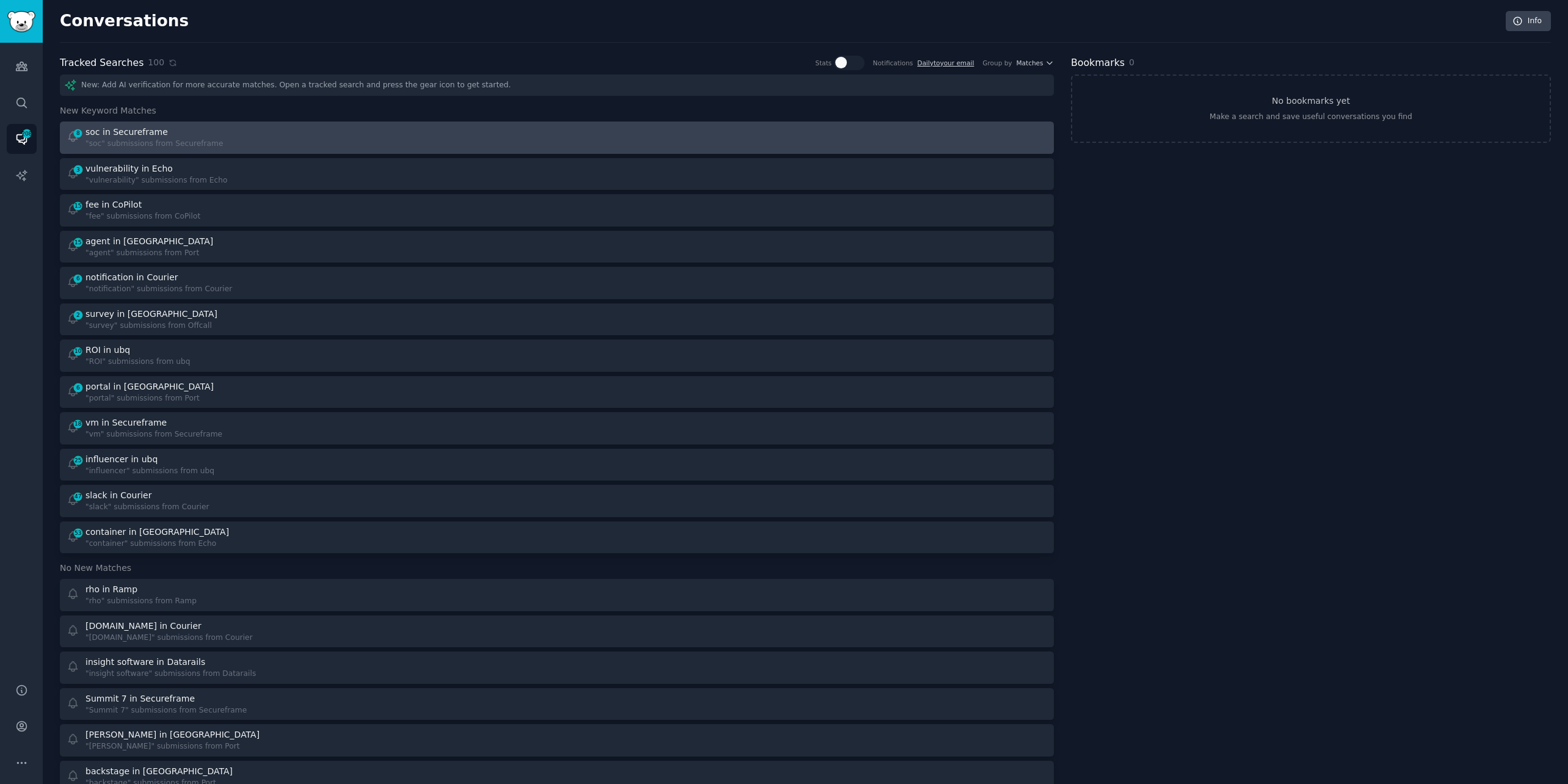
click at [180, 131] on div "soc in Secureframe" at bounding box center [154, 132] width 138 height 13
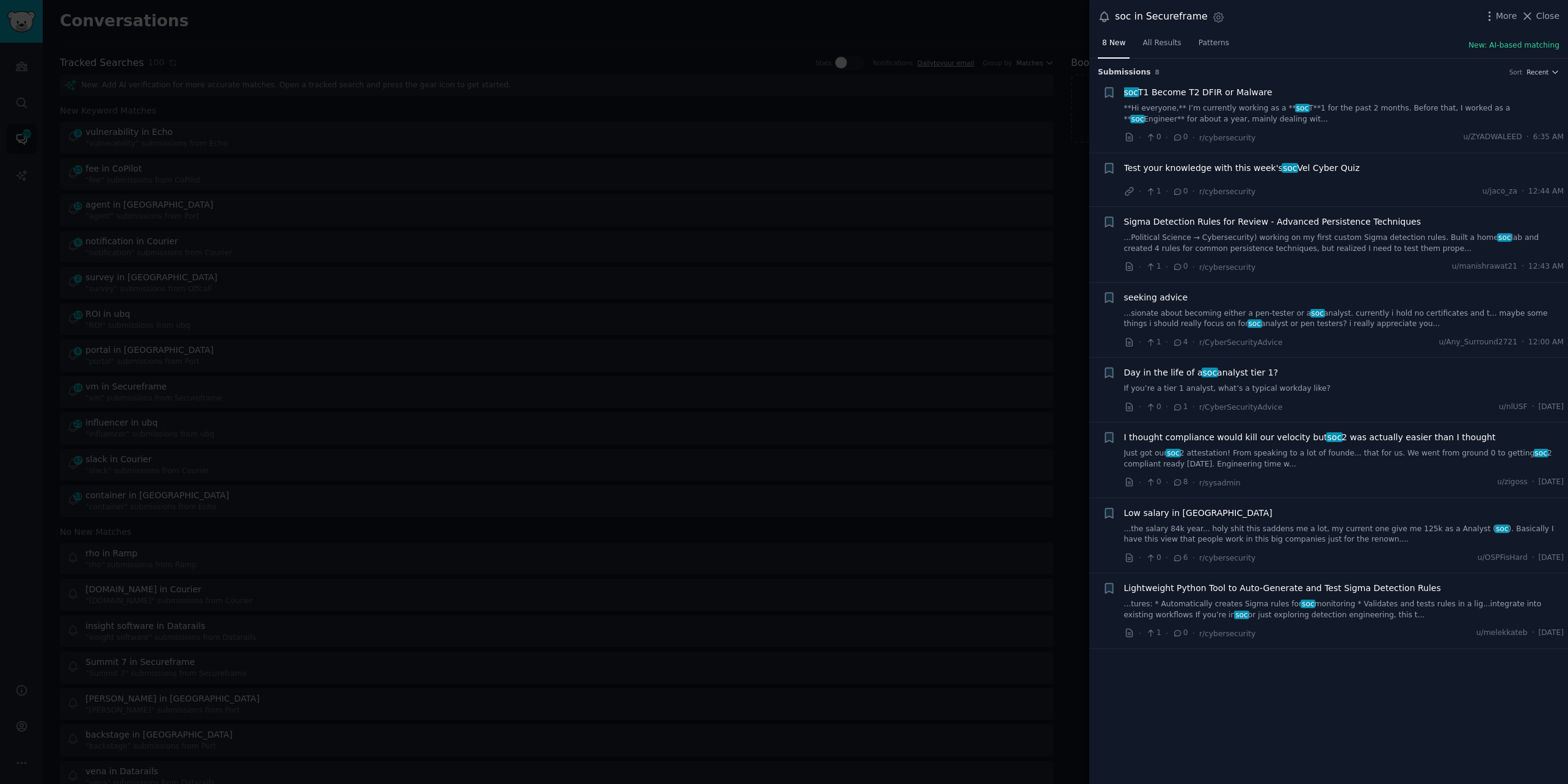
click at [1308, 452] on link "Just got our soc 2 attestation! From speaking to a lot of founde... that for us…" at bounding box center [1345, 458] width 440 height 21
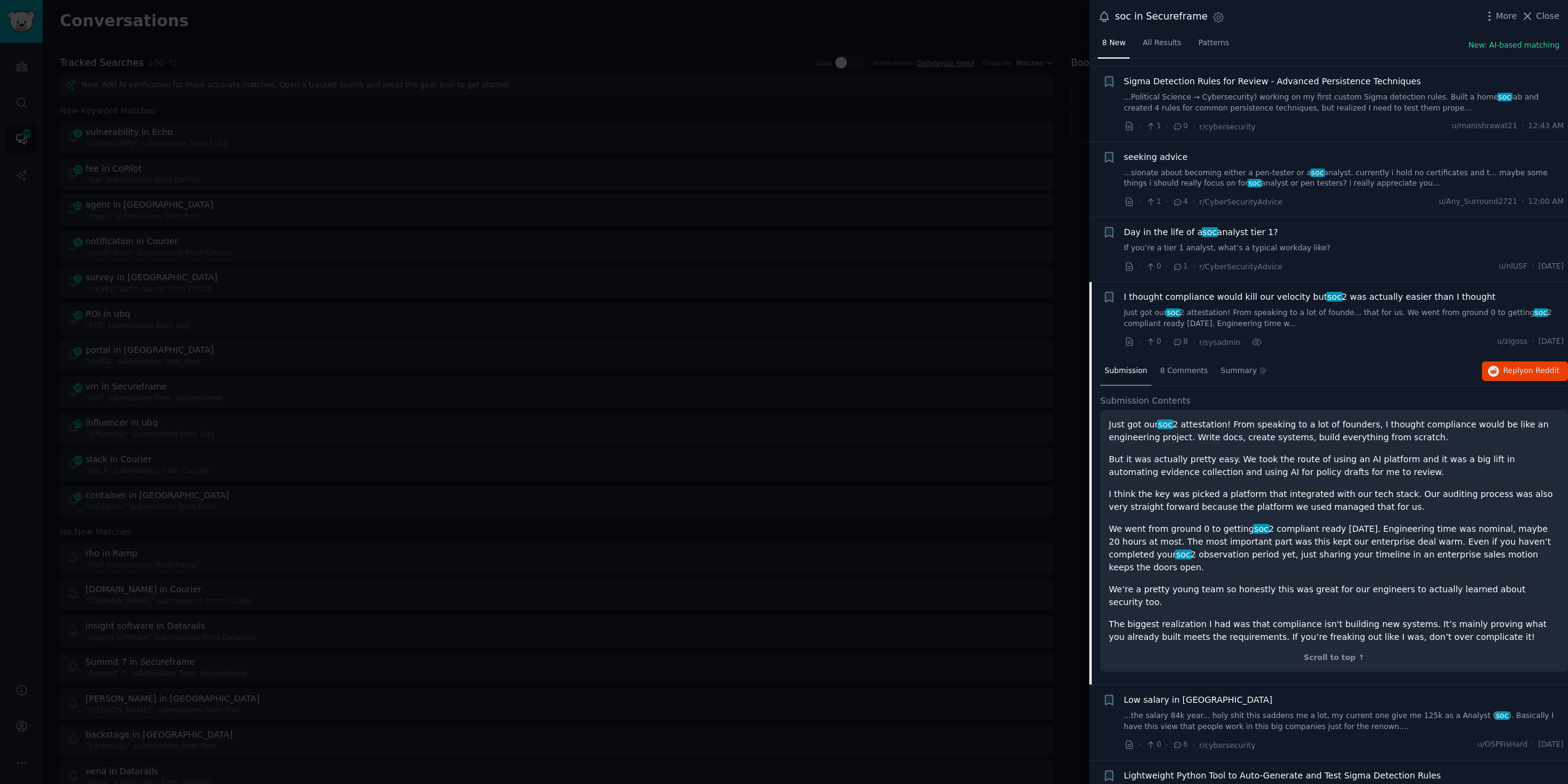
scroll to position [164, 0]
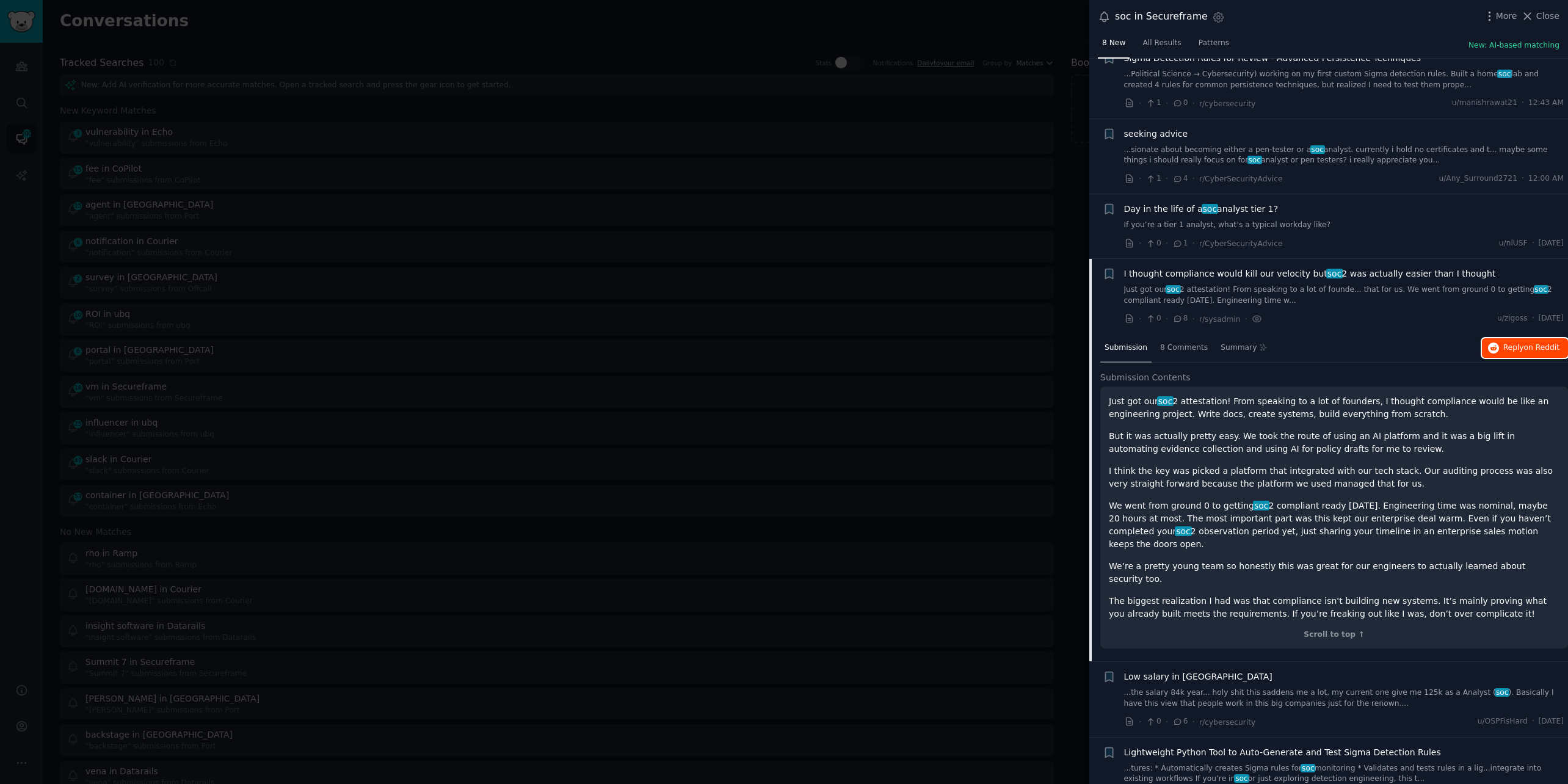
click at [1524, 344] on span "on Reddit" at bounding box center [1542, 347] width 35 height 9
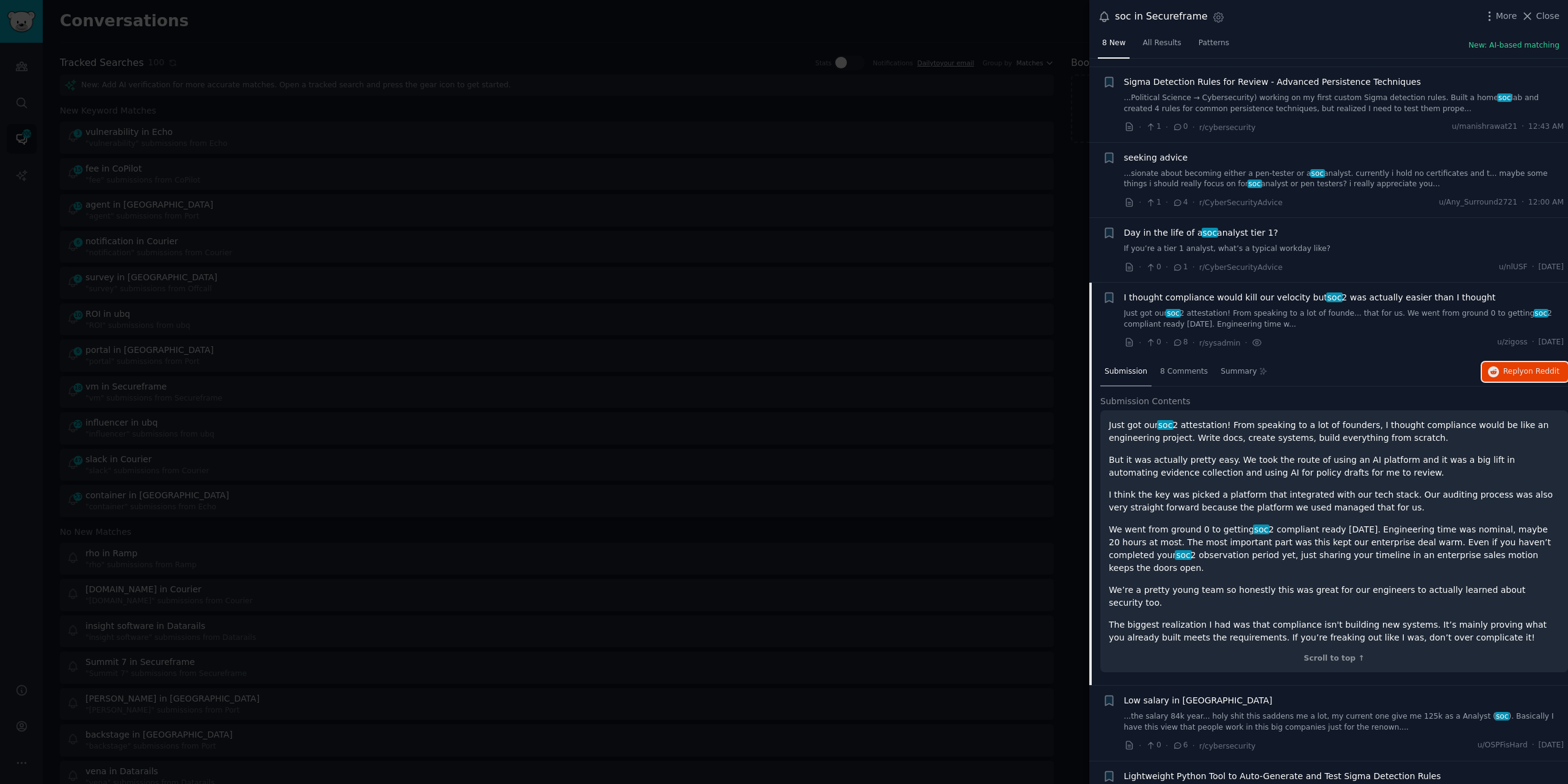
scroll to position [132, 0]
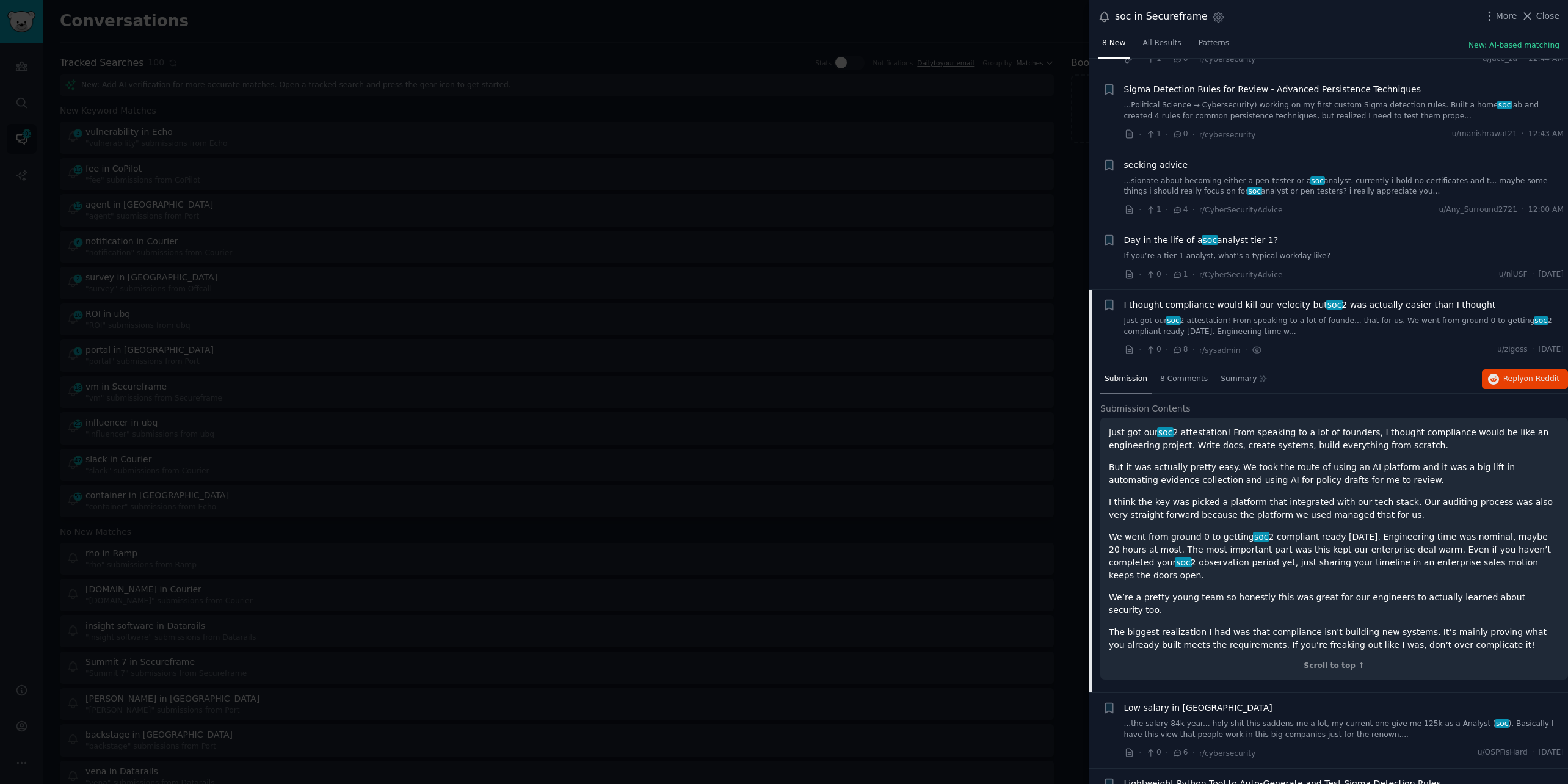
click at [1347, 188] on link "...sionate about becoming either a pen-tester or a soc analyst. currently i hol…" at bounding box center [1345, 186] width 440 height 21
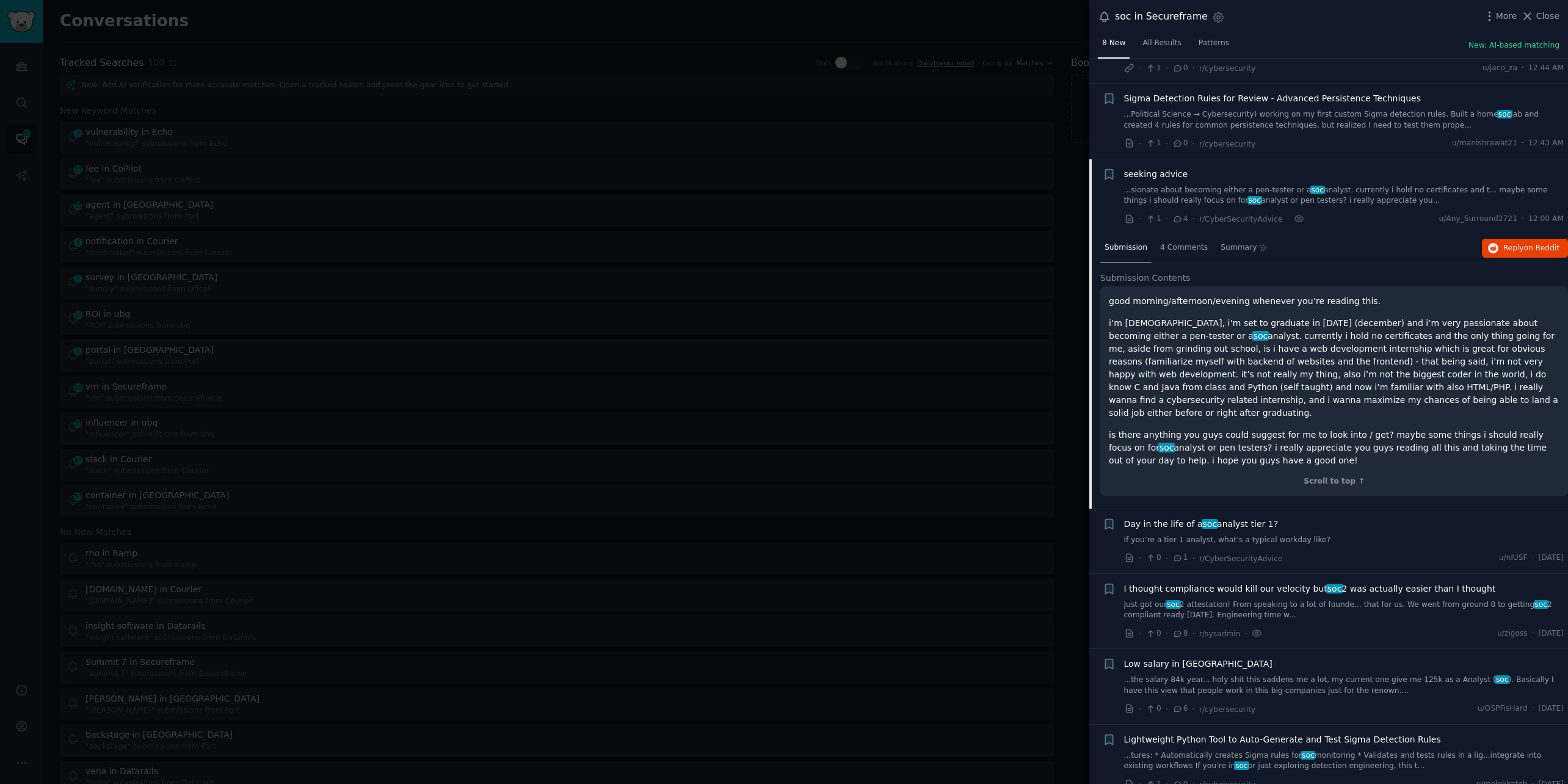
click at [1190, 582] on span "I thought compliance would kill our velocity but soc 2 was actually easier than…" at bounding box center [1310, 588] width 372 height 13
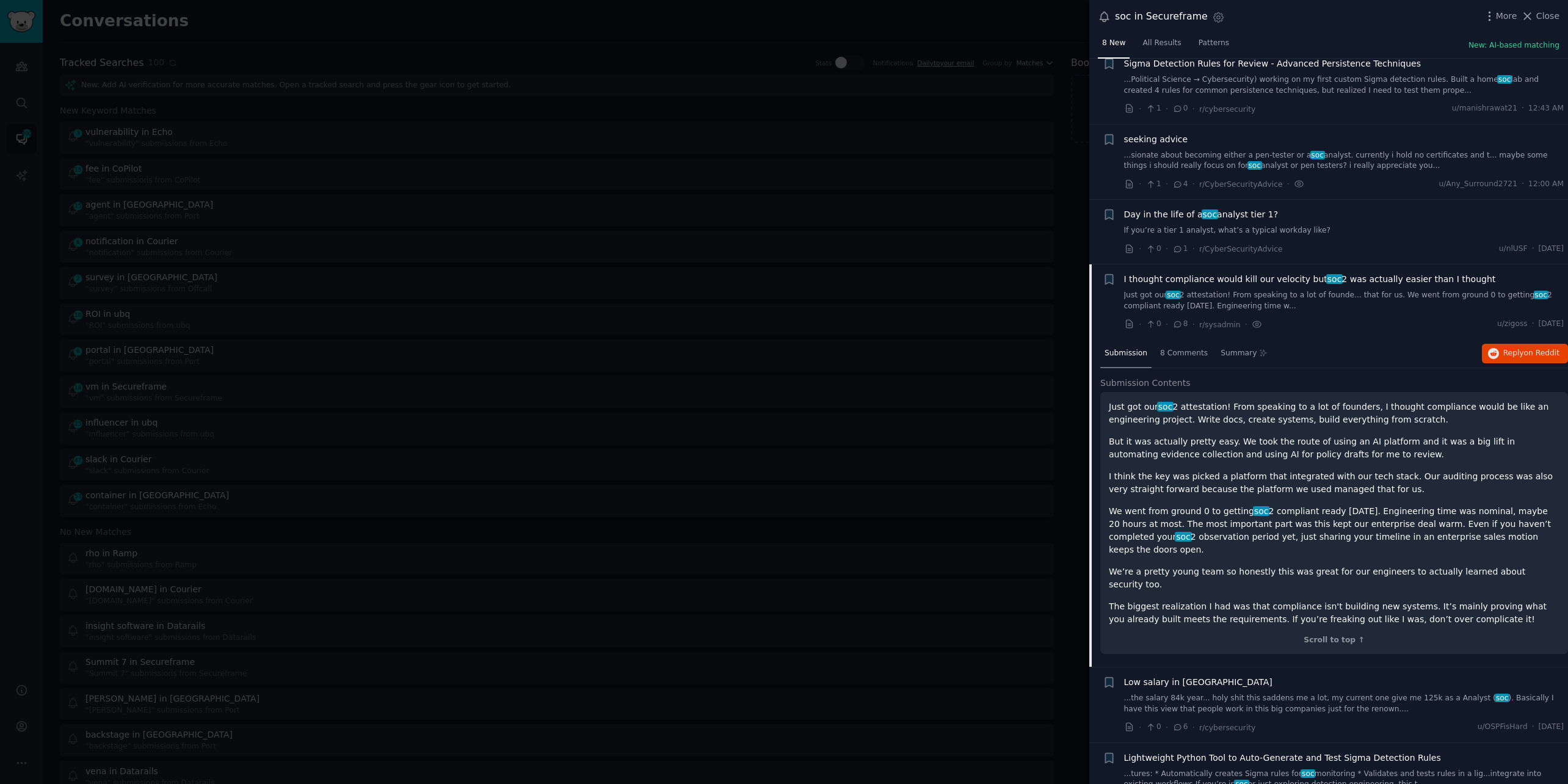
scroll to position [164, 0]
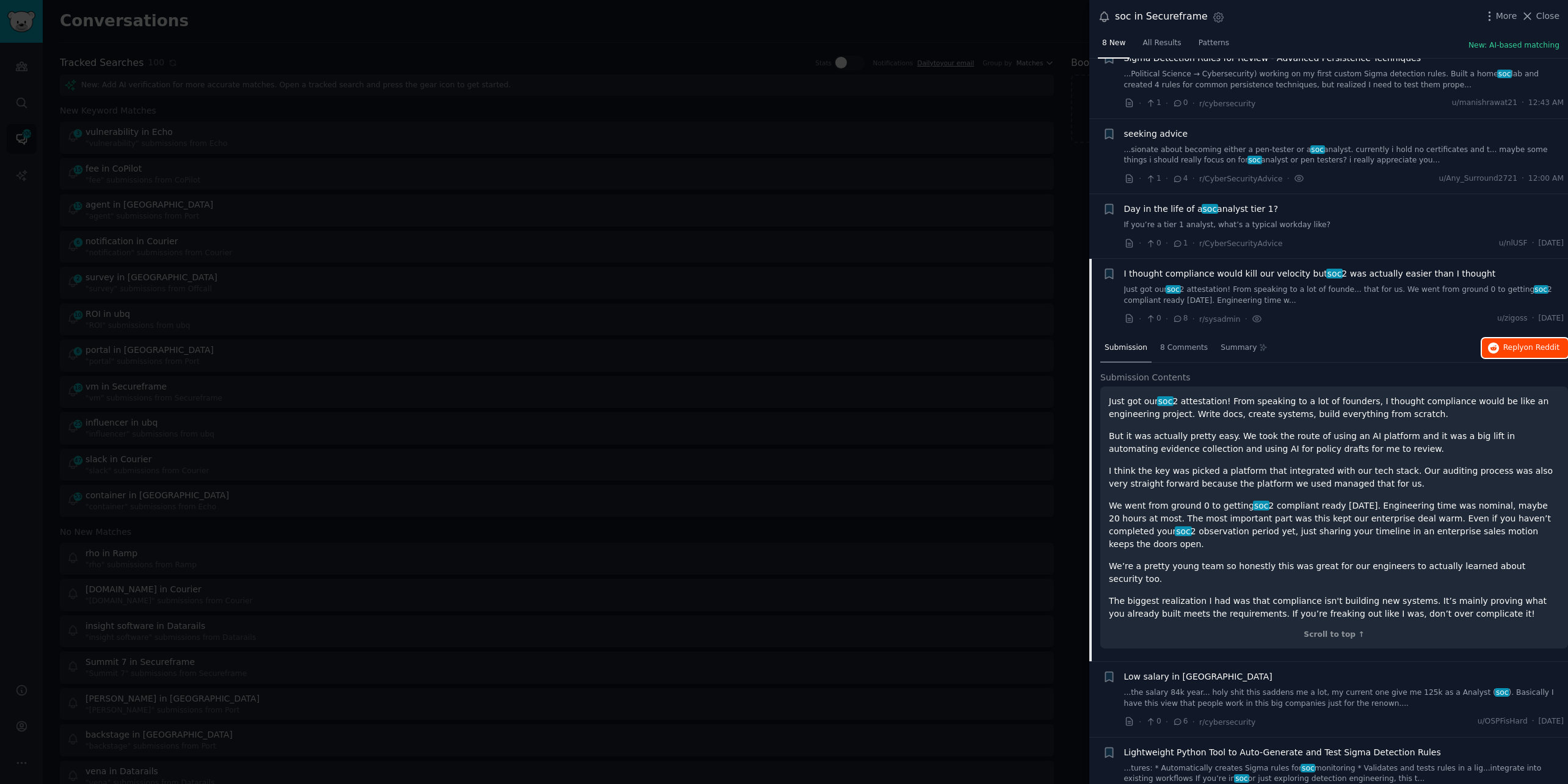
click at [1508, 348] on span "Reply on Reddit" at bounding box center [1532, 348] width 56 height 11
click at [1534, 10] on icon at bounding box center [1527, 16] width 13 height 13
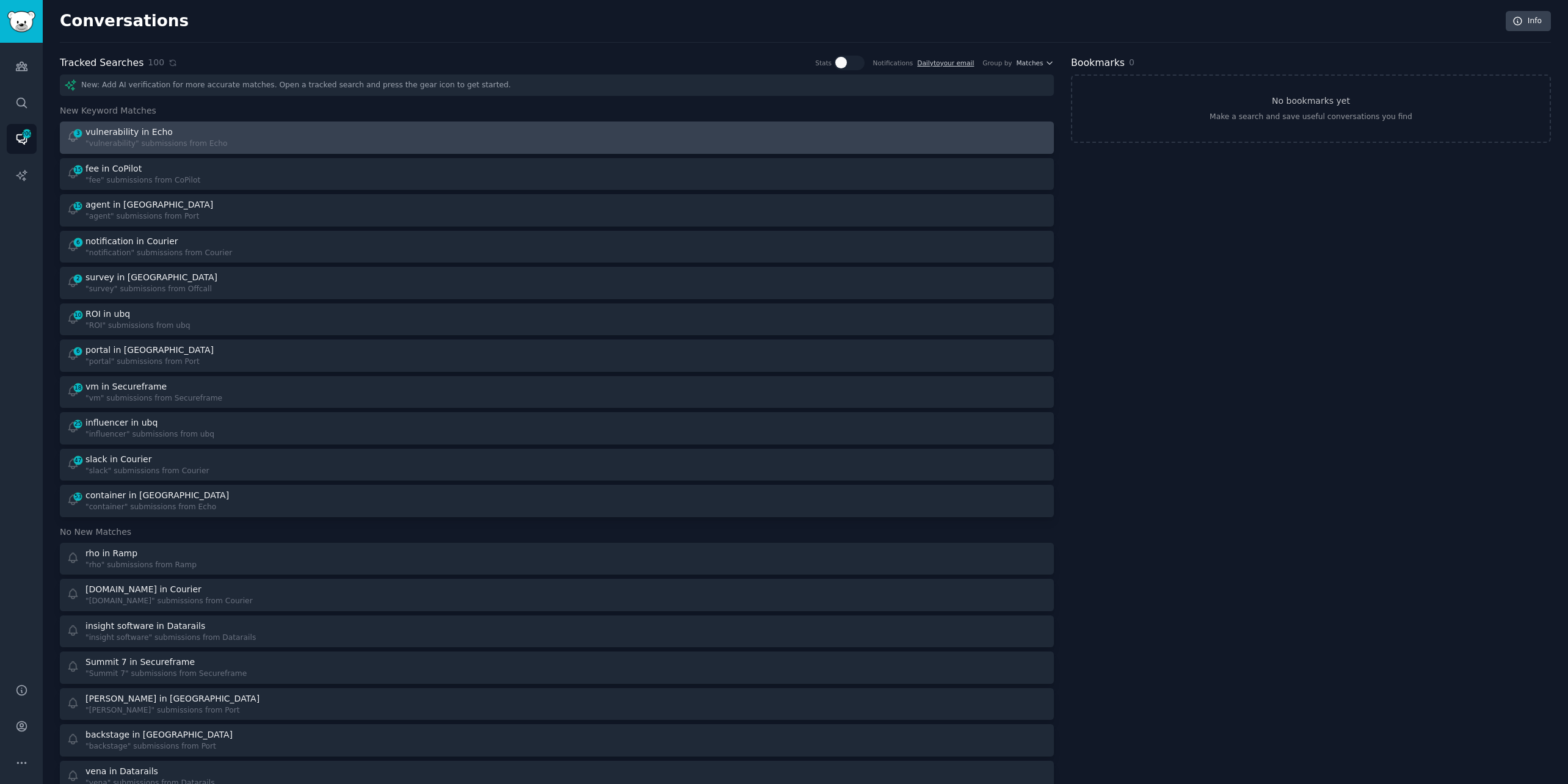
click at [373, 129] on div "3 vulnerability in Echo "vulnerability" submissions from Echo" at bounding box center [307, 137] width 483 height 24
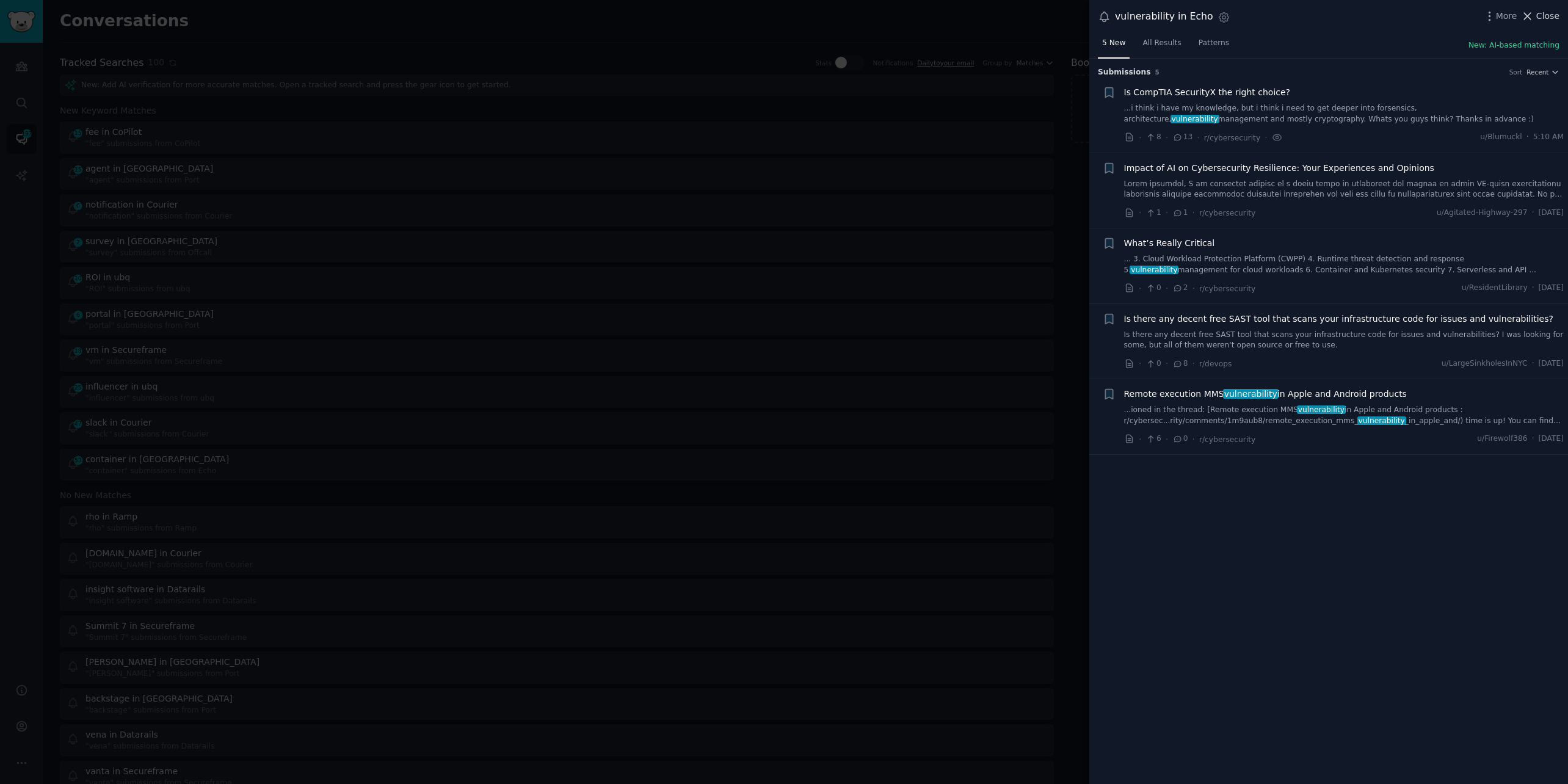
click at [1549, 11] on span "Close" at bounding box center [1548, 16] width 23 height 13
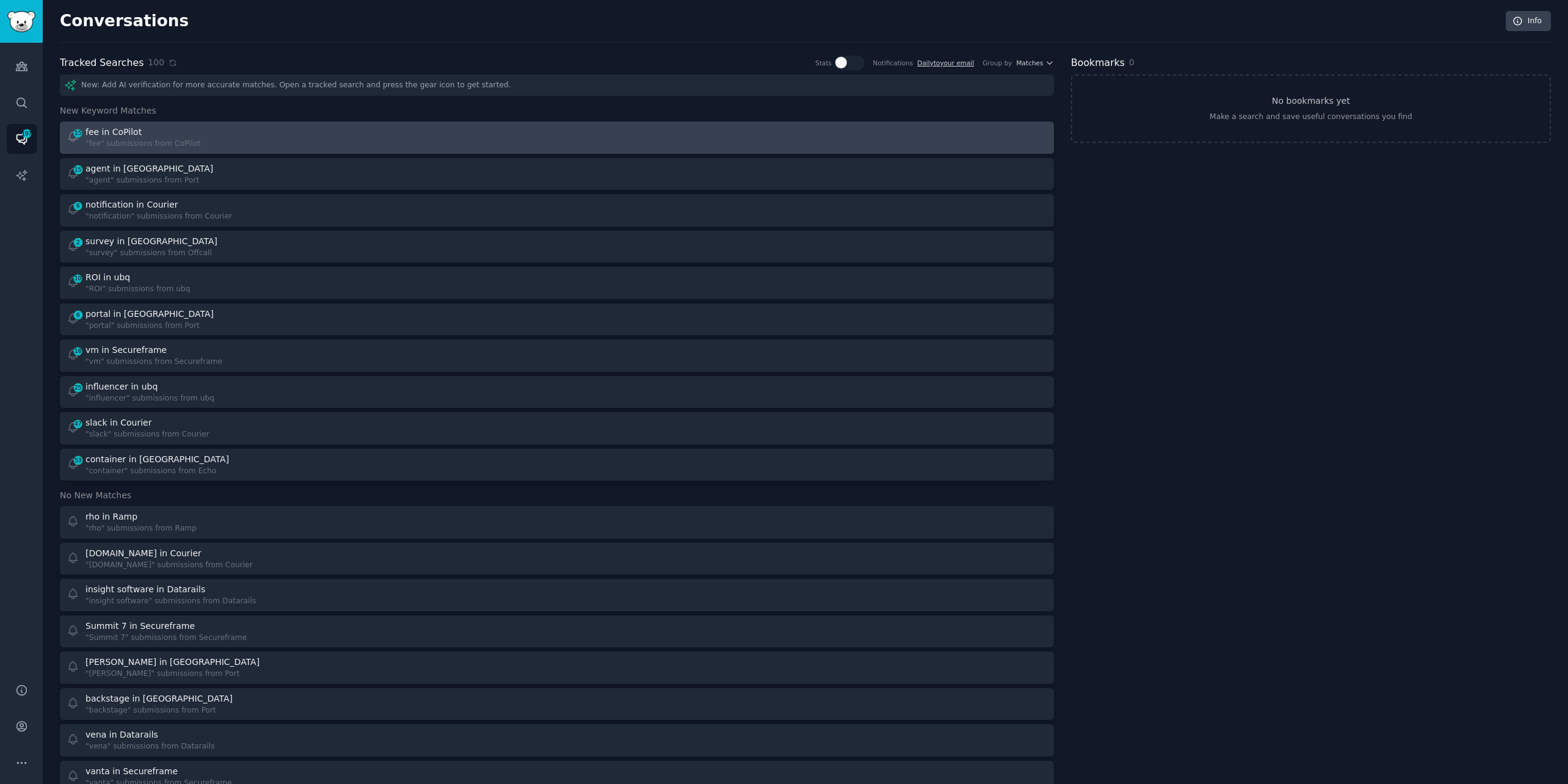
click at [195, 135] on div "fee in CoPilot" at bounding box center [142, 132] width 115 height 13
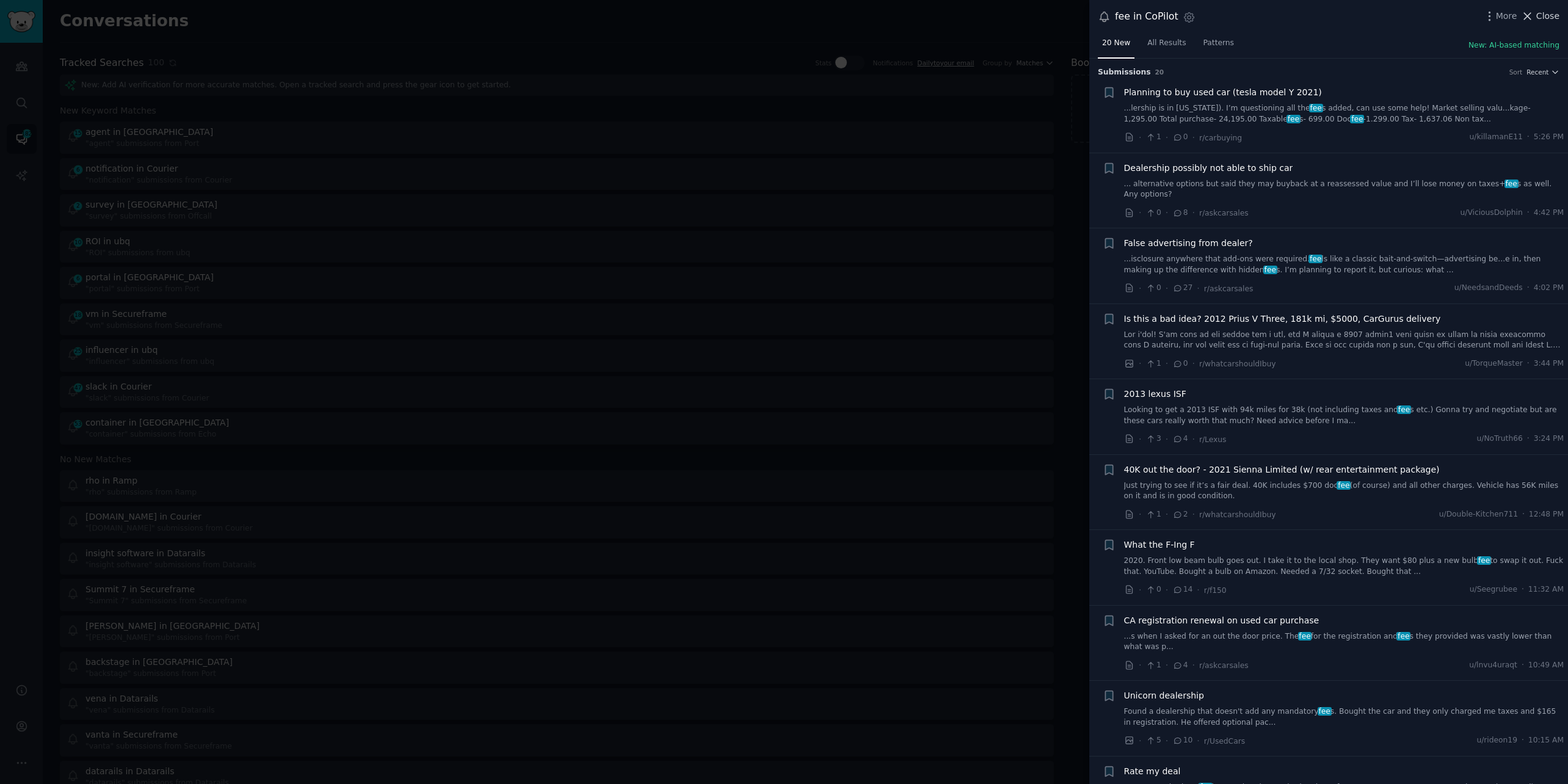
click at [1537, 15] on span "Close" at bounding box center [1548, 16] width 23 height 13
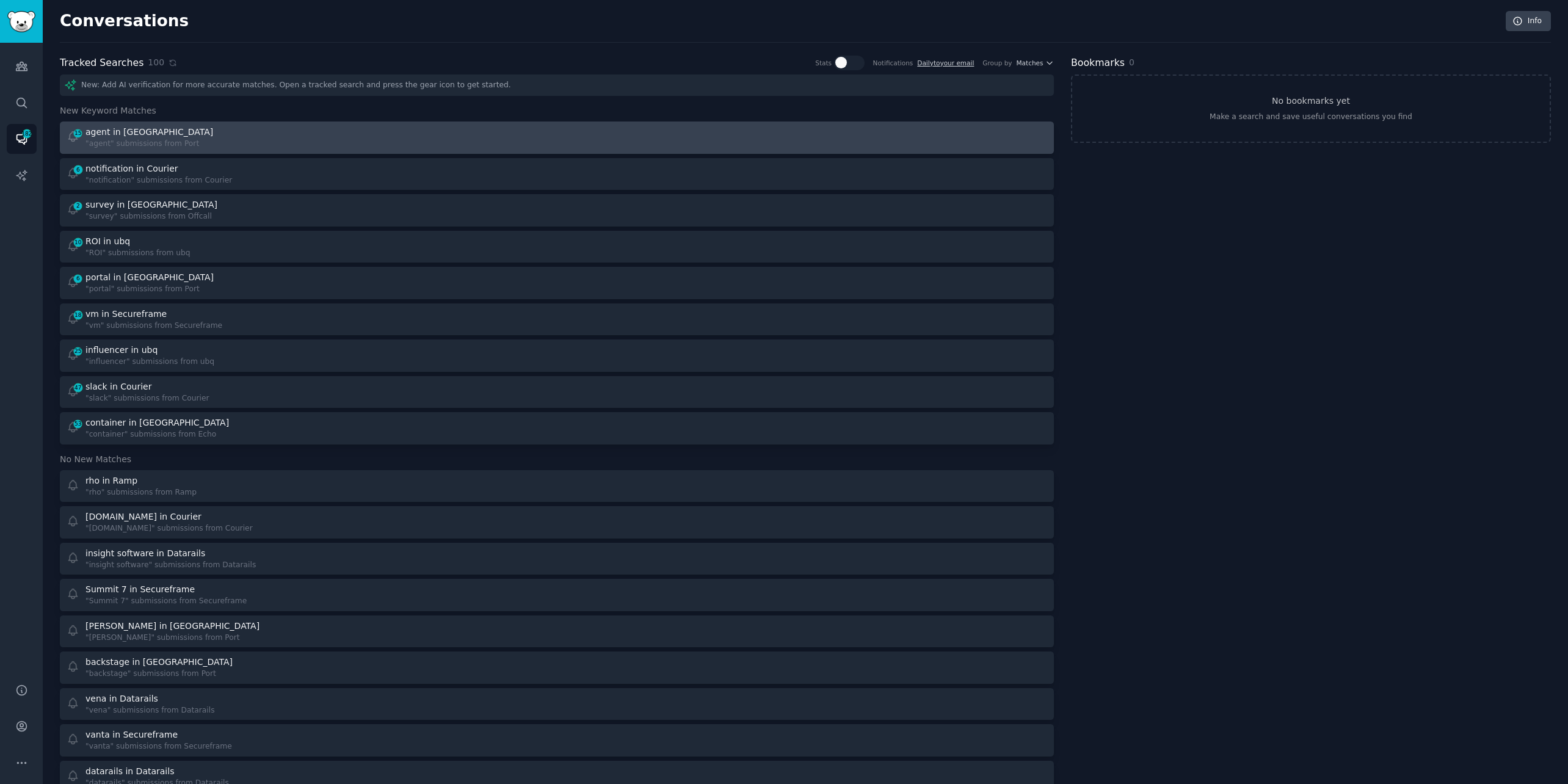
click at [211, 144] on div "15 agent in Port "agent" submissions from Port" at bounding box center [307, 137] width 483 height 24
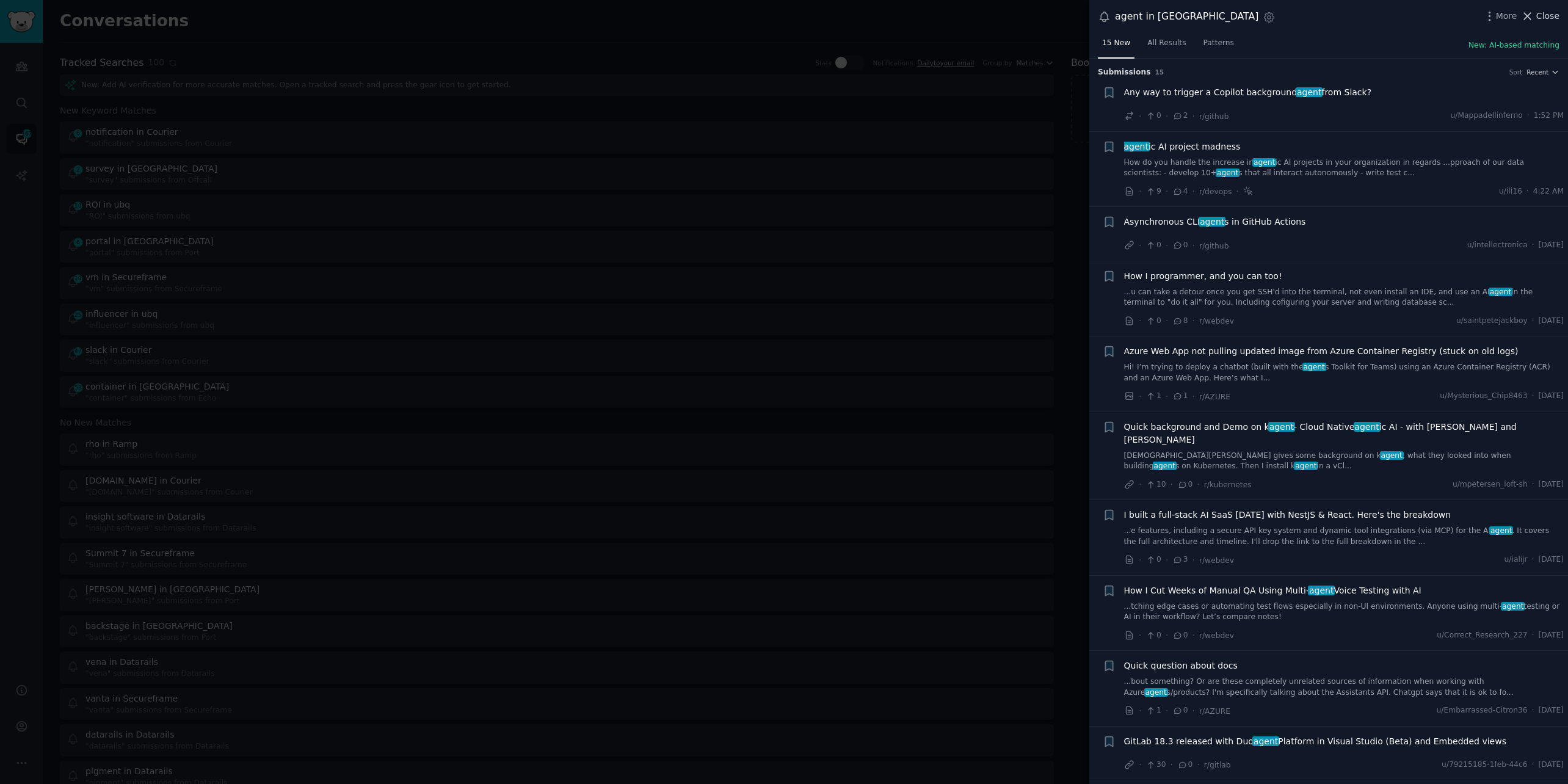
click at [1553, 11] on span "Close" at bounding box center [1548, 16] width 23 height 13
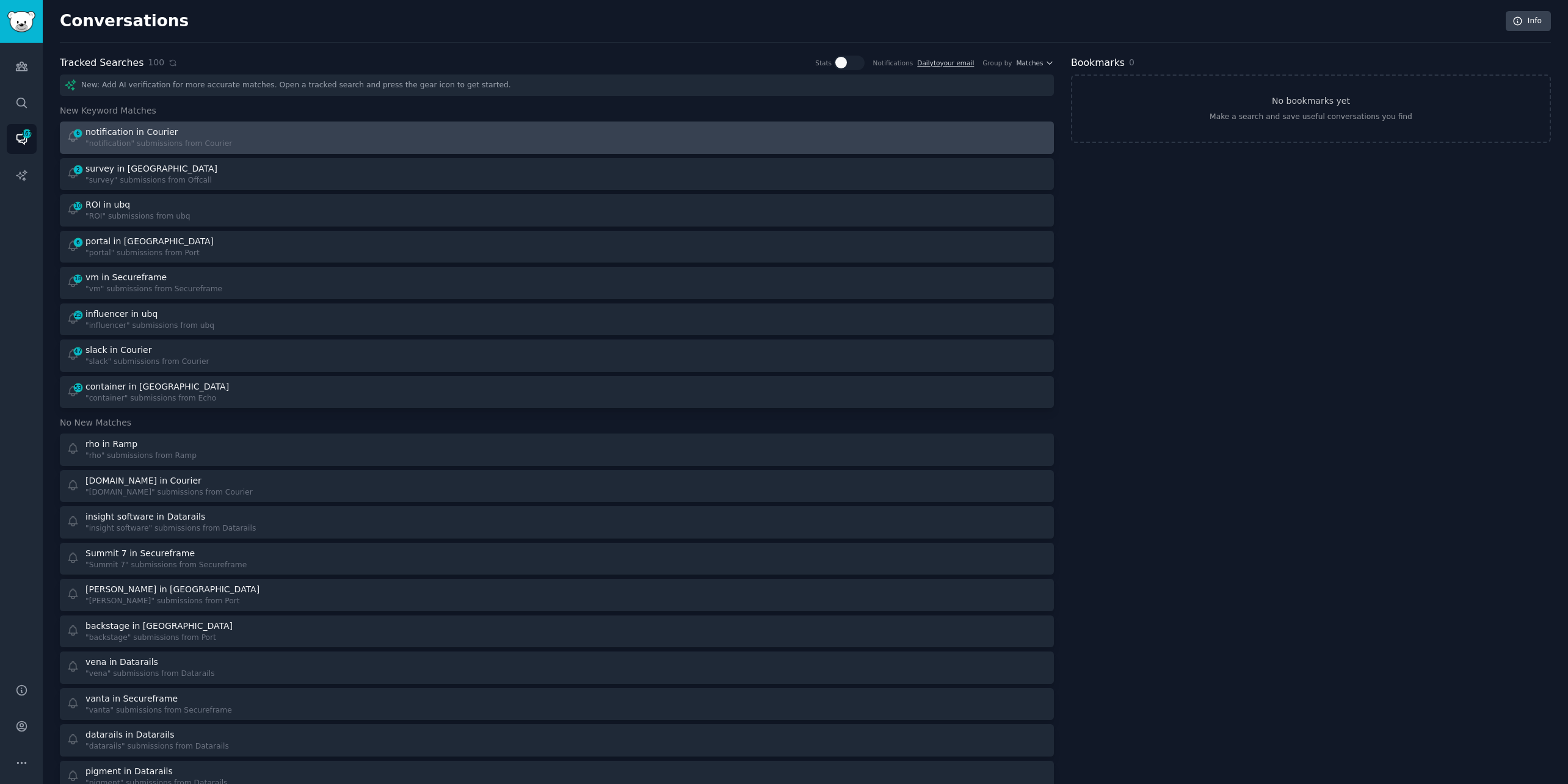
click at [297, 132] on div "6 notification in Courier "notification" submissions from Courier" at bounding box center [307, 137] width 483 height 24
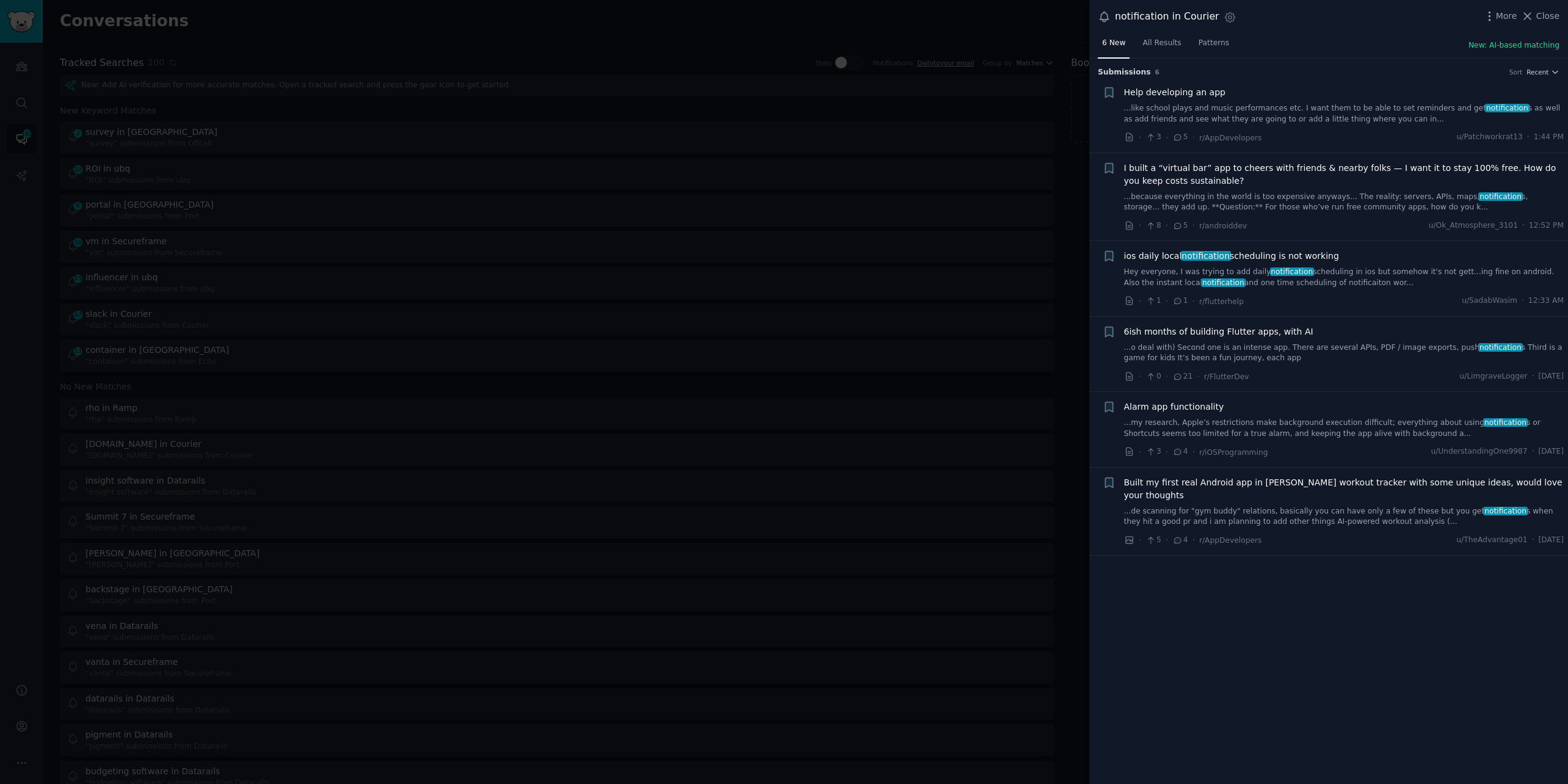
click at [1547, 9] on div "More Close" at bounding box center [1522, 16] width 77 height 15
click at [1544, 6] on div "notification in Courier Settings More Close" at bounding box center [1328, 17] width 479 height 34
click at [1540, 15] on span "Close" at bounding box center [1548, 16] width 23 height 13
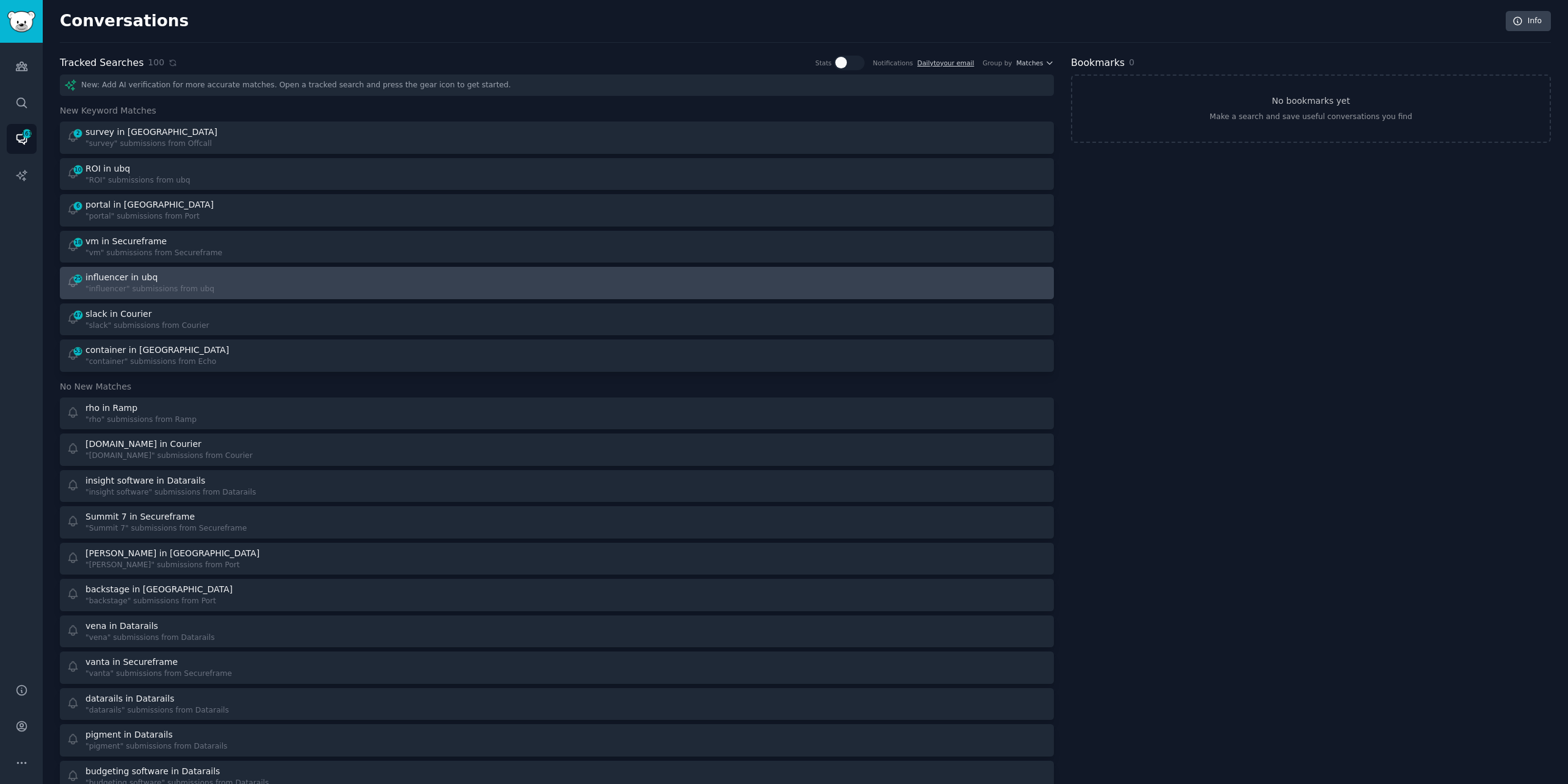
click at [281, 281] on div "25 influencer in ubq "influencer" submissions from ubq" at bounding box center [307, 283] width 483 height 24
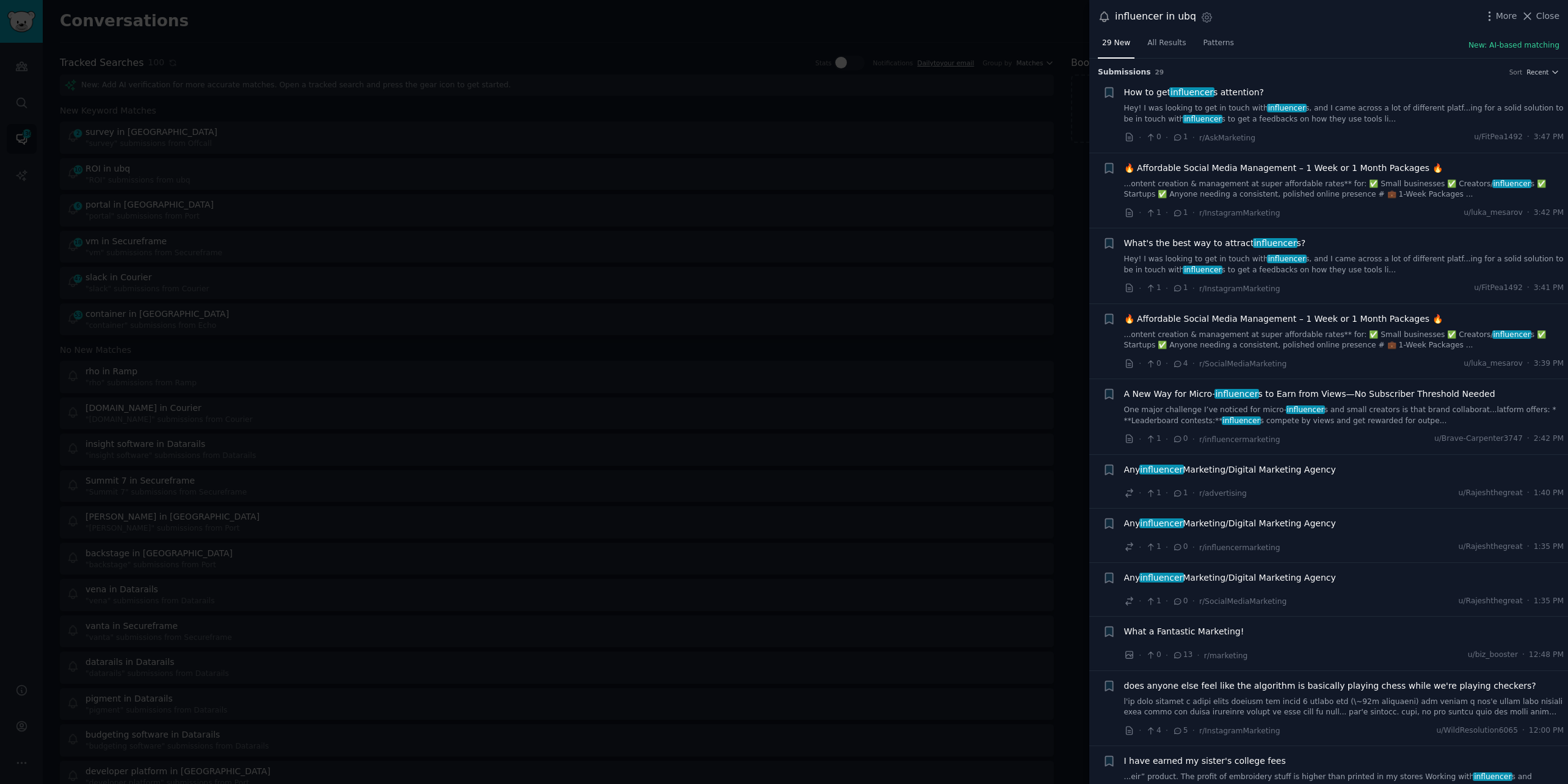
click at [1217, 468] on span "Any influencer Marketing/Digital Marketing Agency" at bounding box center [1230, 470] width 212 height 13
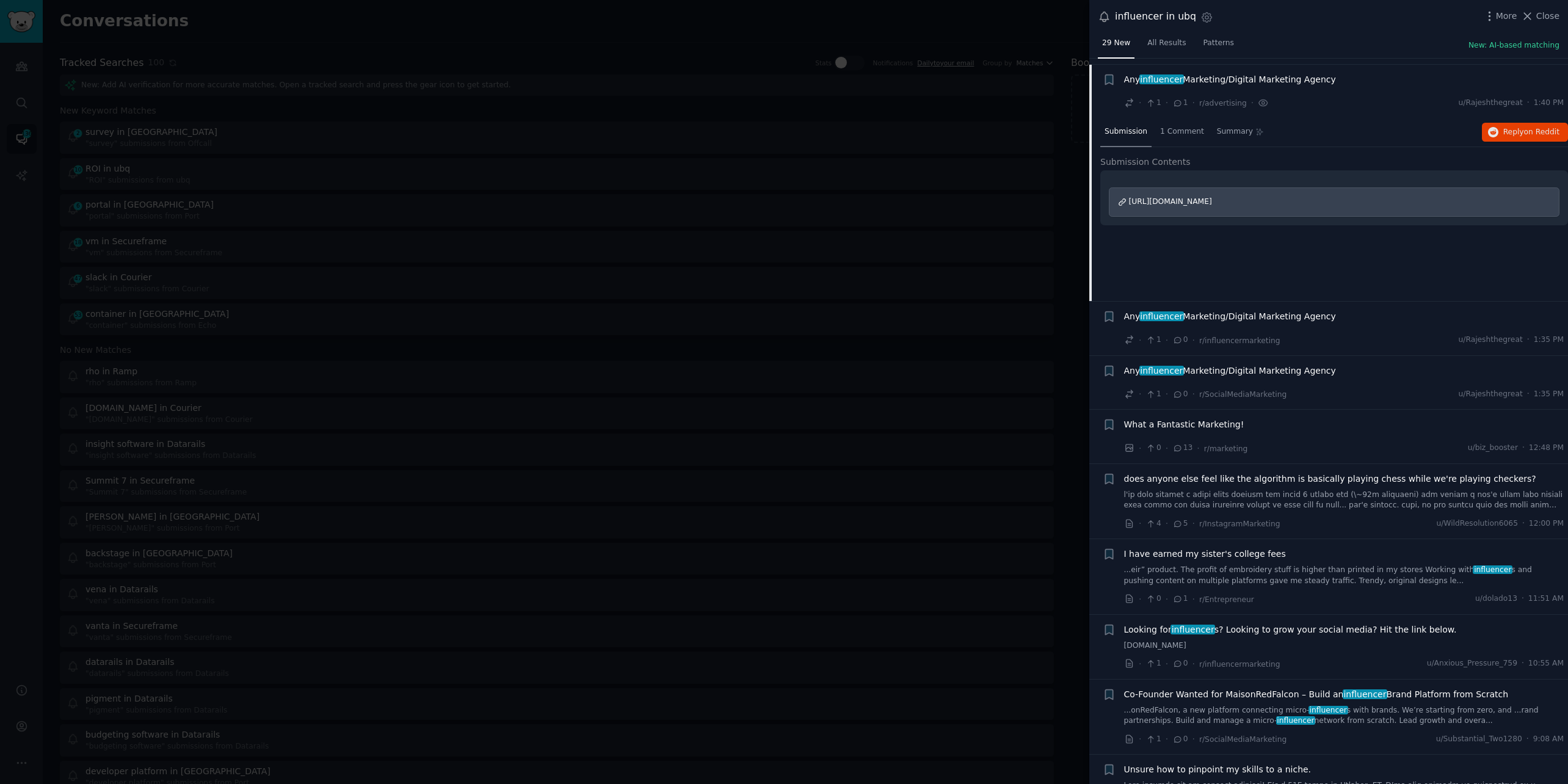
scroll to position [395, 0]
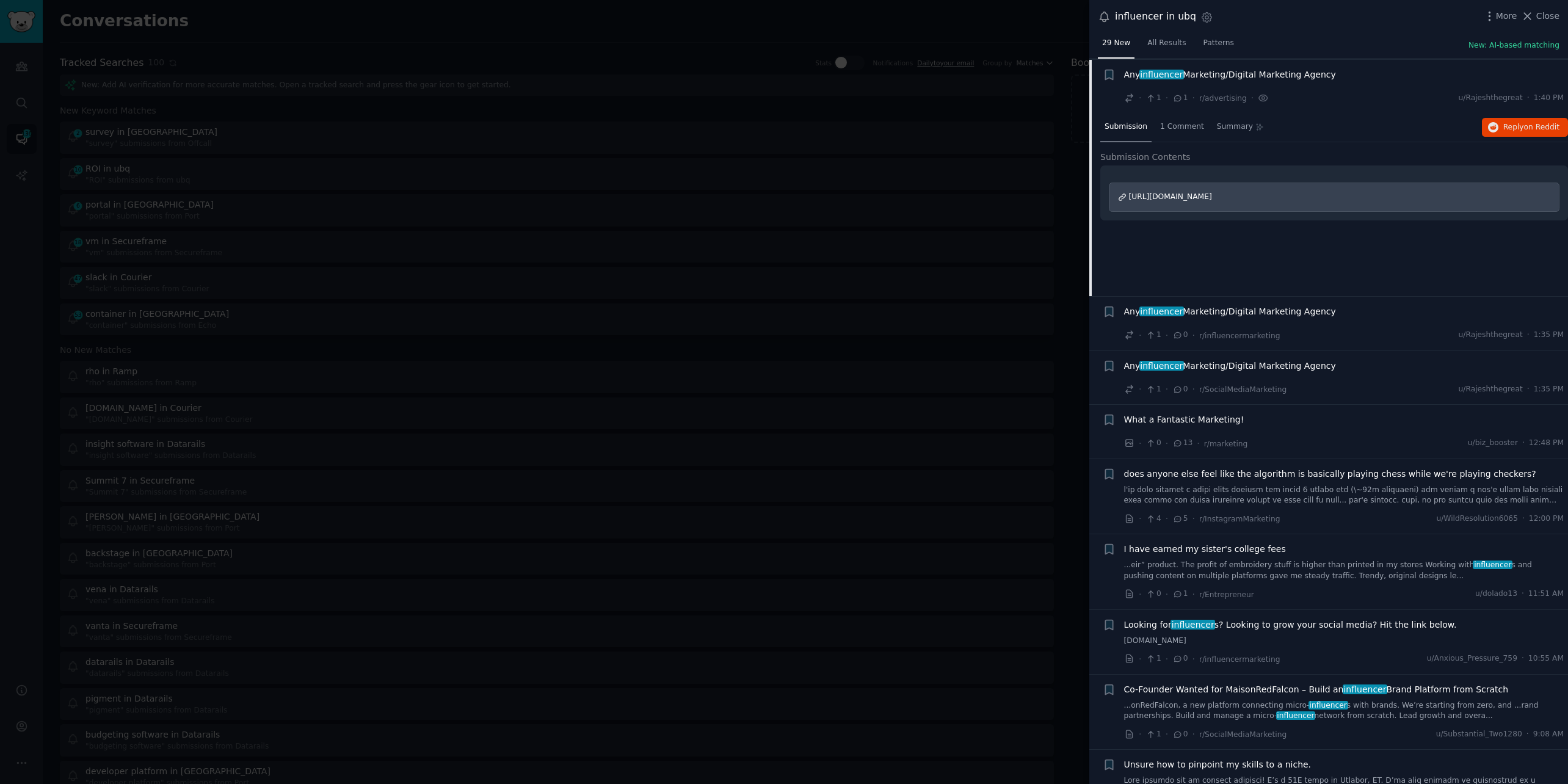
click at [1230, 359] on span "Any influencer Marketing/Digital Marketing Agency" at bounding box center [1230, 366] width 212 height 13
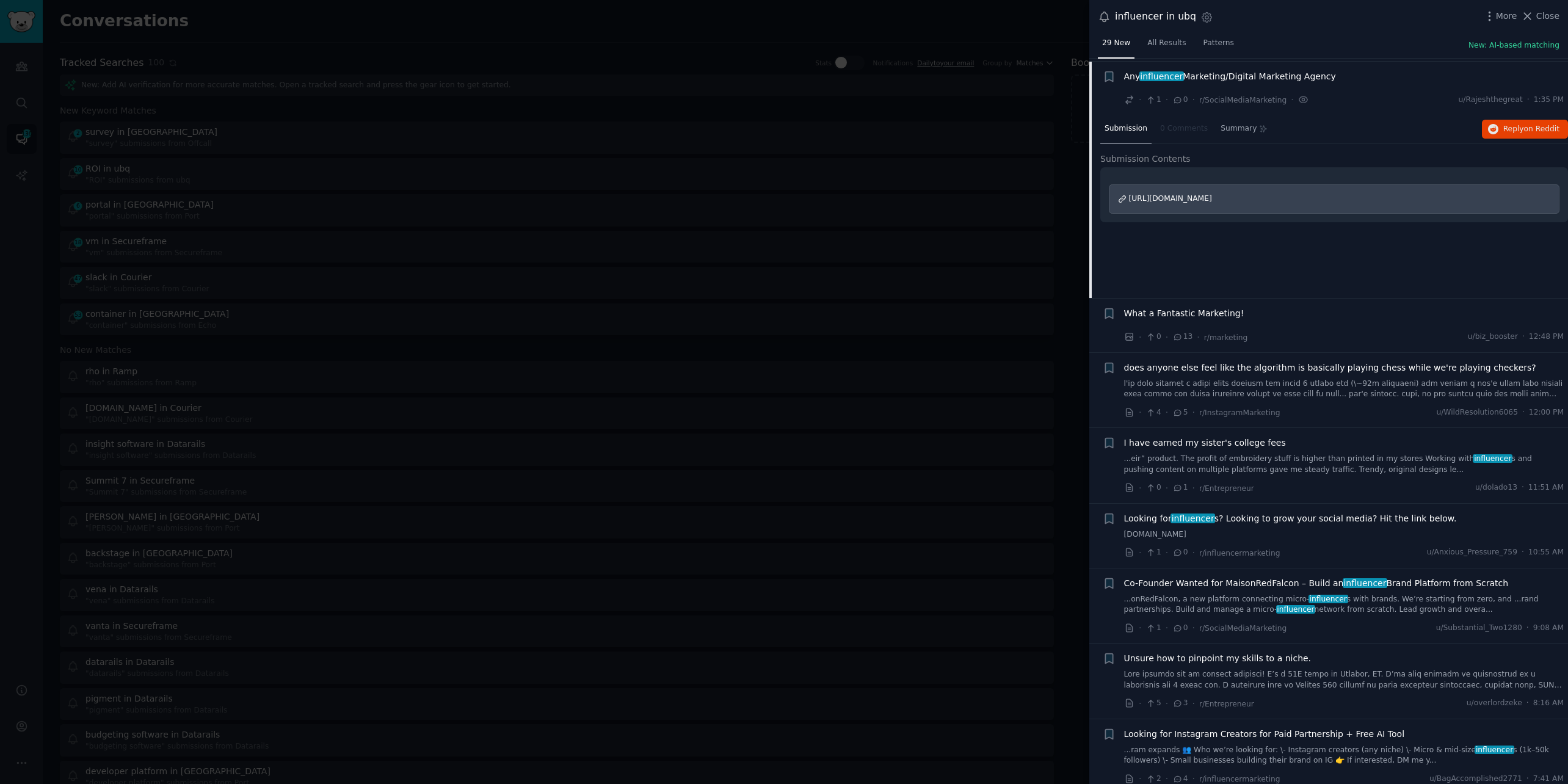
scroll to position [503, 0]
click at [1212, 198] on span "[URL][DOMAIN_NAME]" at bounding box center [1170, 197] width 83 height 9
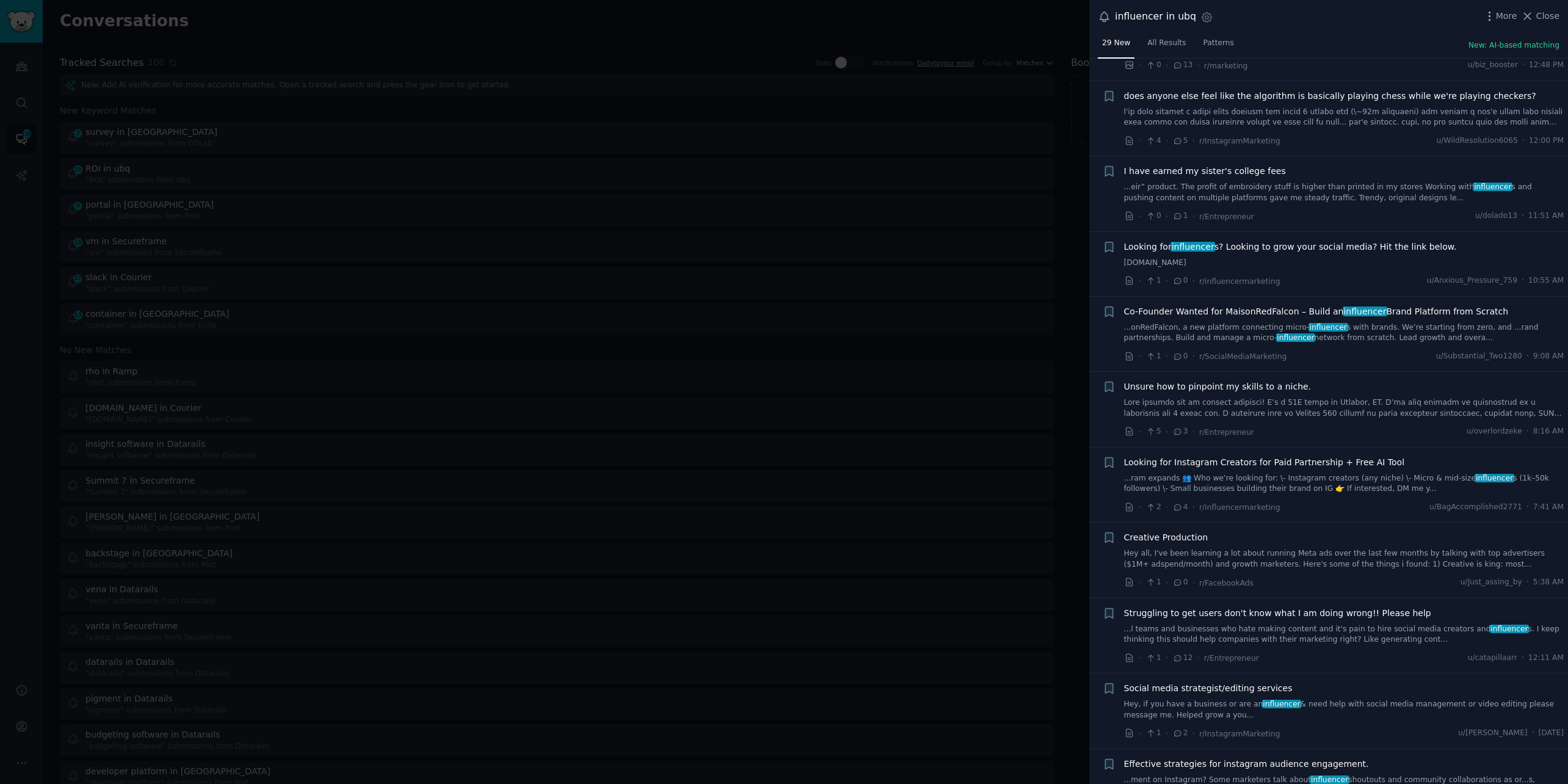
scroll to position [0, 0]
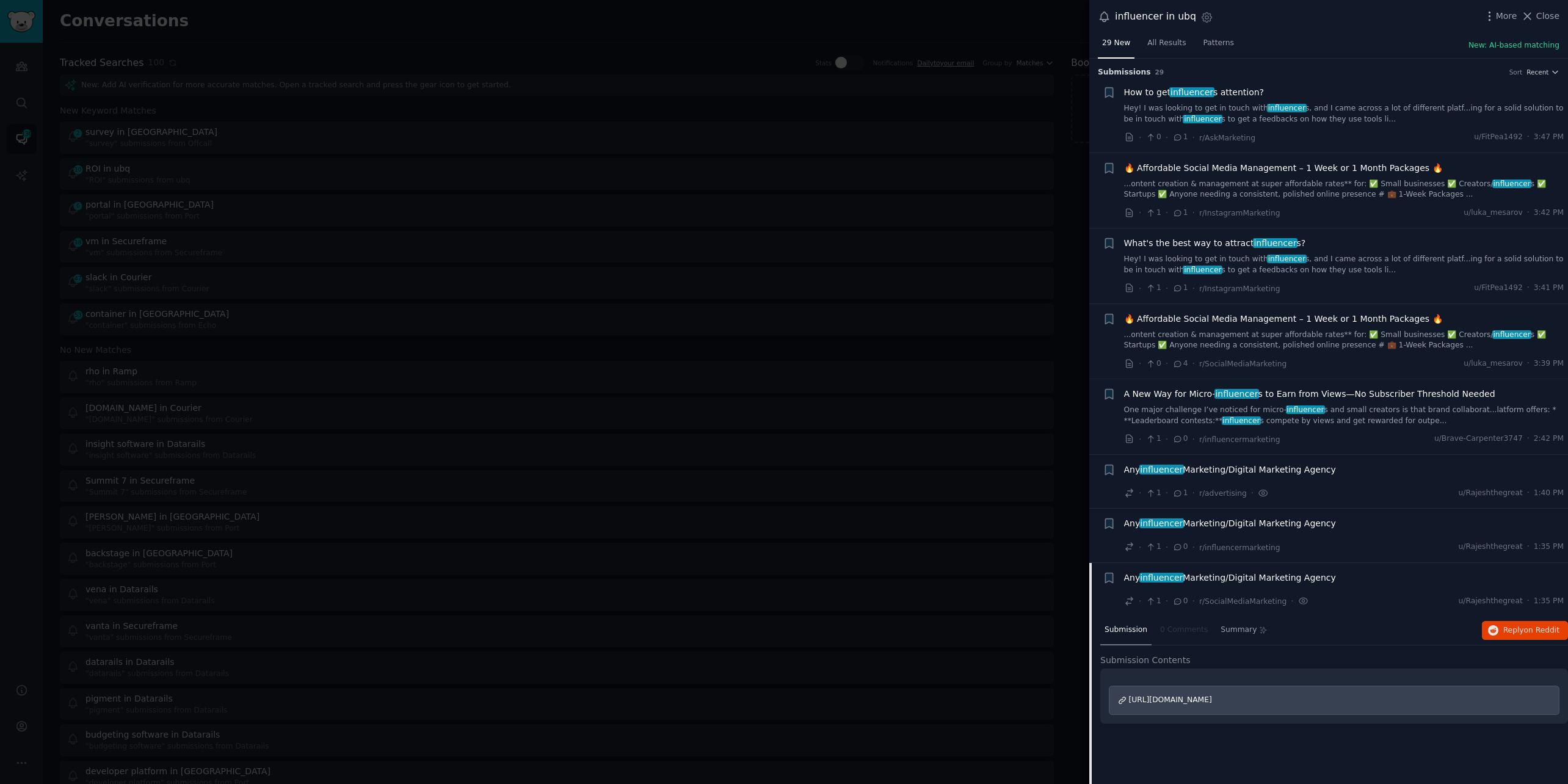
click at [1180, 258] on link "Hey! I was looking to get in touch with influencer s, and I came across a lot o…" at bounding box center [1345, 265] width 440 height 21
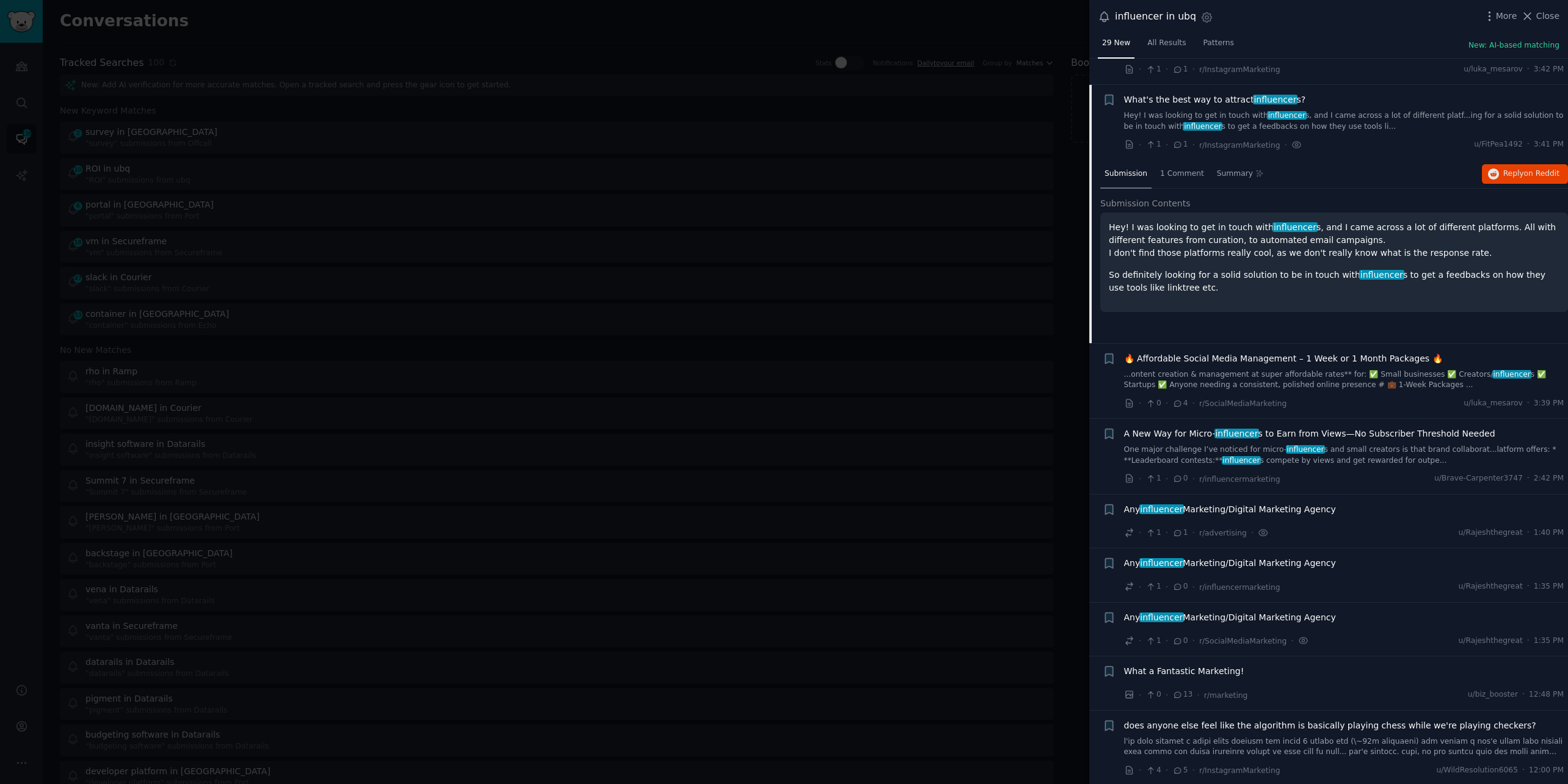
scroll to position [170, 0]
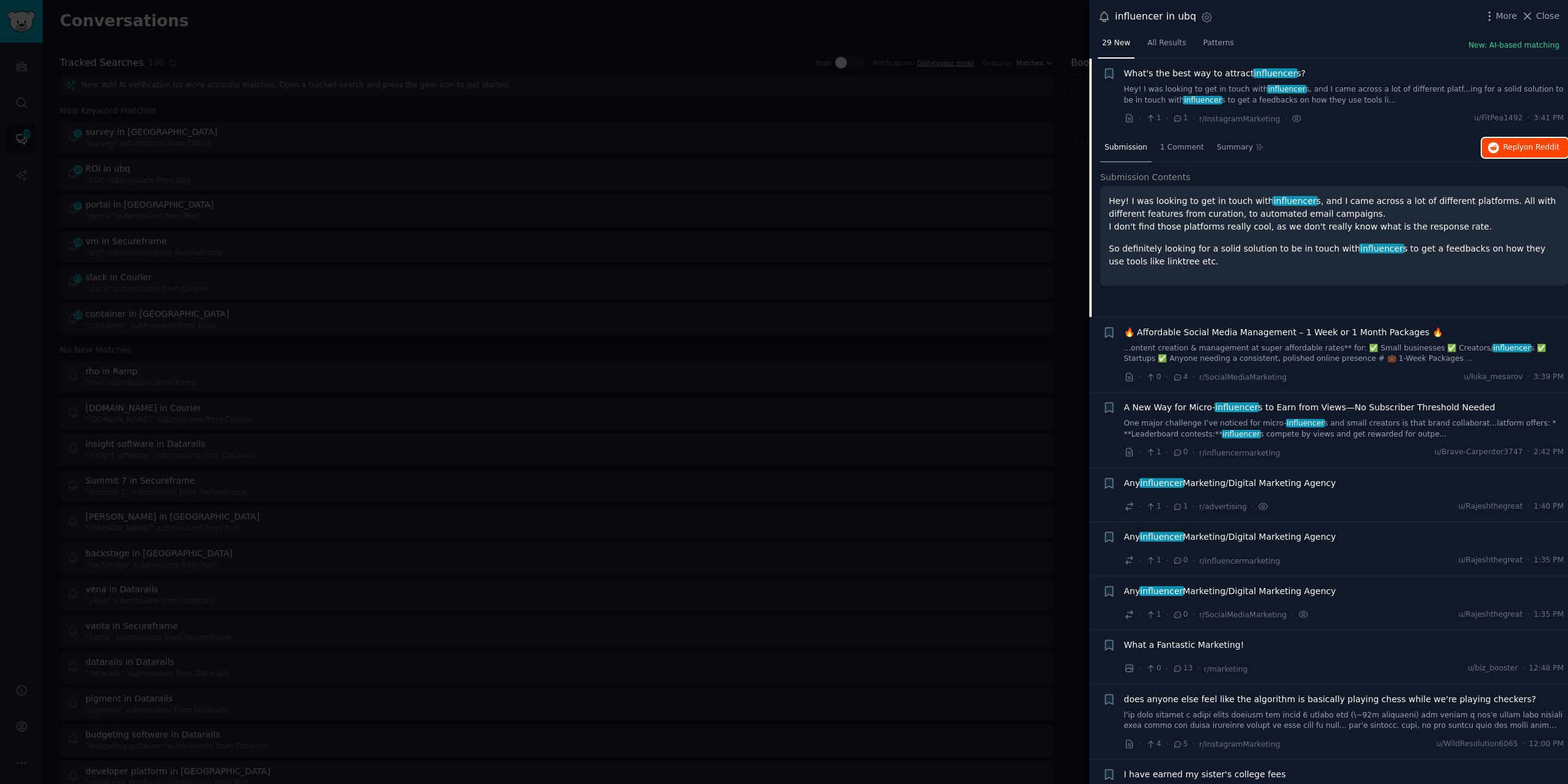
click at [1520, 149] on span "Reply on Reddit" at bounding box center [1532, 148] width 56 height 11
